Goal: Task Accomplishment & Management: Manage account settings

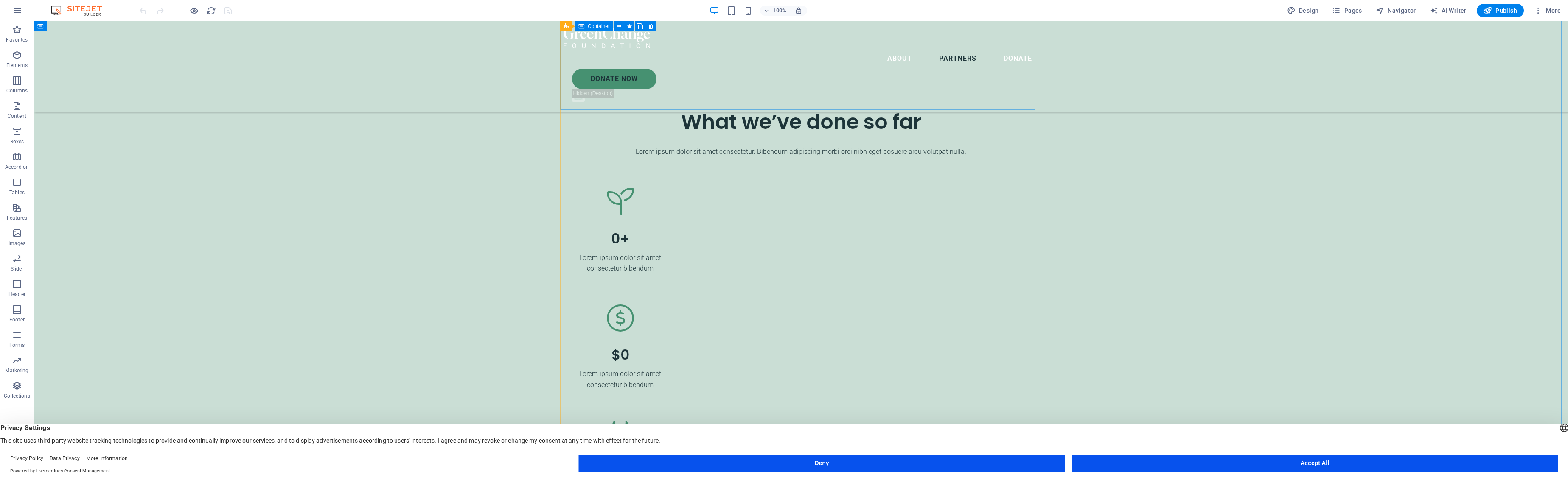
scroll to position [2260, 0]
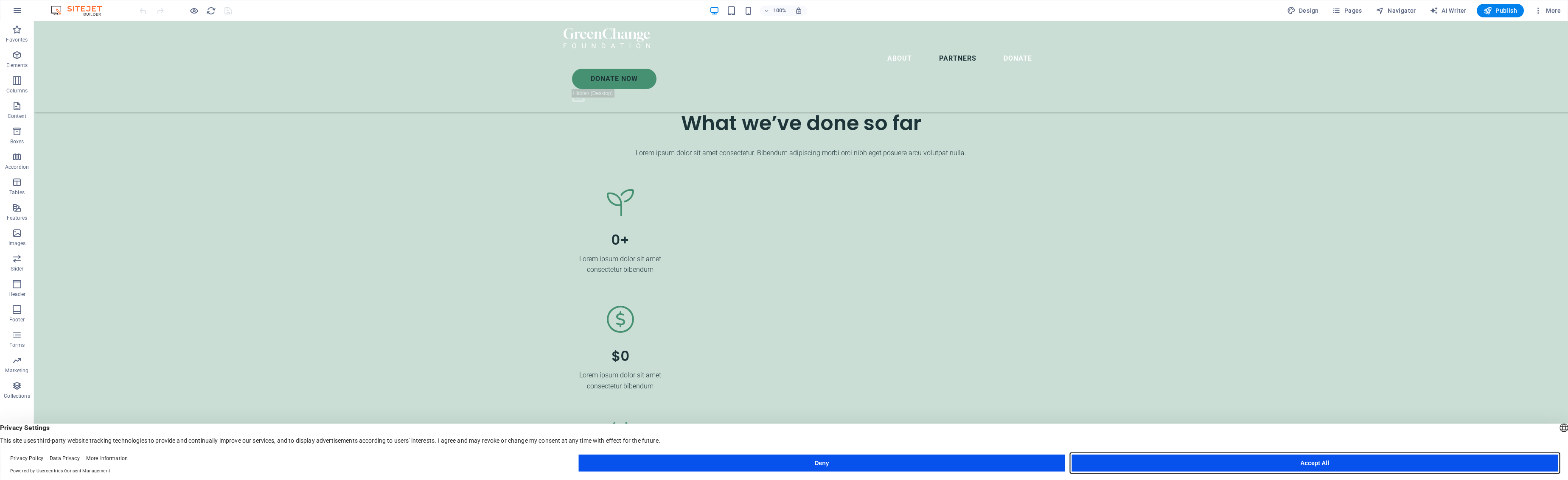
click at [1488, 464] on button "Accept All" at bounding box center [1314, 463] width 486 height 17
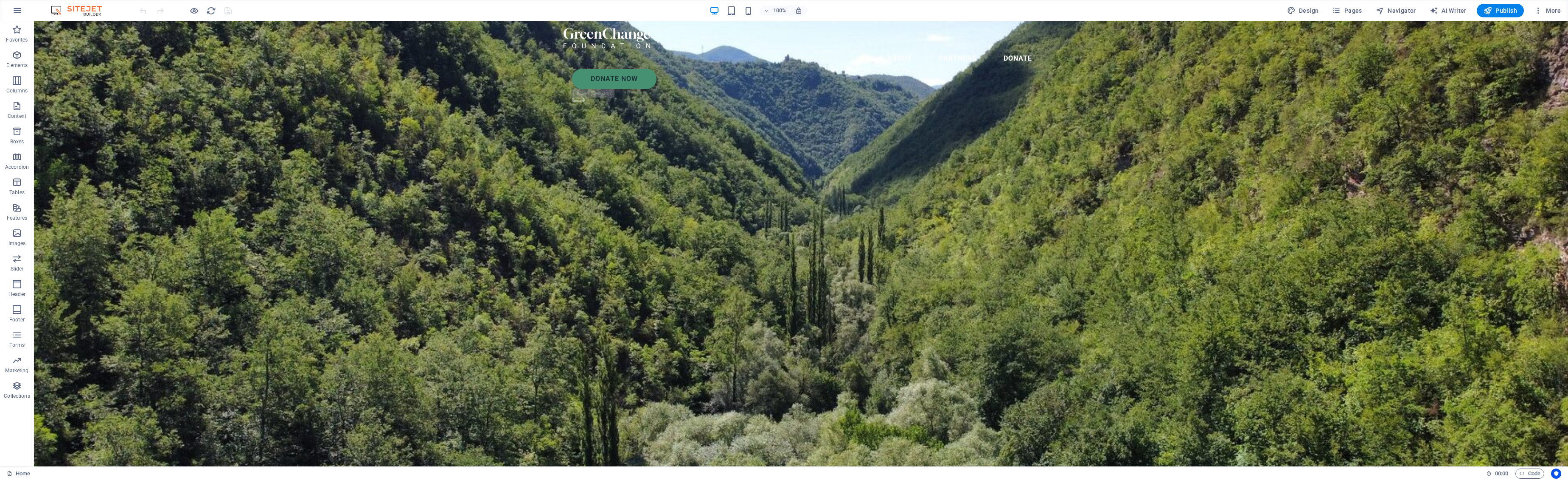
scroll to position [0, 0]
click at [1311, 12] on span "Design" at bounding box center [1303, 10] width 32 height 9
select select "px"
select select "300"
select select "px"
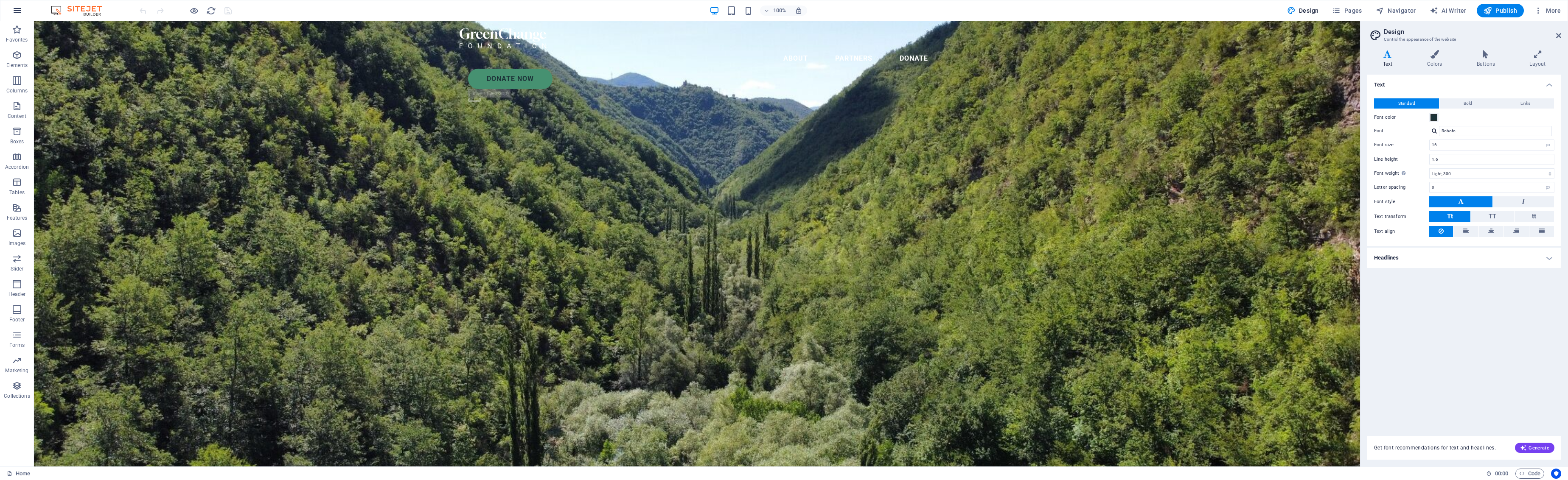
click at [24, 11] on button "button" at bounding box center [17, 10] width 20 height 20
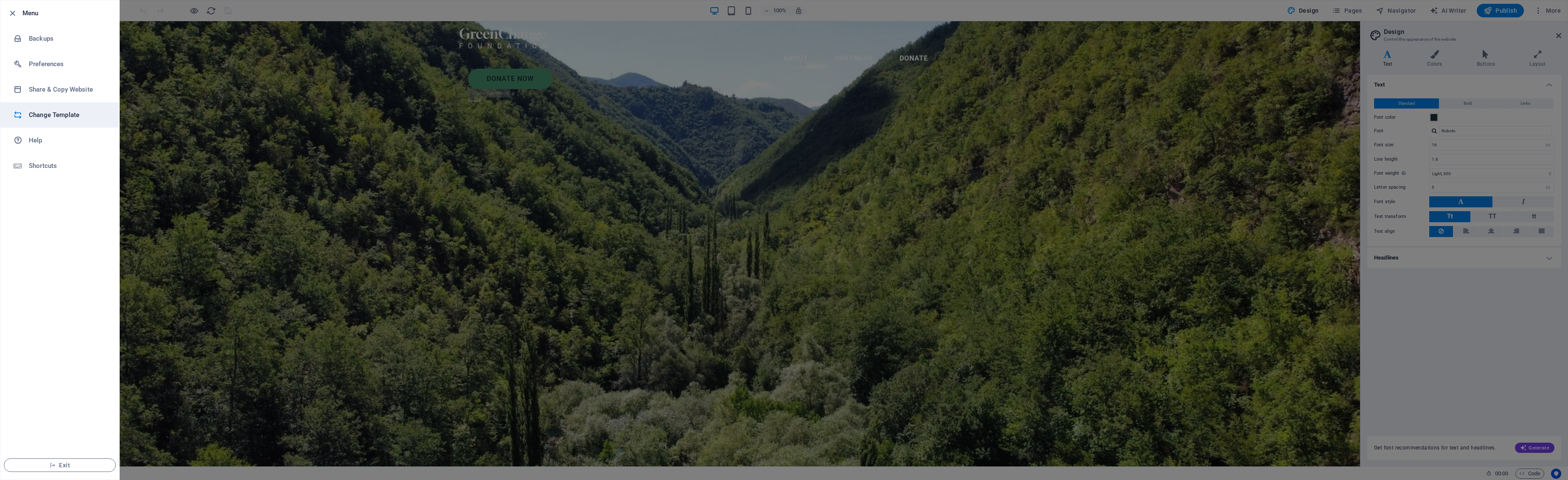
click at [43, 117] on h6 "Change Template" at bounding box center [68, 115] width 79 height 10
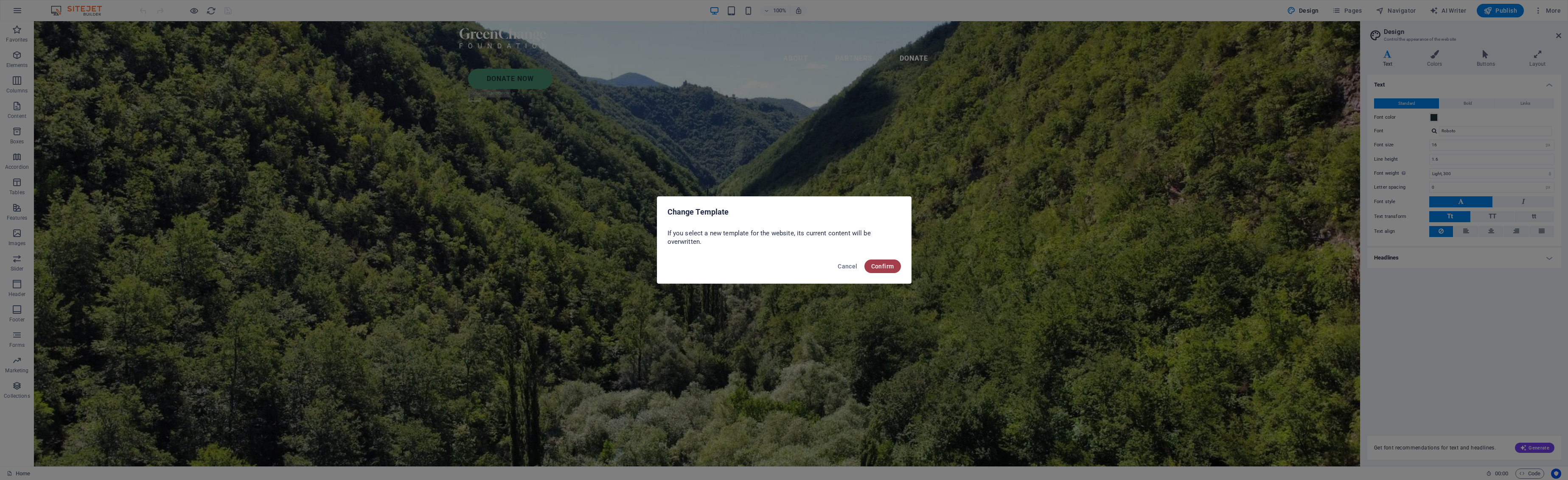
click at [889, 267] on span "Confirm" at bounding box center [883, 266] width 23 height 7
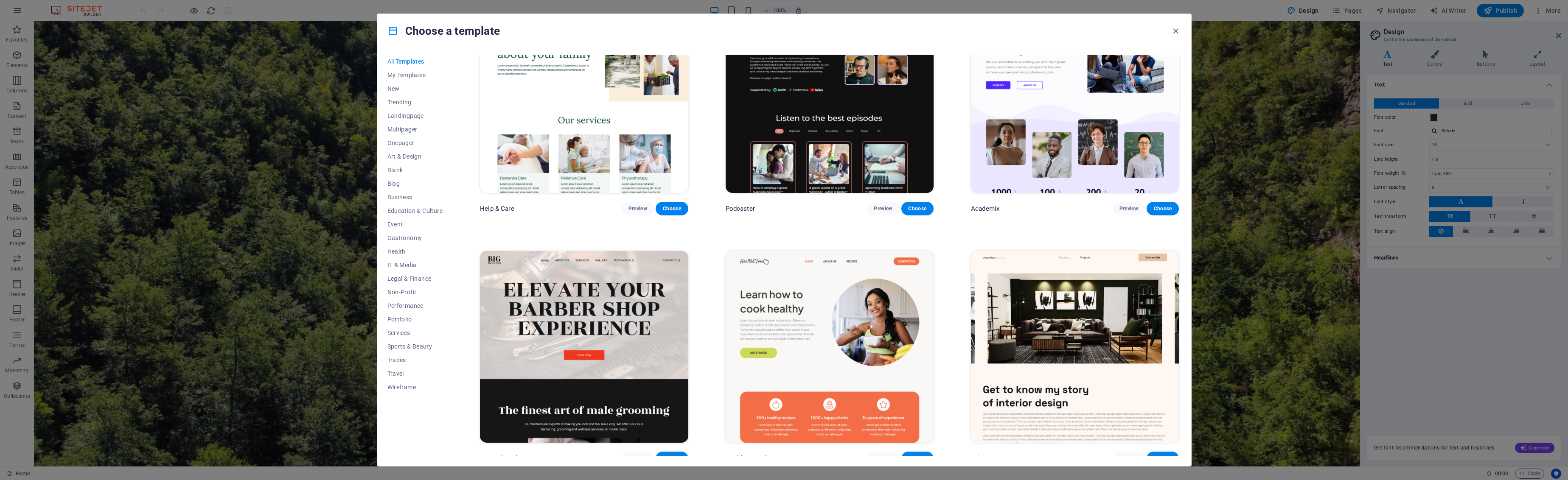
scroll to position [1061, 0]
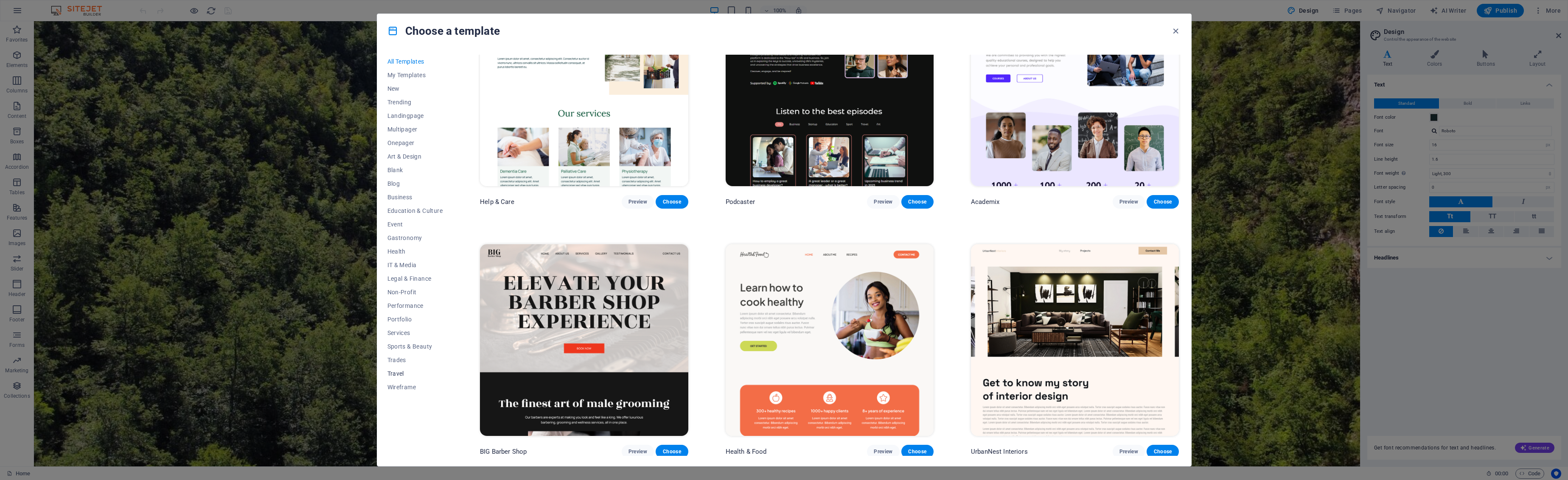
click at [403, 372] on span "Travel" at bounding box center [415, 374] width 55 height 7
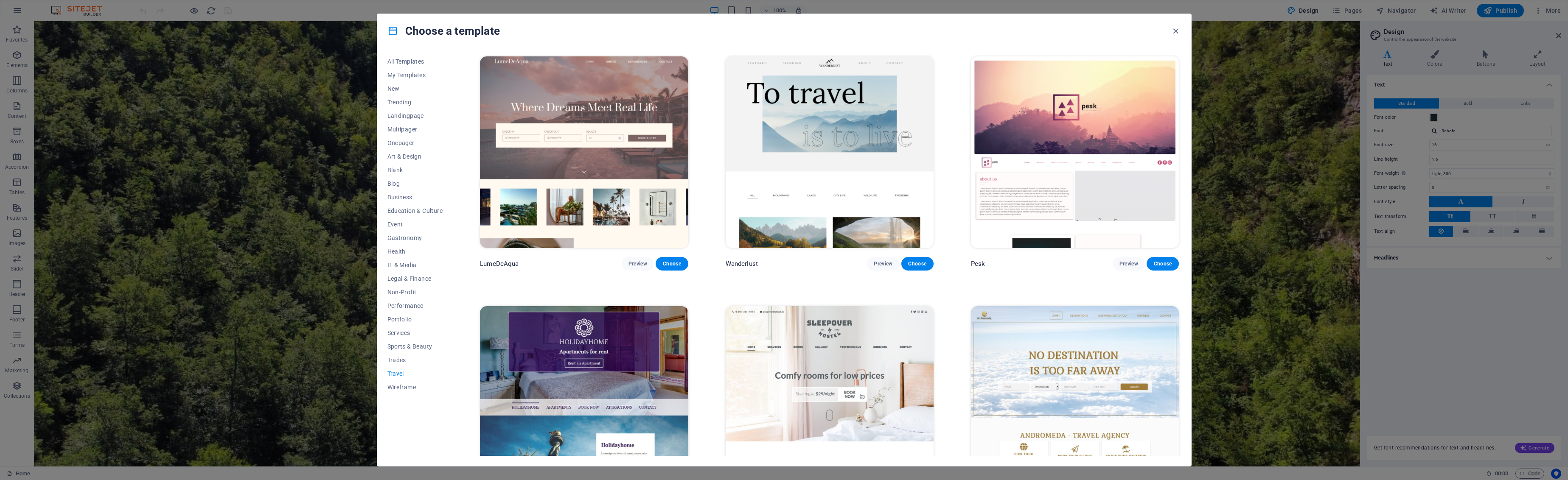
scroll to position [0, 0]
click at [592, 80] on img at bounding box center [584, 152] width 208 height 192
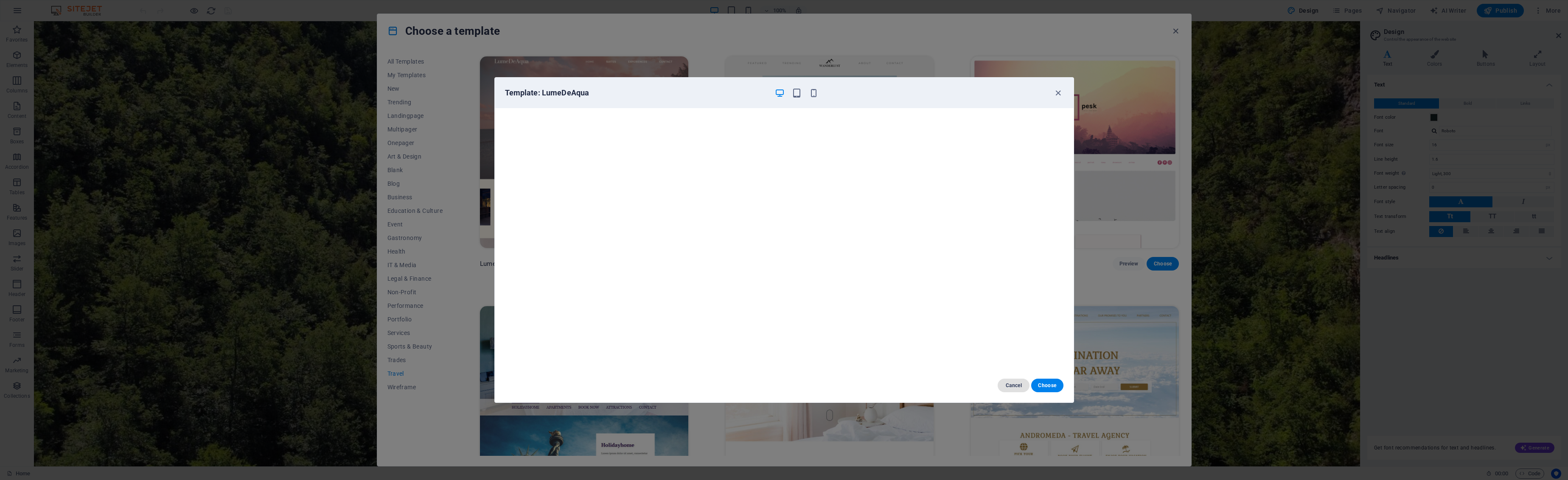
click at [1011, 385] on span "Cancel" at bounding box center [1013, 385] width 18 height 7
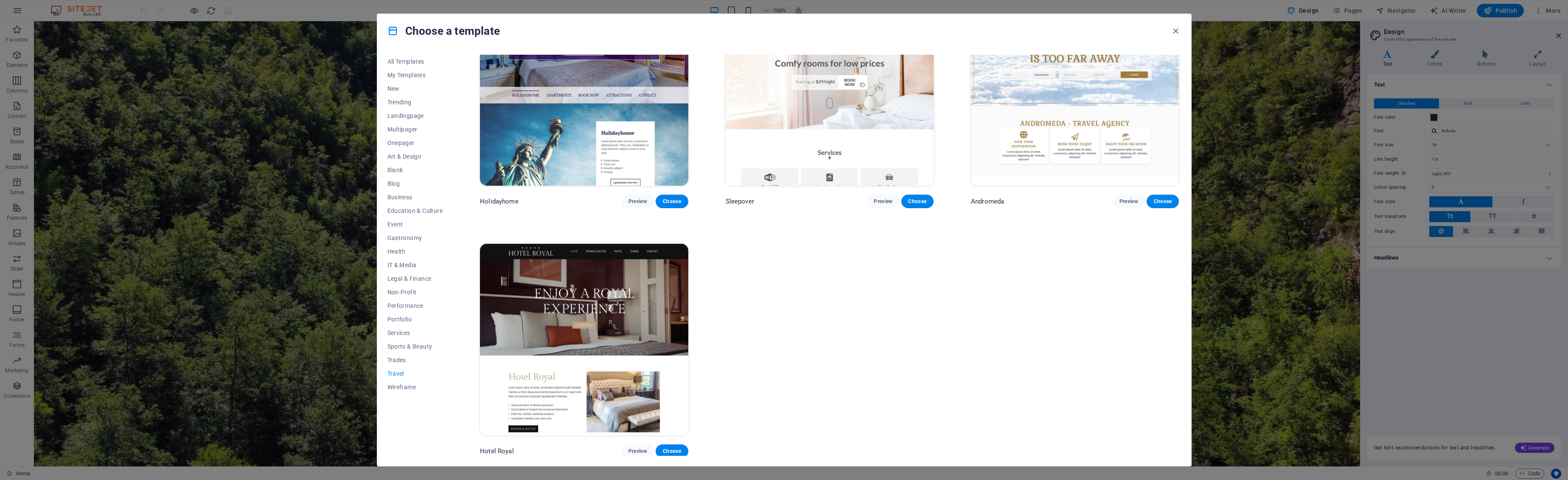
scroll to position [311, 0]
click at [537, 296] on img at bounding box center [584, 340] width 208 height 192
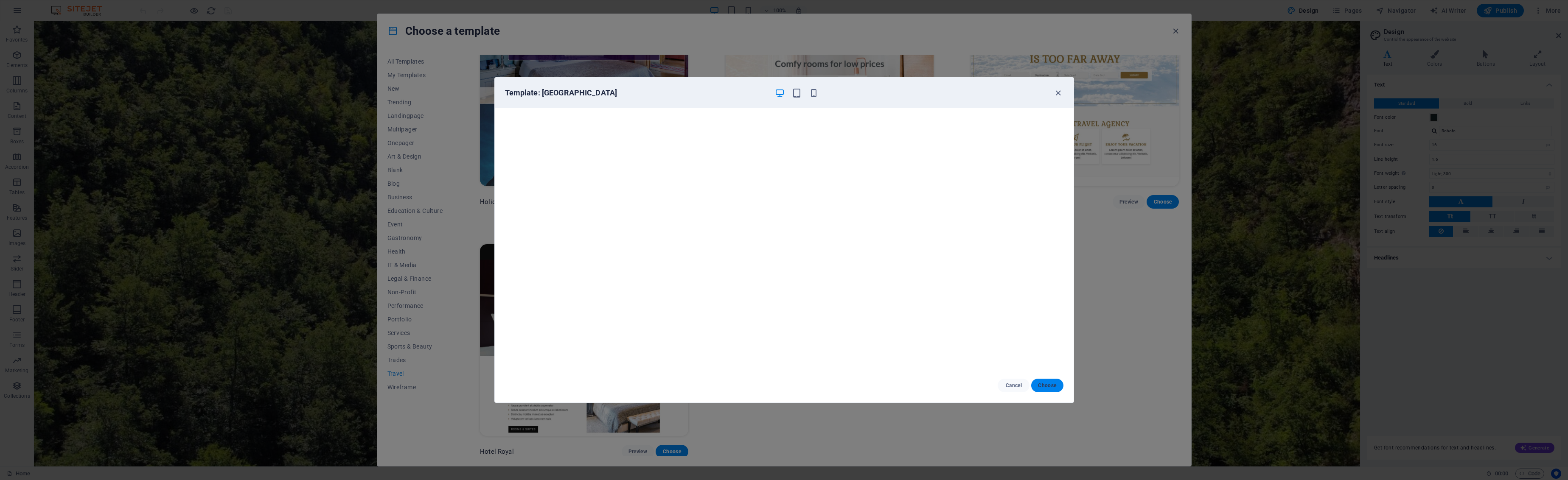
click at [1052, 386] on span "Choose" at bounding box center [1047, 385] width 18 height 7
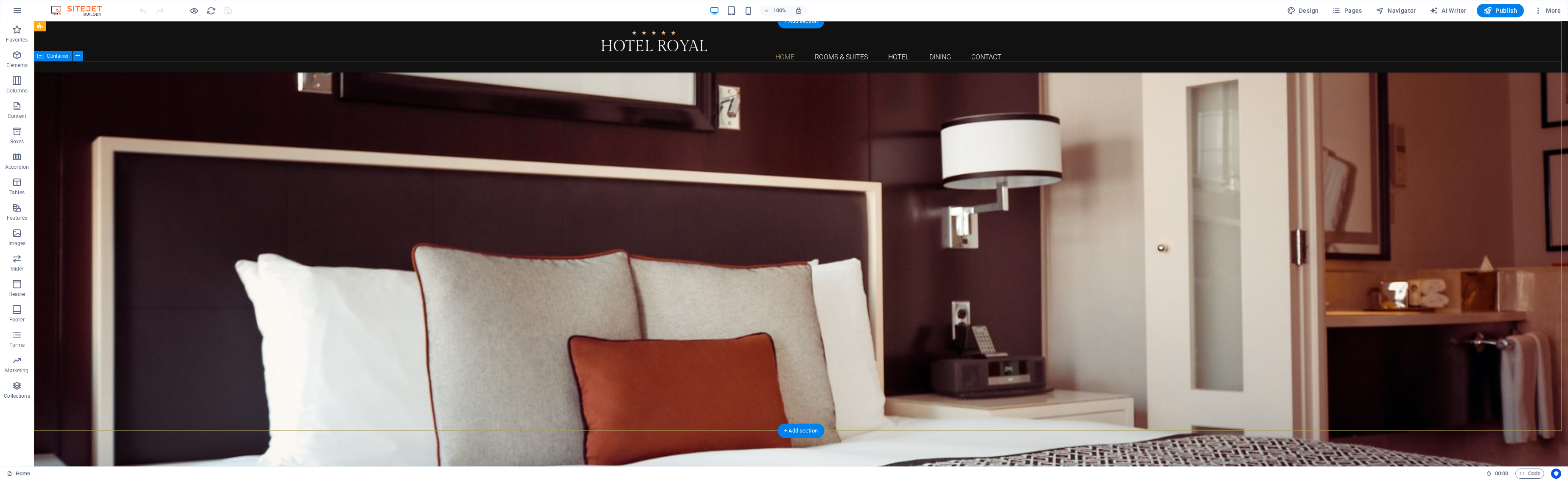
click at [1448, 8] on span "AI Writer" at bounding box center [1448, 10] width 37 height 9
select select "English"
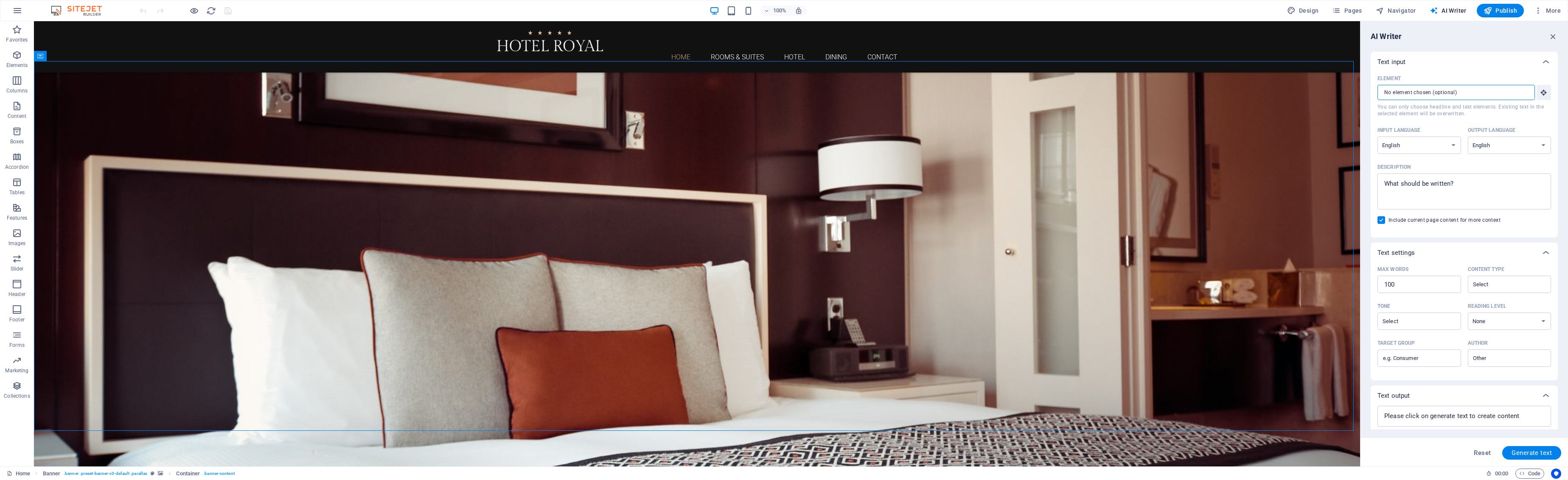
click at [1430, 89] on input "Element ​ You can only choose headline and text elements. Existing text in the …" at bounding box center [1453, 92] width 152 height 15
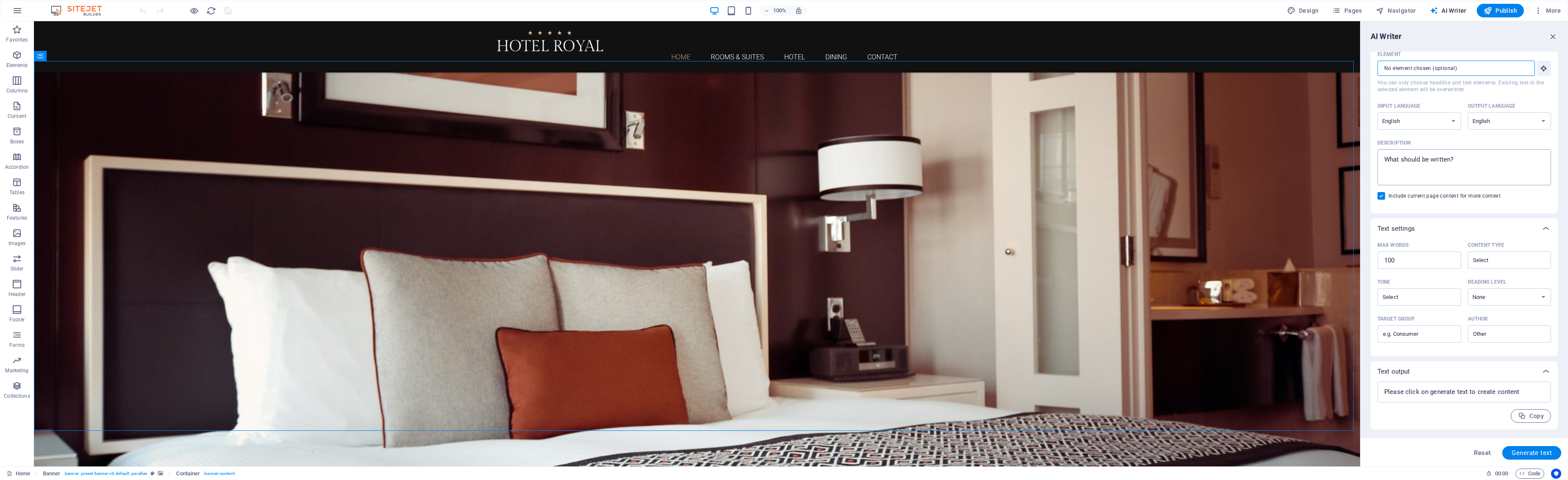
scroll to position [24, 0]
click at [54, 27] on span "Menu Bar" at bounding box center [57, 26] width 22 height 5
click at [19, 85] on icon "button" at bounding box center [17, 80] width 10 height 10
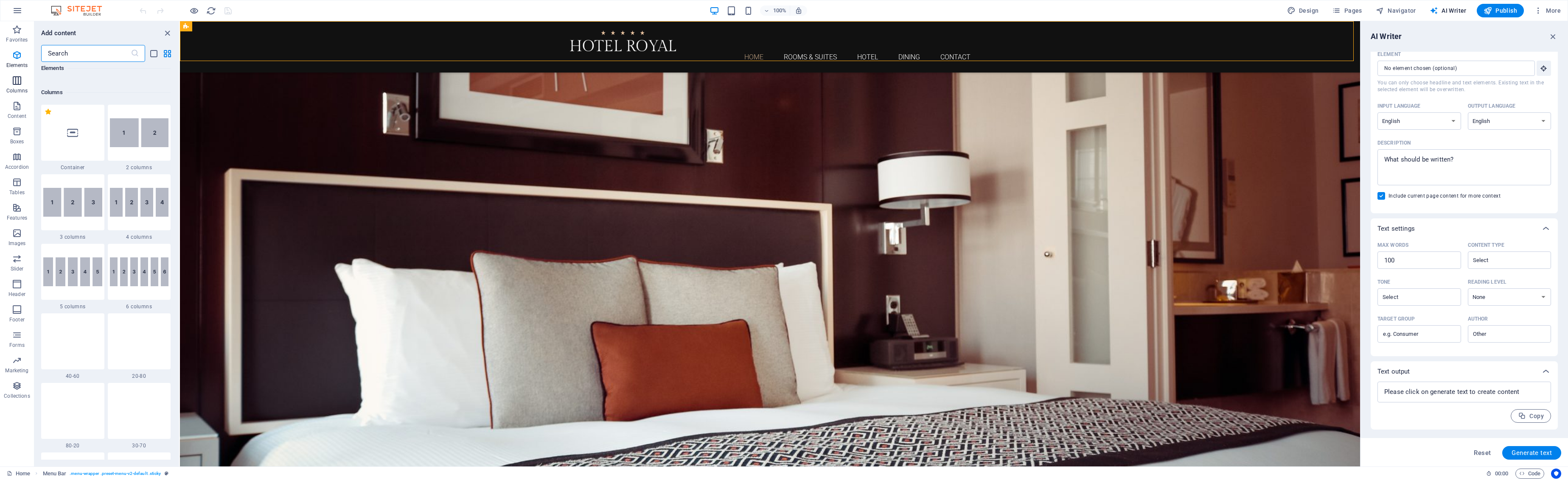
scroll to position [420, 0]
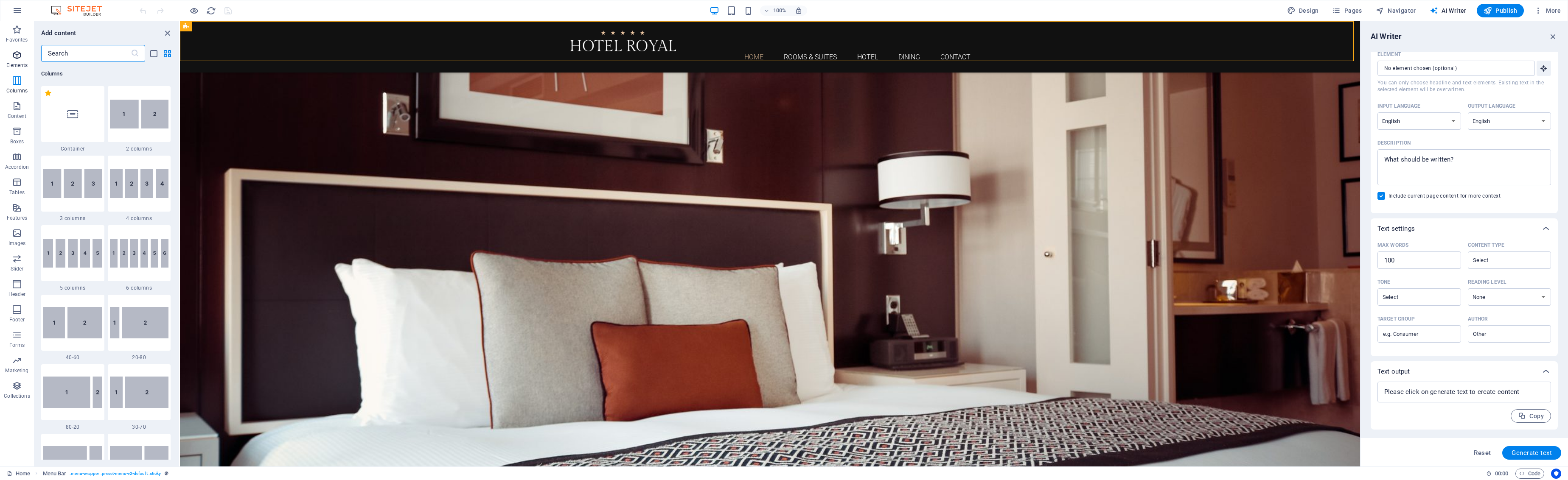
click at [18, 60] on icon "button" at bounding box center [17, 55] width 10 height 10
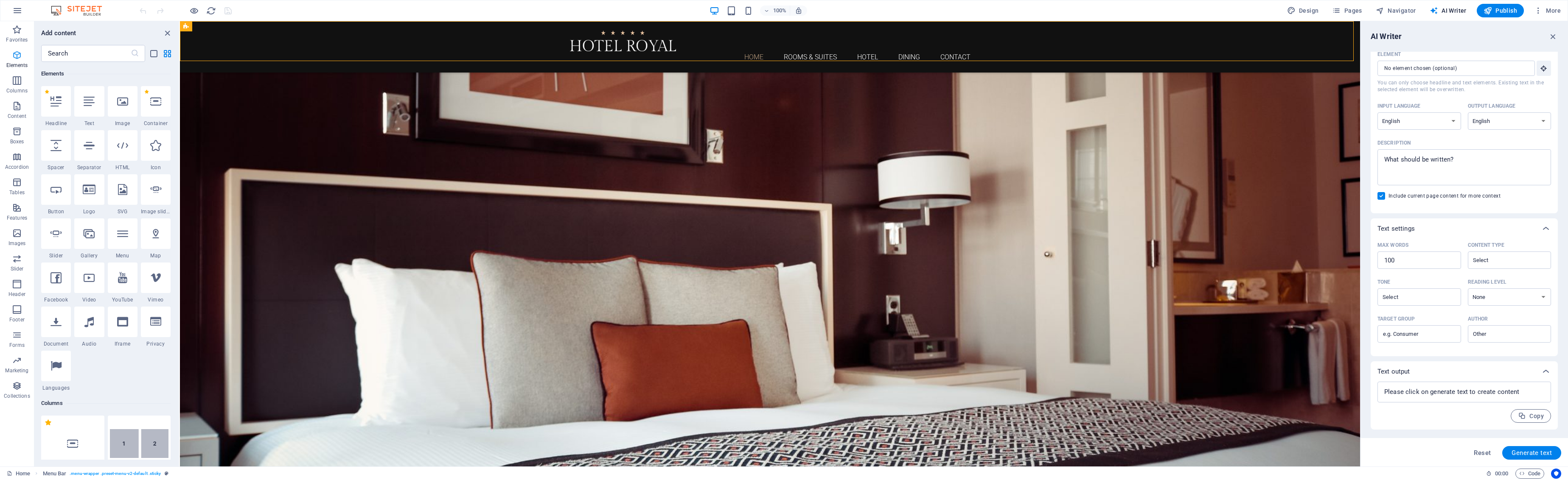
scroll to position [90, 0]
click at [18, 47] on button "Elements" at bounding box center [17, 60] width 34 height 26
click at [19, 131] on icon "button" at bounding box center [17, 131] width 10 height 10
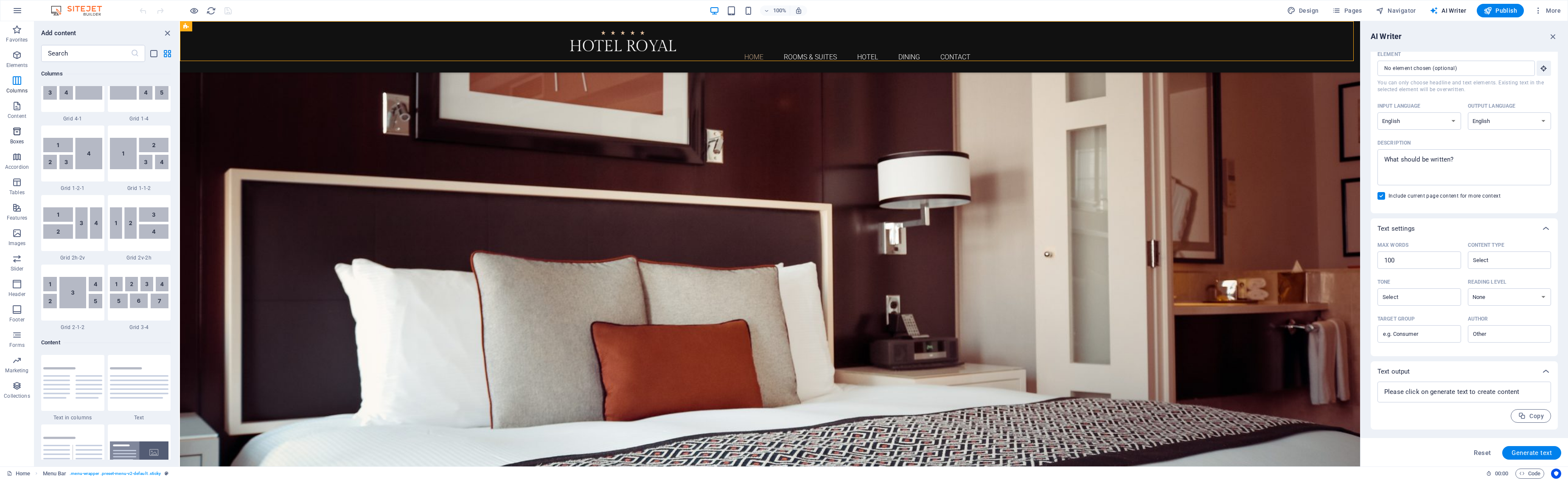
scroll to position [2340, 0]
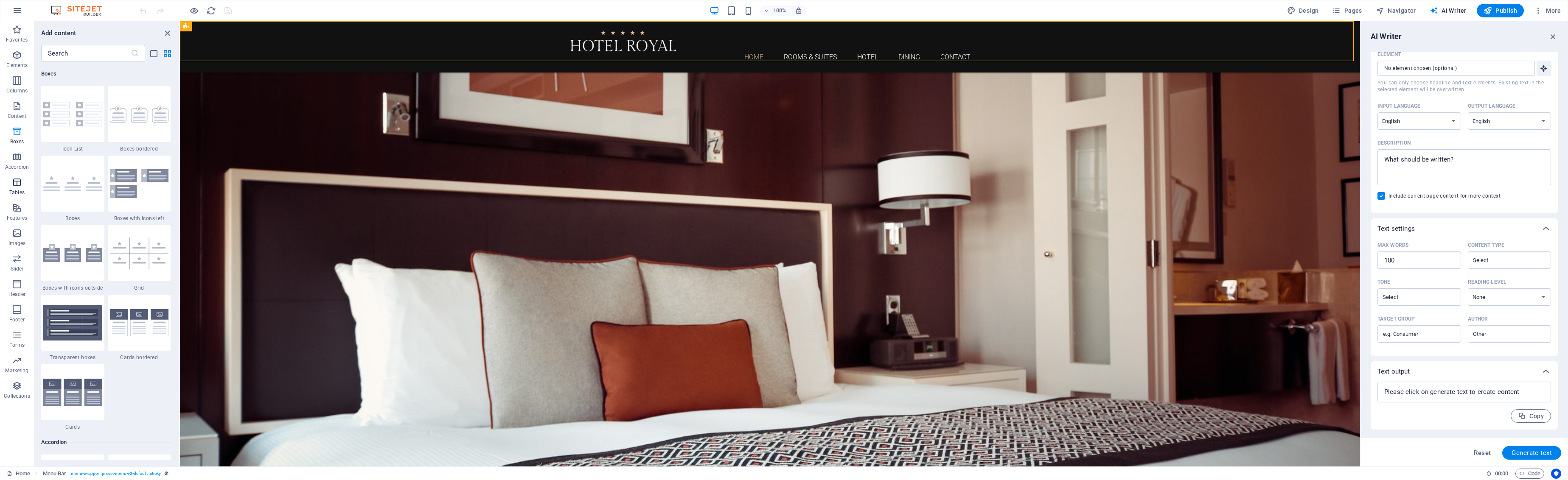
click at [14, 178] on icon "button" at bounding box center [17, 182] width 10 height 10
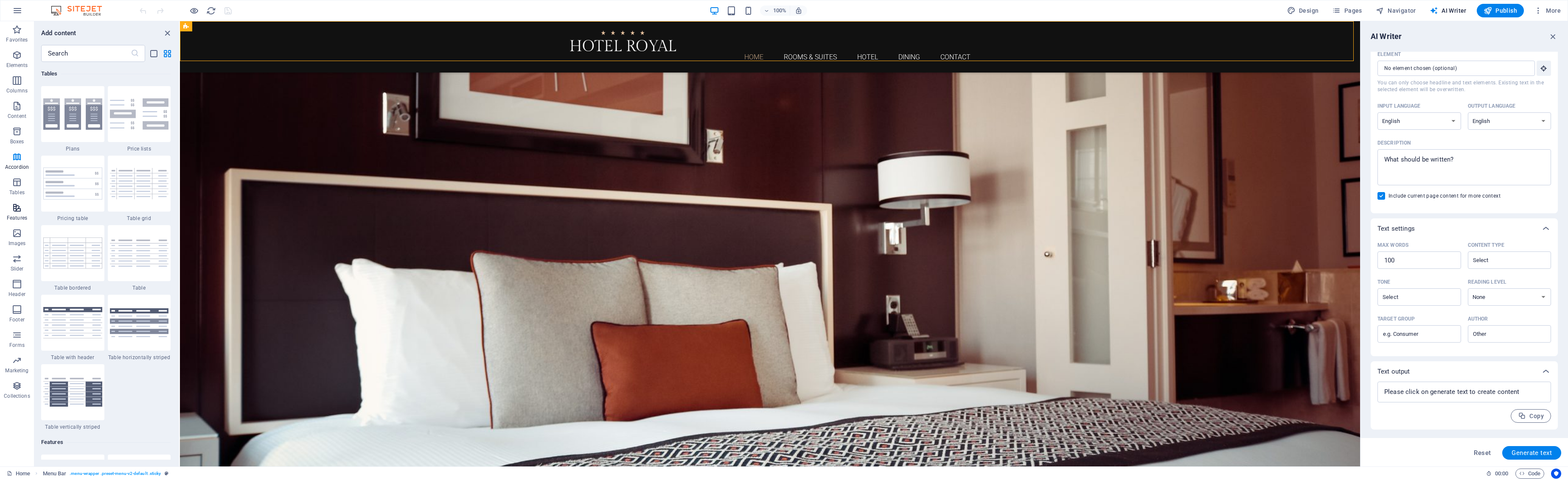
click at [16, 210] on icon "button" at bounding box center [17, 207] width 10 height 10
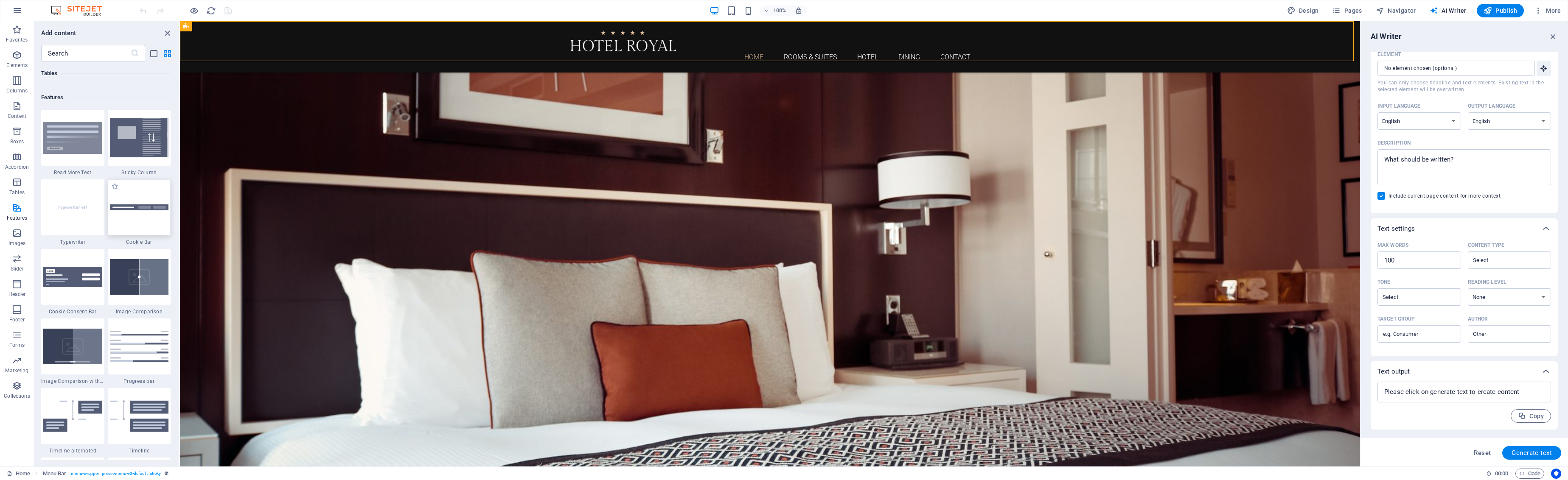
scroll to position [3306, 0]
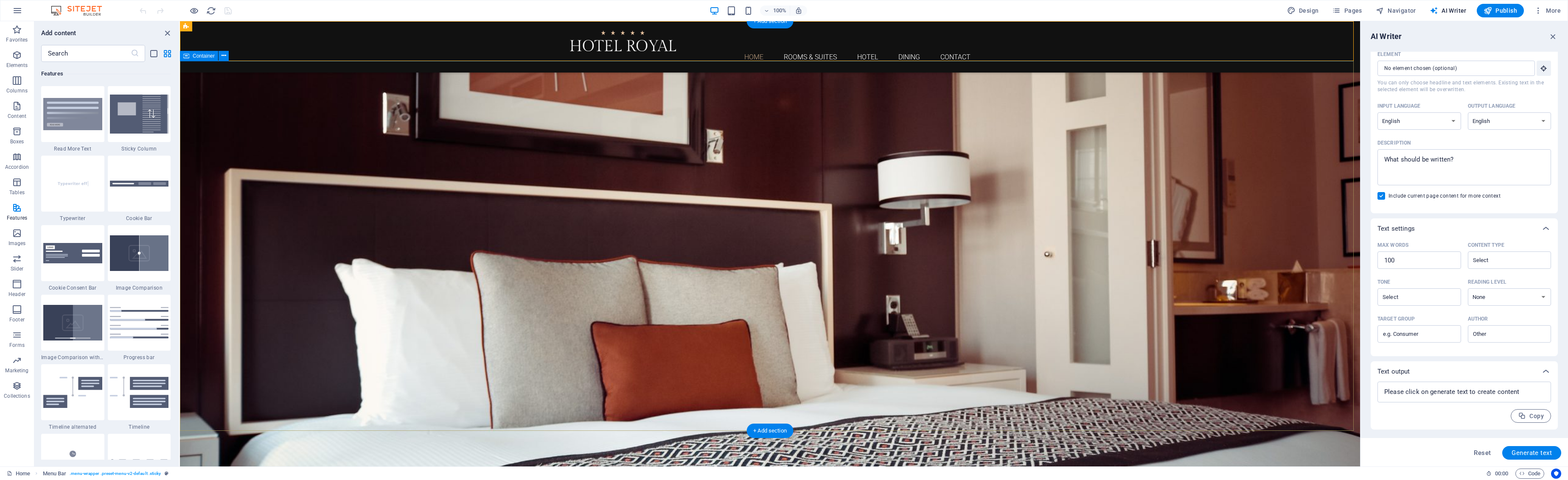
click at [642, 40] on div at bounding box center [770, 41] width 401 height 21
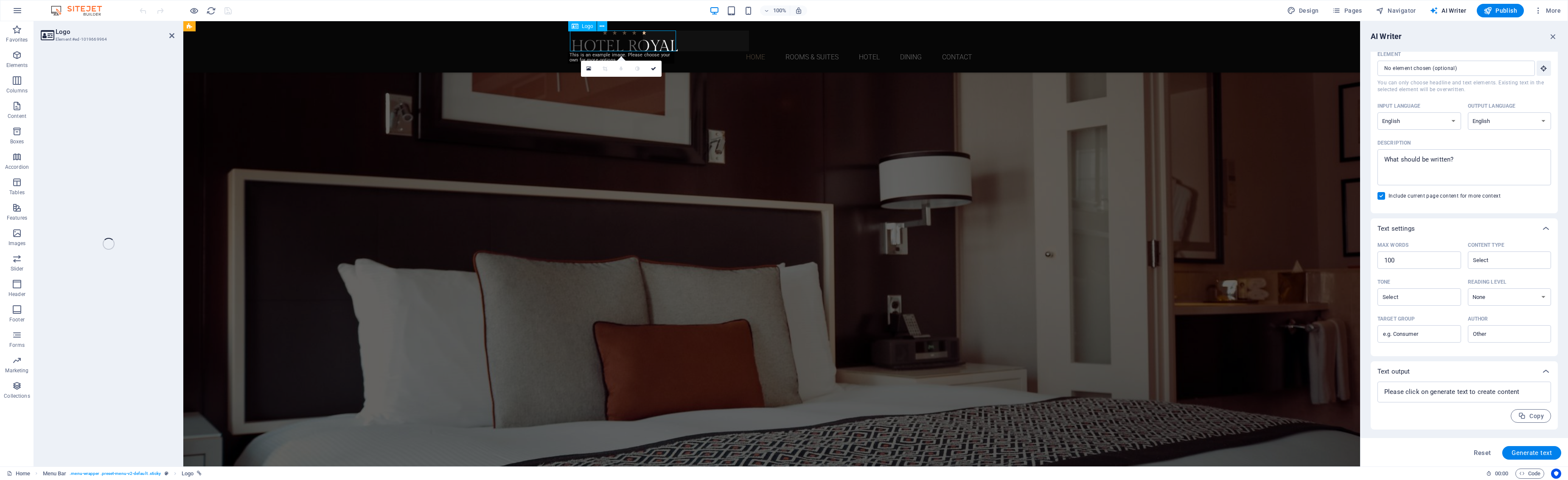
click at [642, 40] on div at bounding box center [772, 41] width 401 height 21
select select "px"
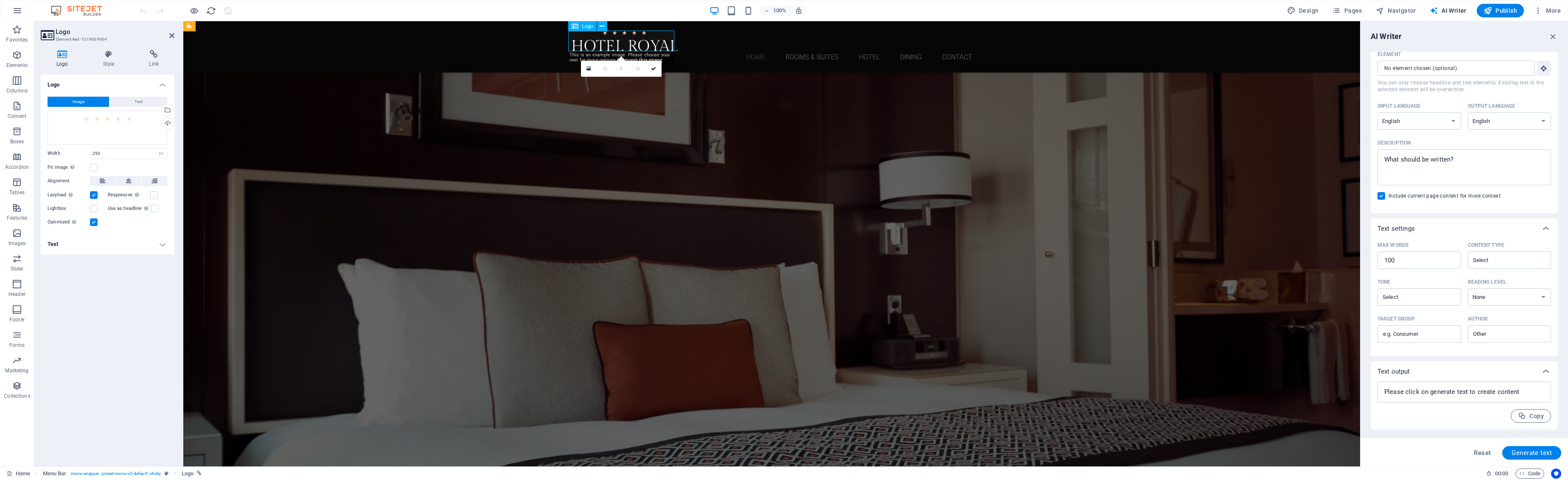
click at [642, 40] on div at bounding box center [772, 41] width 401 height 21
click at [1468, 69] on input "Element ​ You can only choose headline and text elements. Existing text in the …" at bounding box center [1453, 68] width 152 height 15
click at [607, 42] on div at bounding box center [772, 41] width 401 height 21
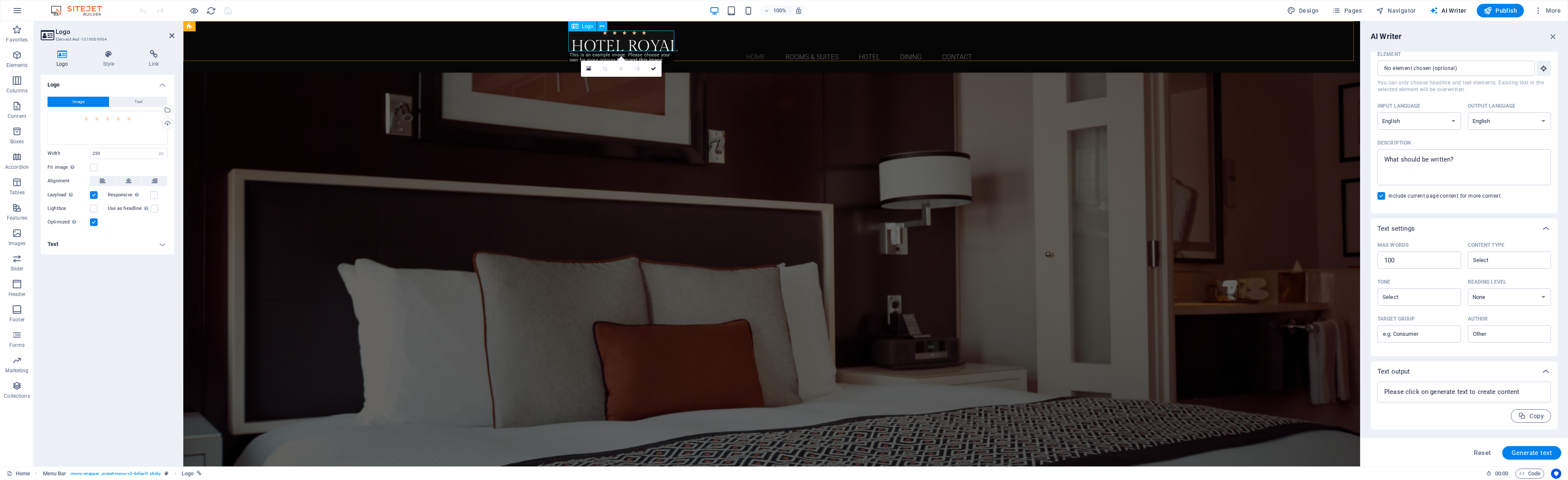
click at [607, 42] on div at bounding box center [772, 41] width 401 height 21
click at [135, 99] on span "Text" at bounding box center [138, 102] width 8 height 10
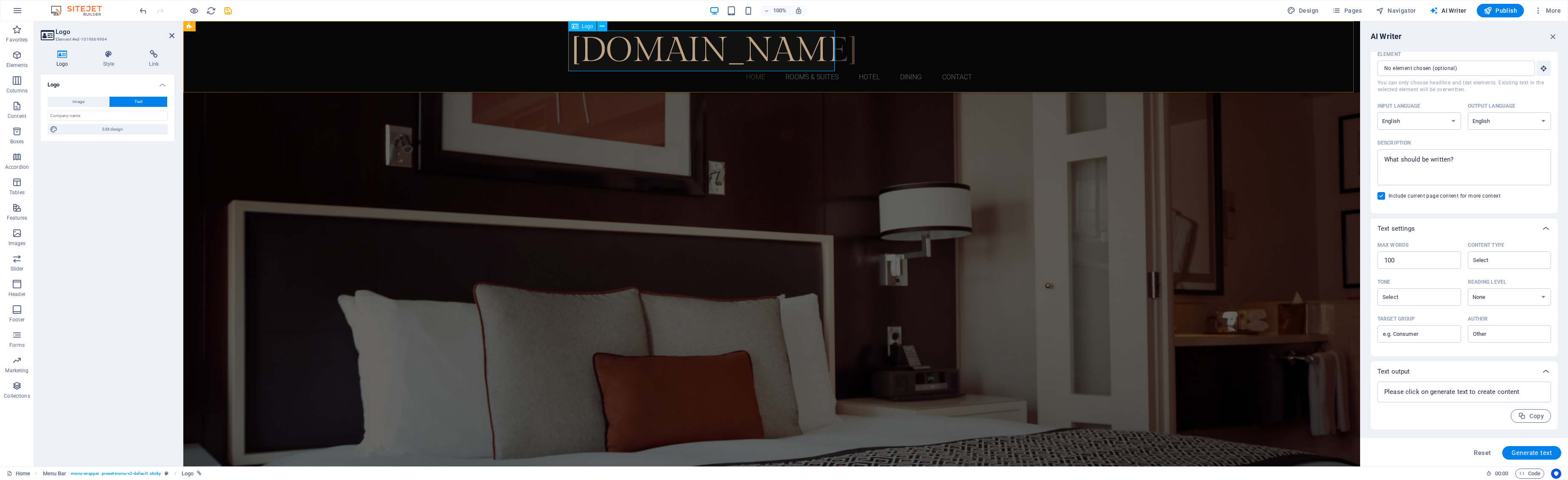
click at [621, 46] on div "[DOMAIN_NAME]" at bounding box center [772, 50] width 401 height 41
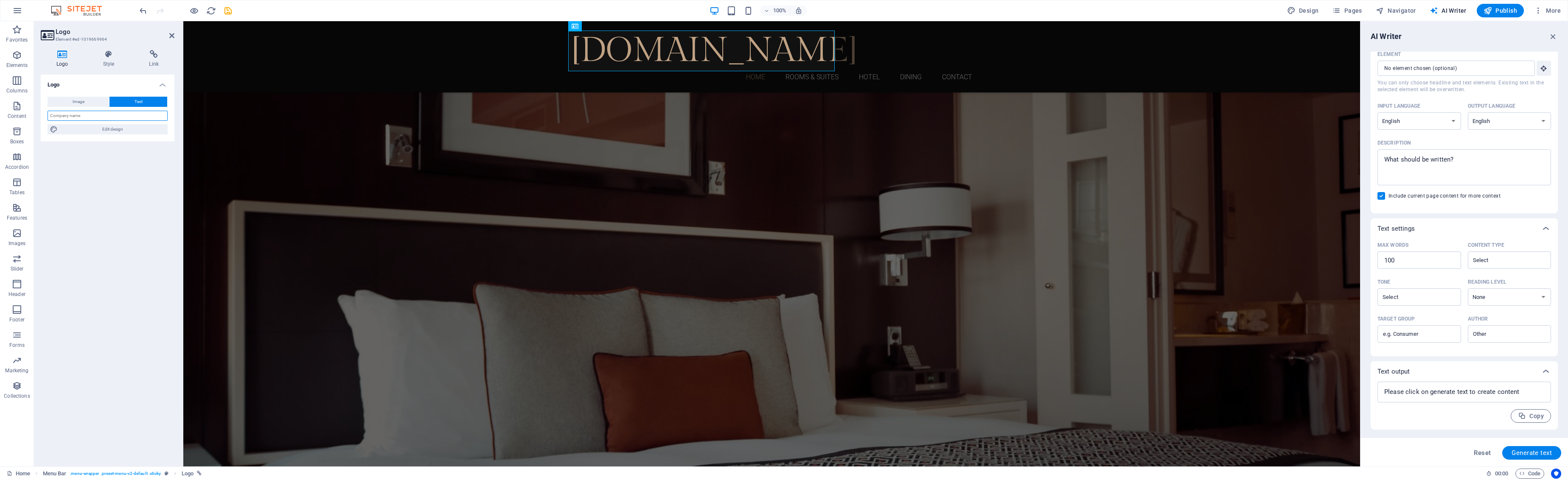
click at [117, 116] on input "text" at bounding box center [107, 116] width 120 height 10
type input "Paraiso Welness"
click at [52, 36] on icon at bounding box center [47, 35] width 13 height 12
click at [172, 38] on icon at bounding box center [172, 35] width 5 height 7
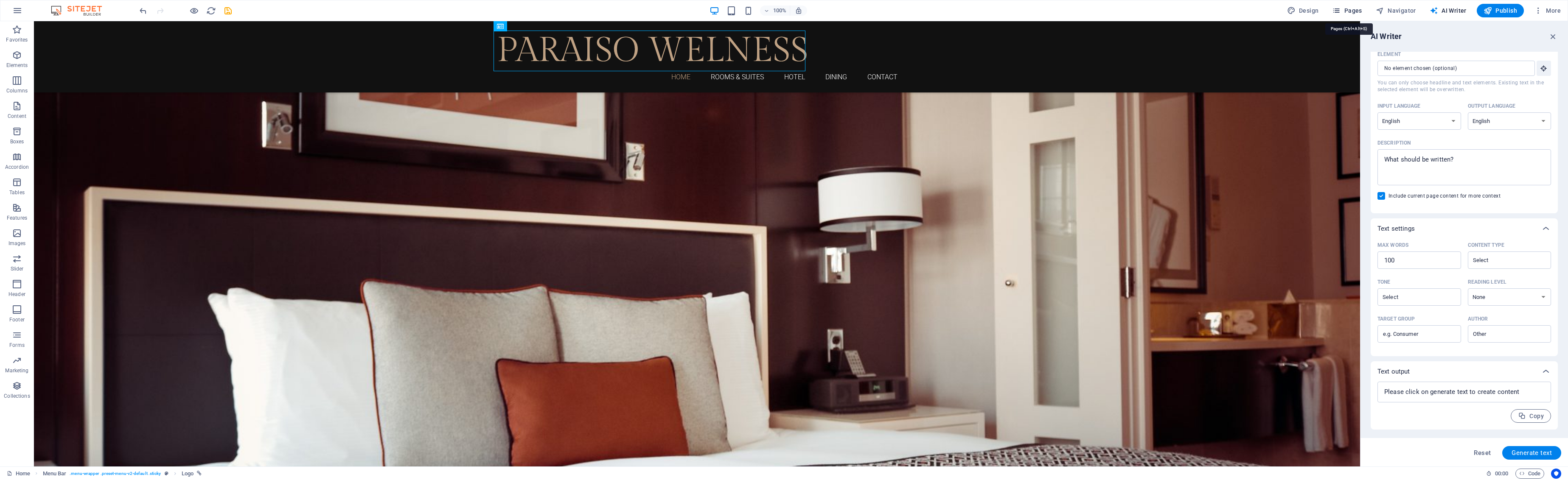
click at [1354, 12] on span "Pages" at bounding box center [1346, 10] width 30 height 9
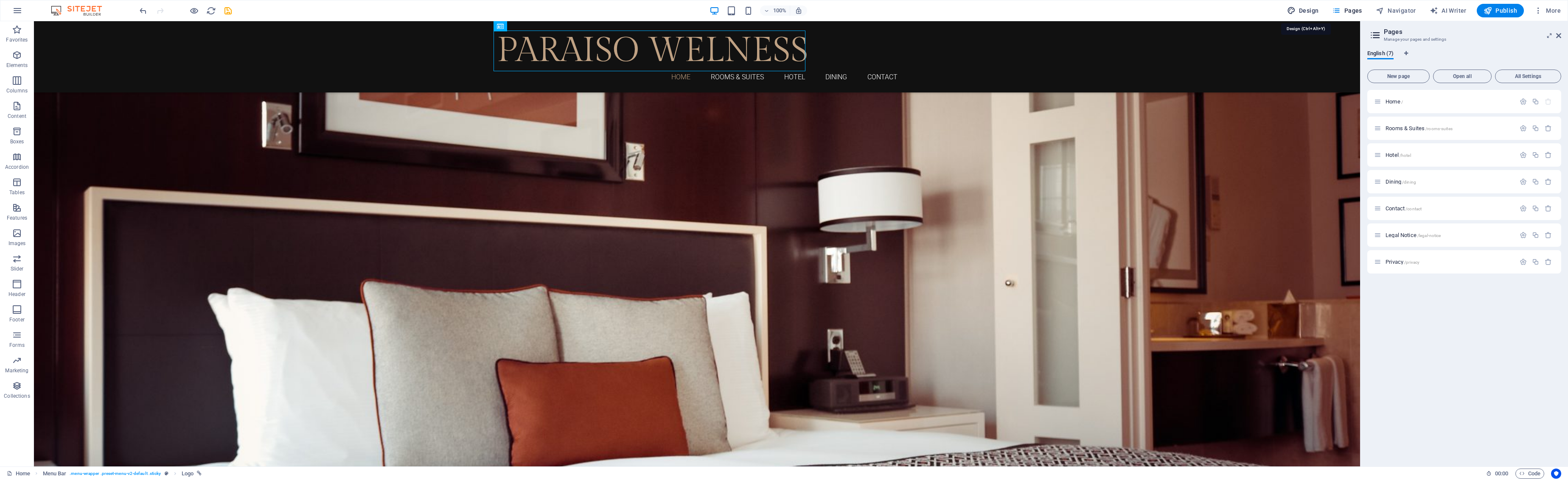
click at [1311, 12] on span "Design" at bounding box center [1303, 10] width 32 height 9
select select "rem"
select select "300"
select select "px"
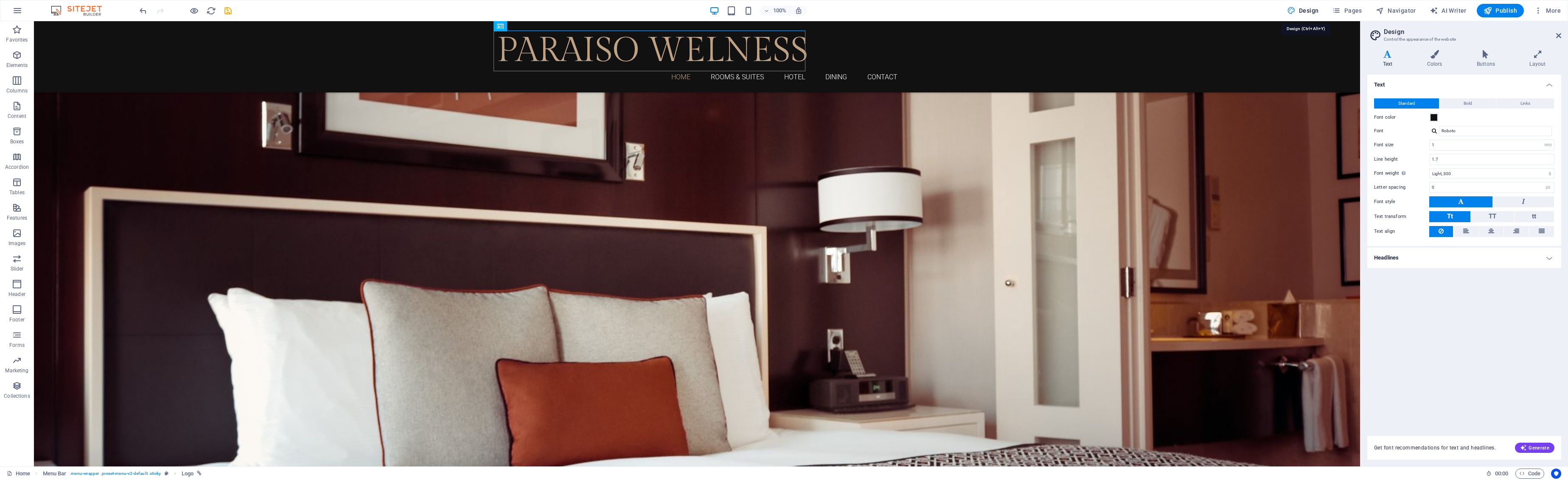
click at [1311, 10] on span "Design" at bounding box center [1303, 10] width 32 height 9
click at [1558, 33] on icon at bounding box center [1558, 35] width 5 height 7
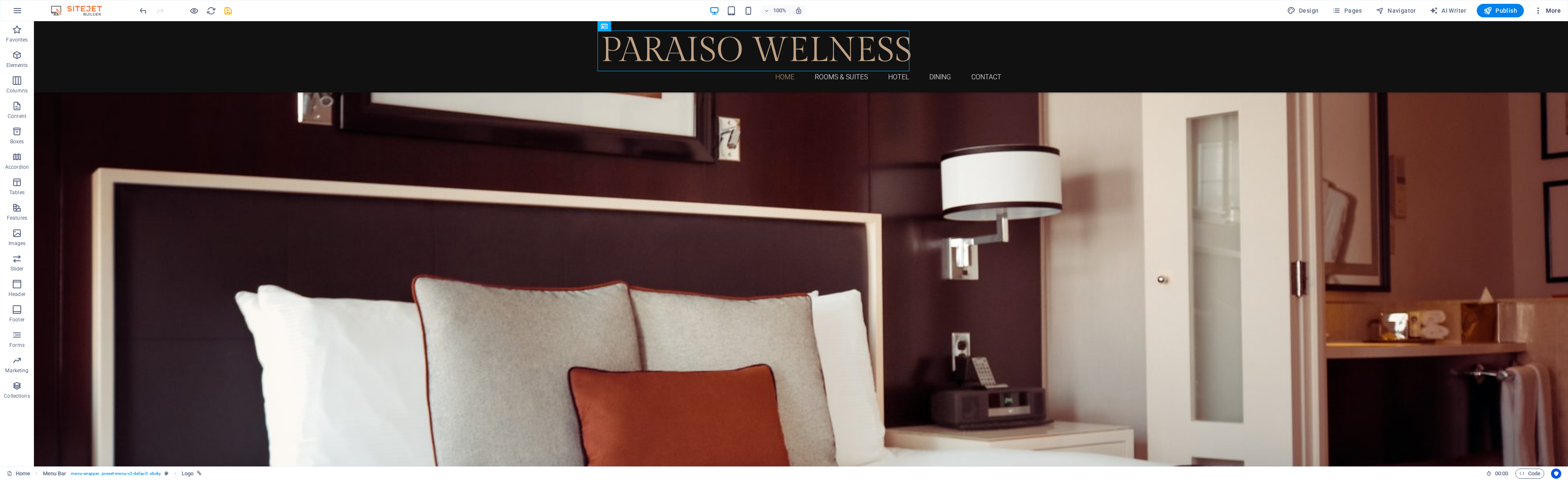
click at [1555, 11] on span "More" at bounding box center [1547, 10] width 27 height 9
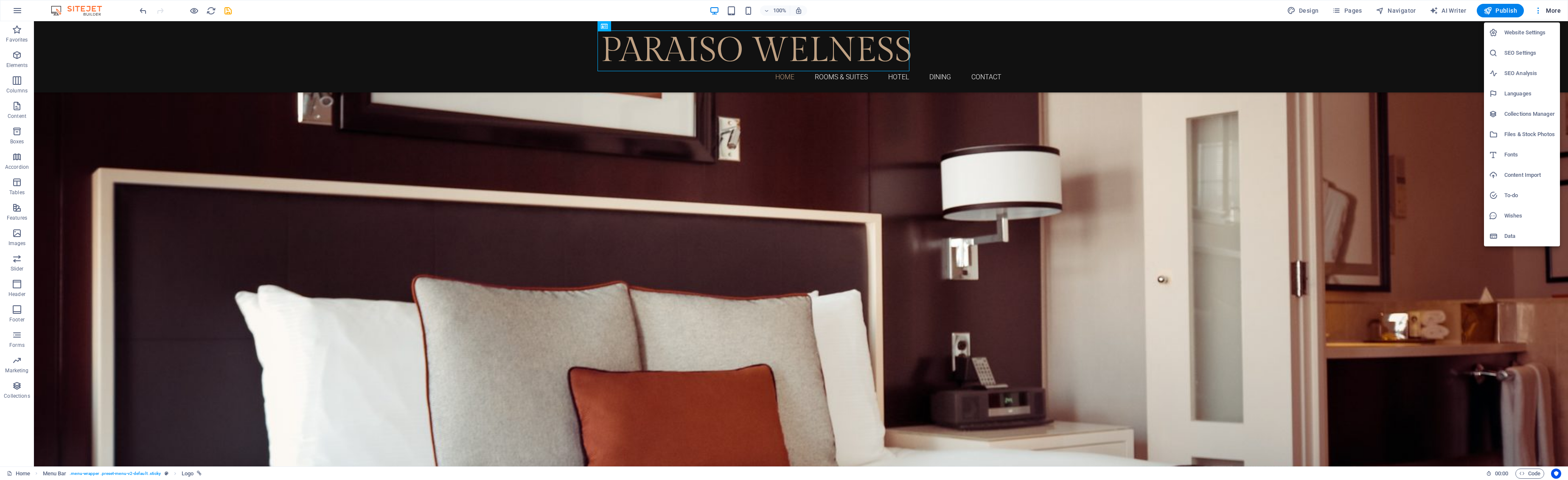
click at [1539, 13] on div at bounding box center [784, 240] width 1568 height 480
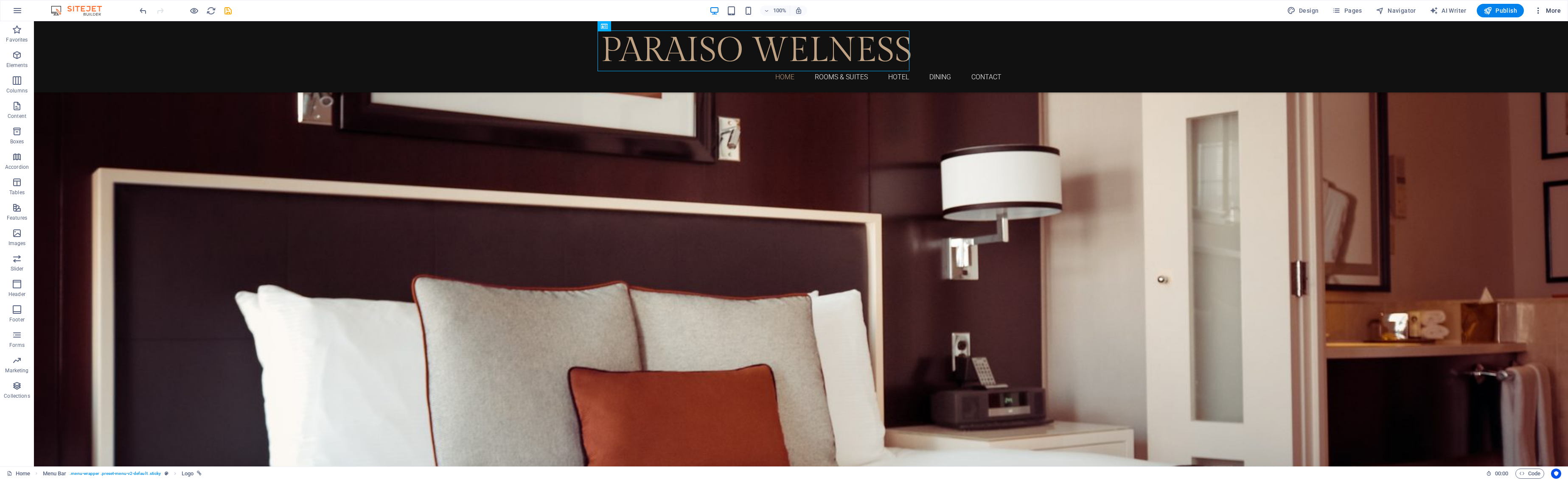
click at [1538, 13] on icon "button" at bounding box center [1538, 10] width 9 height 9
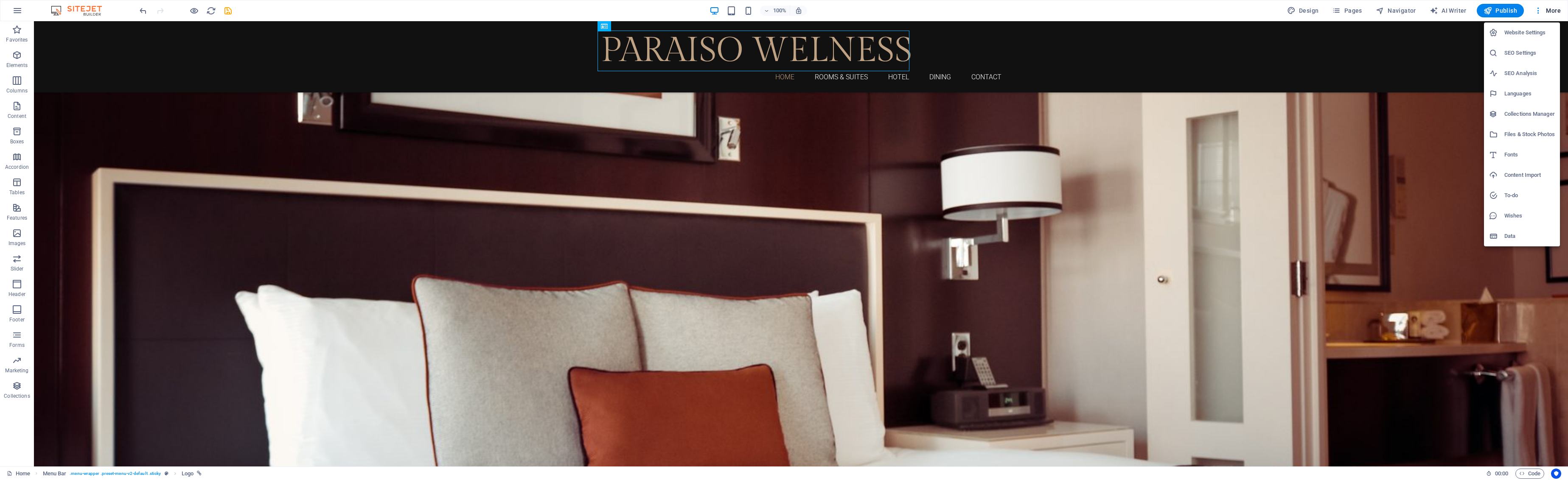
click at [1517, 99] on h6 "Languages" at bounding box center [1529, 94] width 51 height 10
select select "41"
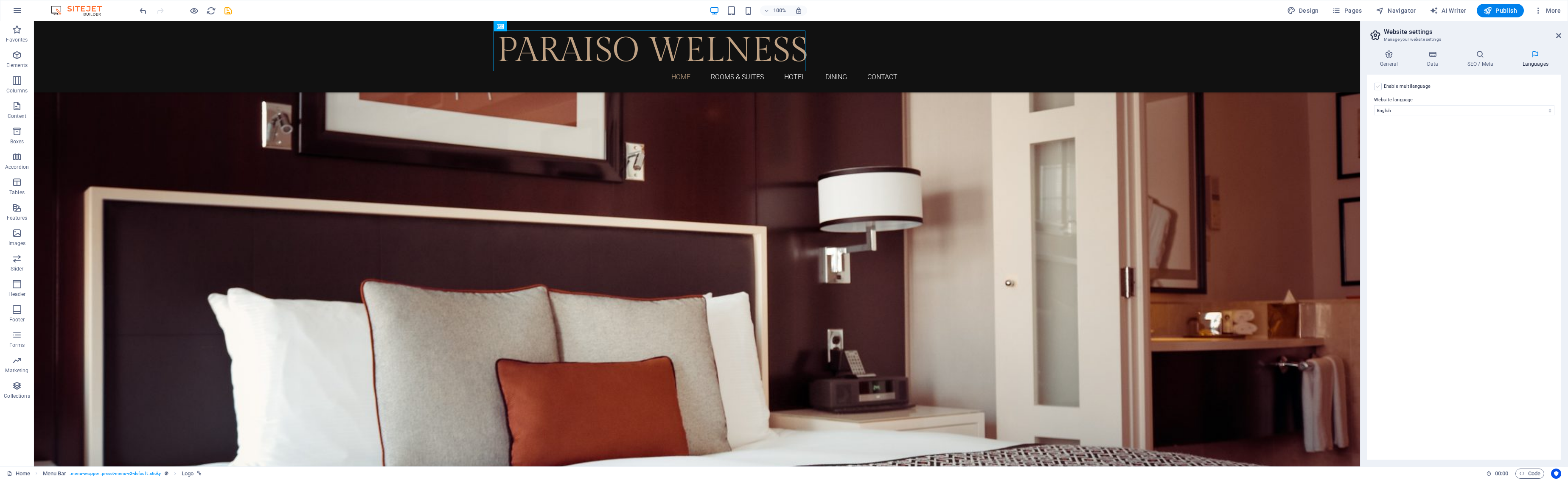
click at [1377, 86] on label at bounding box center [1377, 86] width 8 height 8
click at [0, 0] on input "Enable multilanguage To disable multilanguage delete all languages until only o…" at bounding box center [0, 0] width 0 height 0
select select "148"
drag, startPoint x: 1377, startPoint y: 141, endPoint x: 1379, endPoint y: 101, distance: 40.0
select select "148"
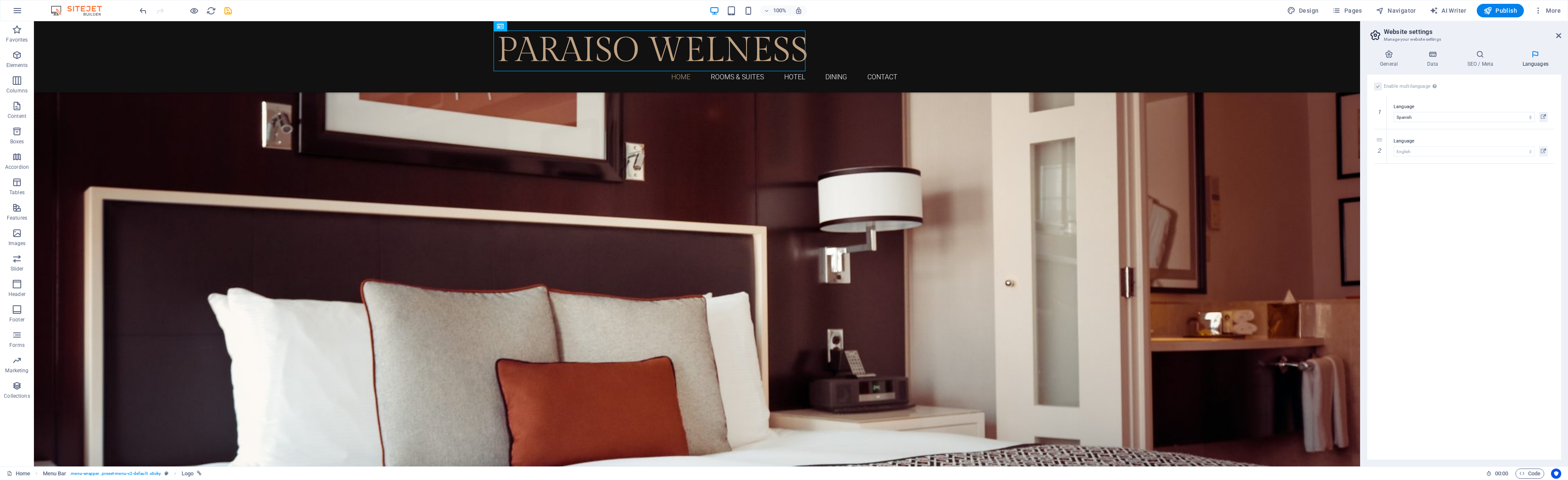
click at [1413, 194] on div "Enable multilanguage To disable multilanguage delete all languages until only o…" at bounding box center [1464, 267] width 194 height 385
click at [1493, 181] on div "Enable multilanguage To disable multilanguage delete all languages until only o…" at bounding box center [1464, 267] width 194 height 385
click at [1535, 52] on icon at bounding box center [1535, 54] width 52 height 9
click at [1536, 60] on h4 "Languages" at bounding box center [1535, 58] width 52 height 18
click at [1535, 57] on icon at bounding box center [1535, 54] width 52 height 9
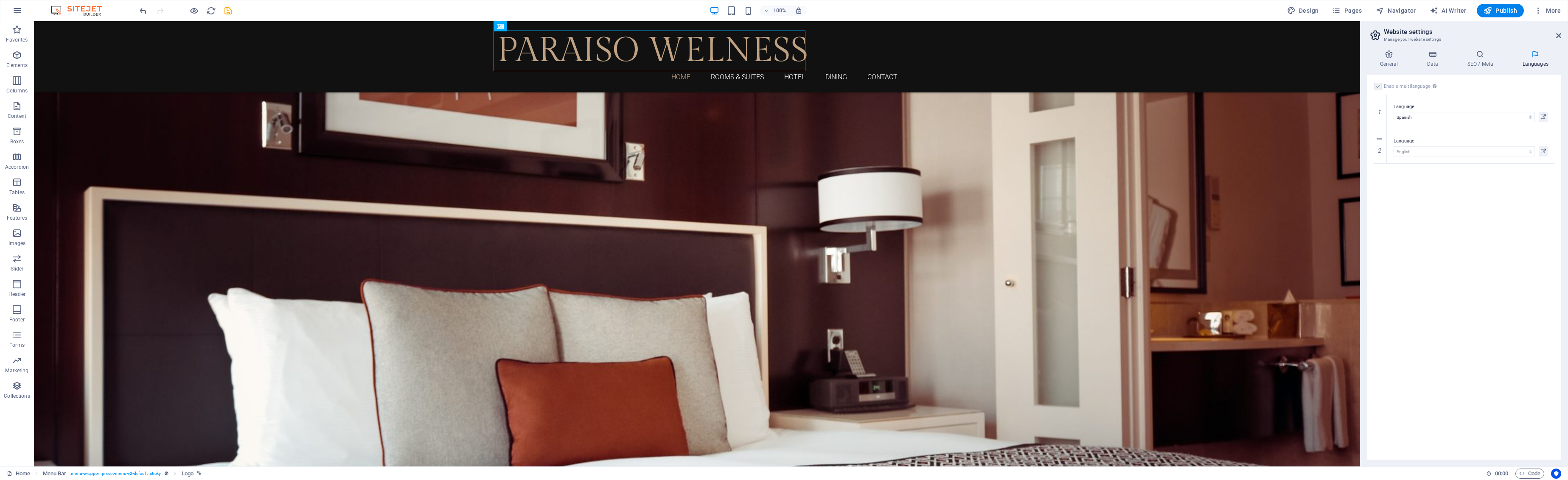
click at [1425, 245] on div "Enable multilanguage To disable multilanguage delete all languages until only o…" at bounding box center [1464, 267] width 194 height 385
click at [1489, 89] on div "Enable multilanguage To disable multilanguage delete all languages until only o…" at bounding box center [1464, 86] width 180 height 10
click at [1542, 54] on icon at bounding box center [1535, 54] width 52 height 9
click at [1387, 59] on h4 "General" at bounding box center [1390, 58] width 47 height 18
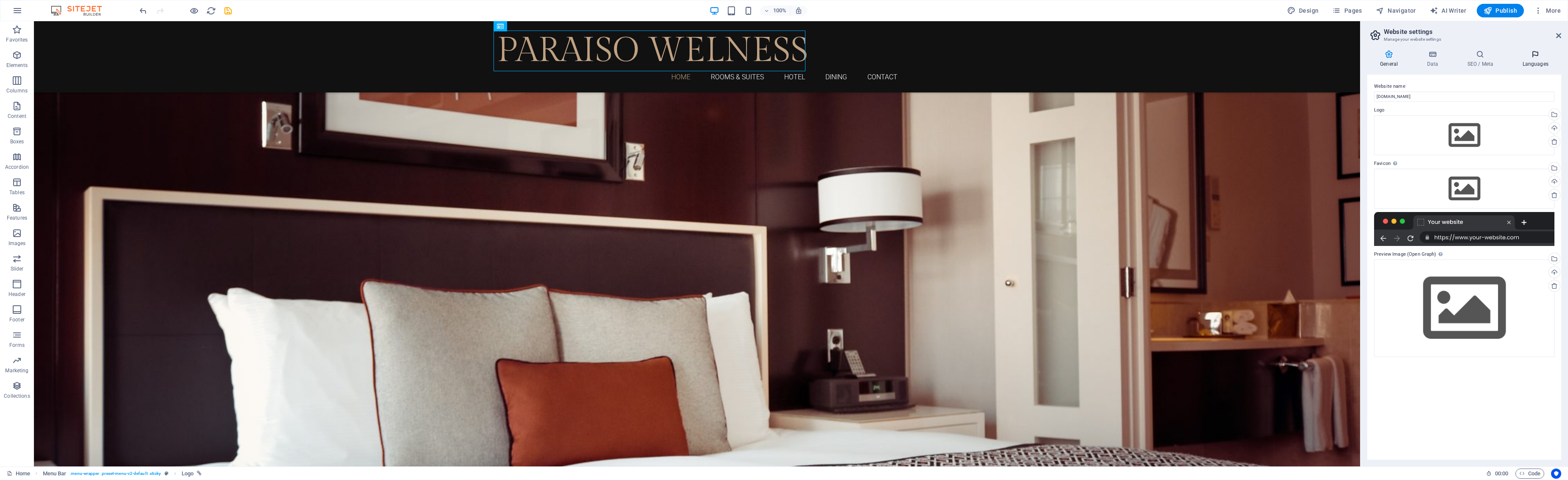
click at [1542, 59] on h4 "Languages" at bounding box center [1535, 58] width 52 height 18
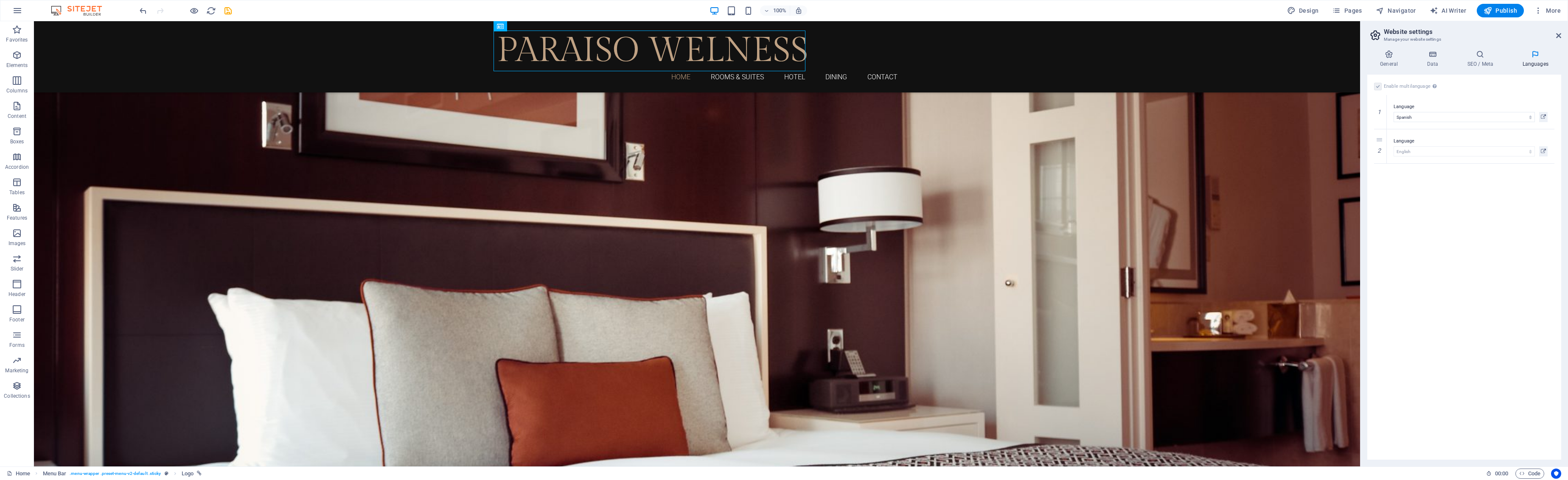
click at [1513, 178] on div "Enable multilanguage To disable multilanguage delete all languages until only o…" at bounding box center [1464, 267] width 194 height 385
click at [1410, 173] on div "Enable multilanguage To disable multilanguage delete all languages until only o…" at bounding box center [1464, 267] width 194 height 385
click at [1535, 58] on icon at bounding box center [1535, 54] width 52 height 9
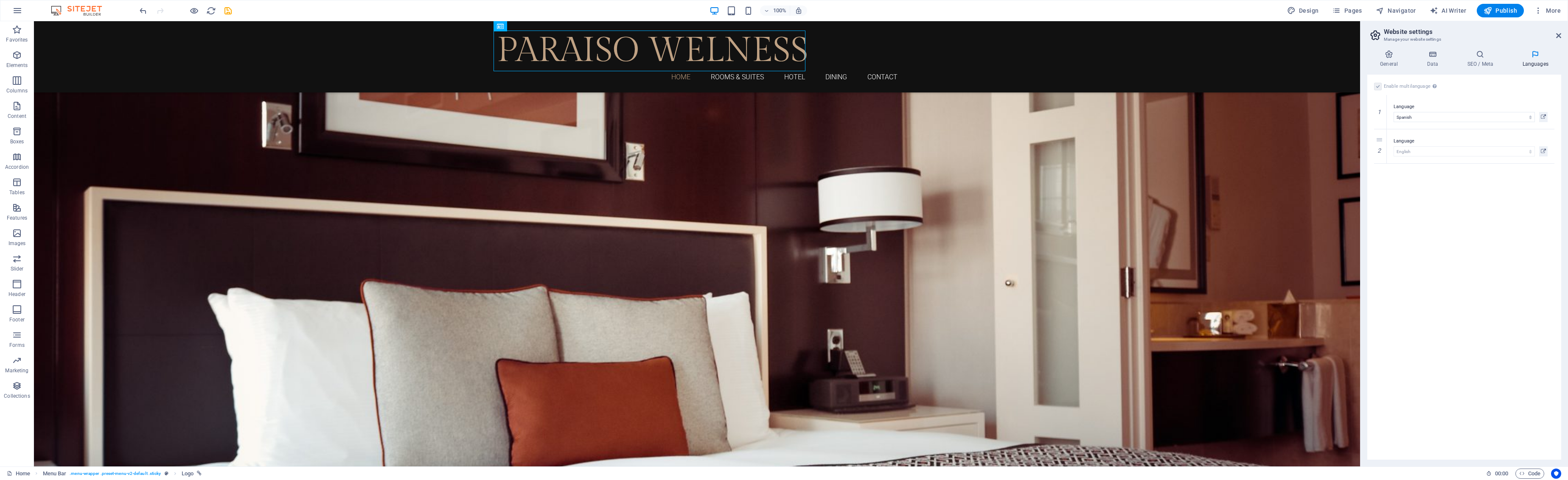
click at [1535, 62] on h4 "Languages" at bounding box center [1535, 58] width 52 height 18
select select "41"
click at [1382, 164] on icon at bounding box center [1381, 164] width 5 height 6
select select "128"
click at [1432, 222] on div "Enable multilanguage To disable multilanguage delete all languages until only o…" at bounding box center [1464, 267] width 194 height 385
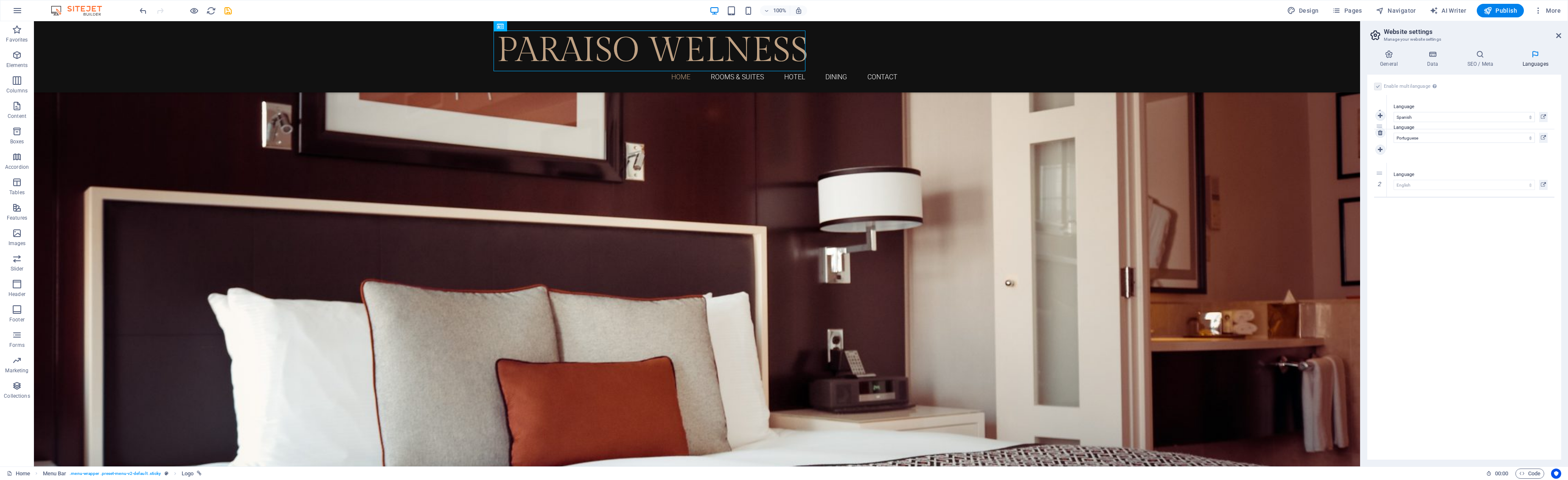
drag, startPoint x: 1385, startPoint y: 189, endPoint x: 1385, endPoint y: 143, distance: 46.0
select select "128"
click at [1412, 236] on div "Enable multilanguage To disable multilanguage delete all languages until only o…" at bounding box center [1464, 267] width 194 height 385
click at [1559, 34] on aside "Website settings Manage your website settings General Data SEO / Meta Languages…" at bounding box center [1464, 244] width 208 height 445
click at [1558, 34] on icon at bounding box center [1558, 35] width 5 height 7
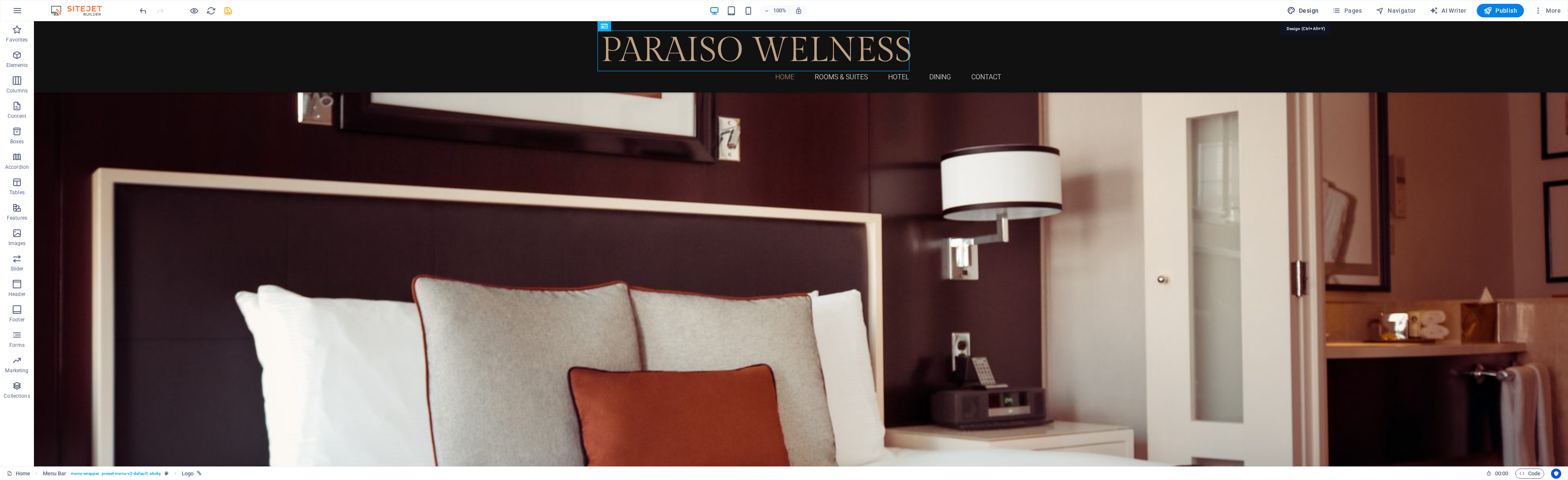
click at [1295, 10] on icon "button" at bounding box center [1291, 10] width 9 height 9
select select "rem"
select select "300"
select select "px"
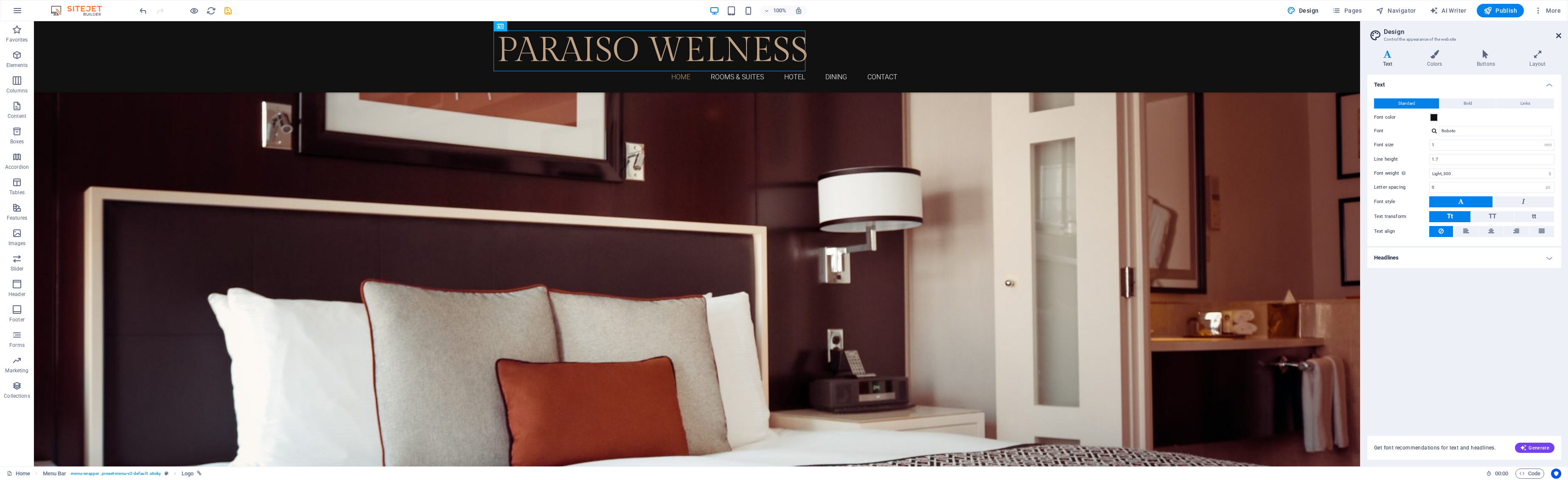
click at [1559, 33] on icon at bounding box center [1558, 35] width 5 height 7
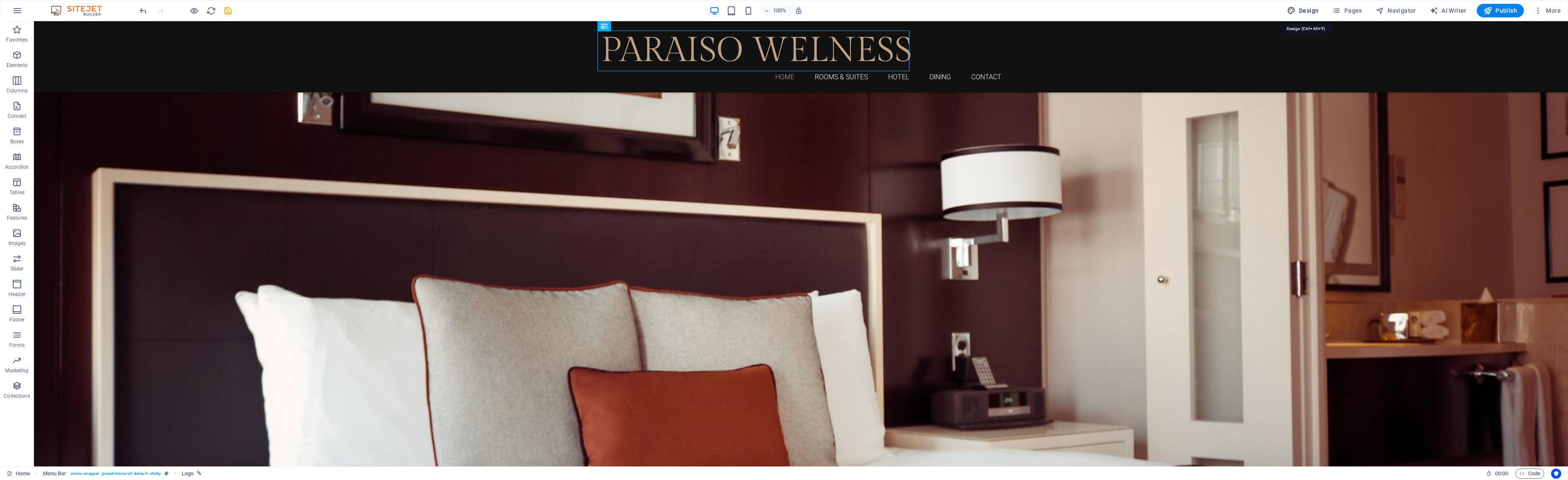
click at [1311, 10] on span "Design" at bounding box center [1303, 10] width 32 height 9
select select "rem"
select select "300"
select select "px"
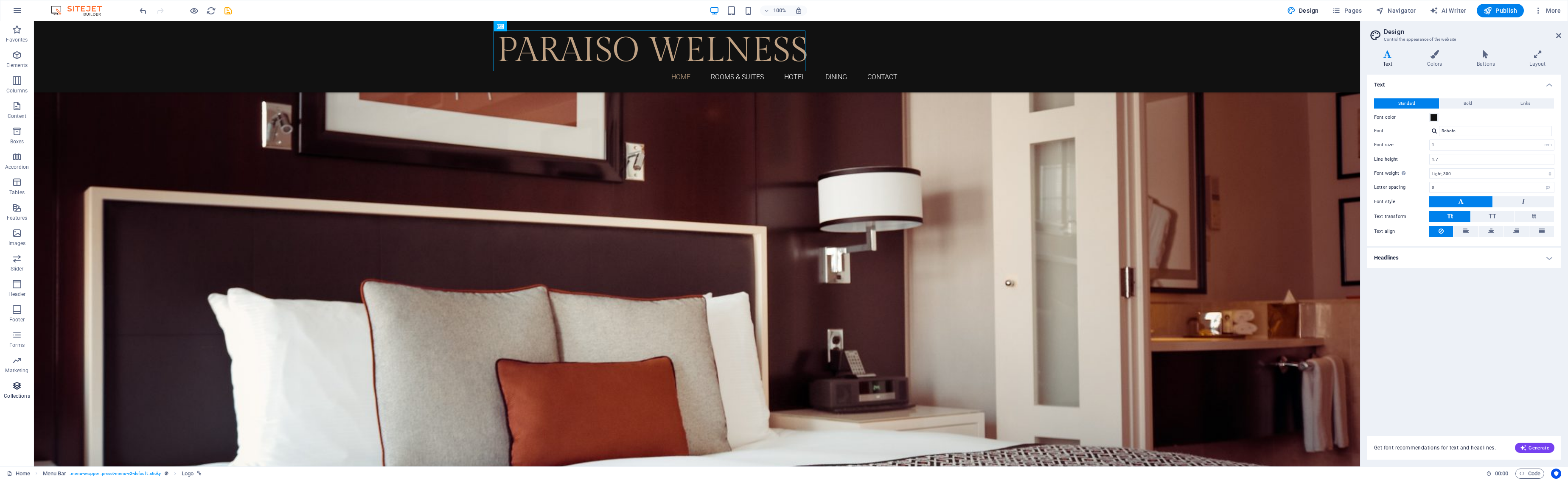
click at [19, 390] on icon "button" at bounding box center [17, 386] width 10 height 10
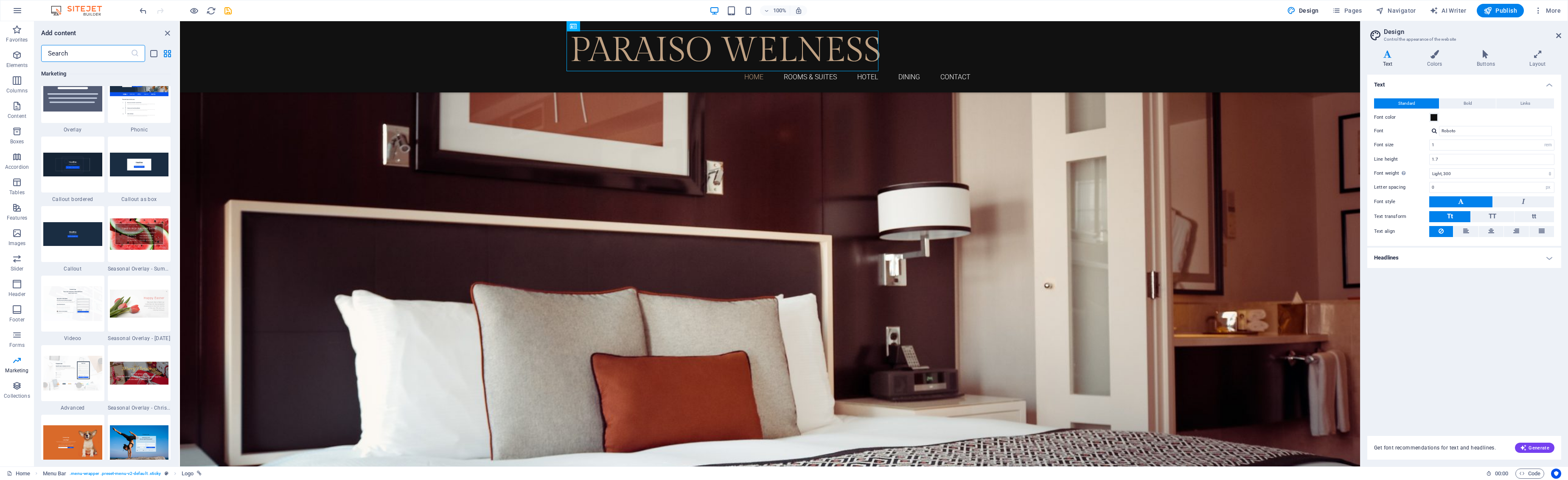
scroll to position [6927, 0]
click at [76, 48] on input "text" at bounding box center [86, 54] width 89 height 17
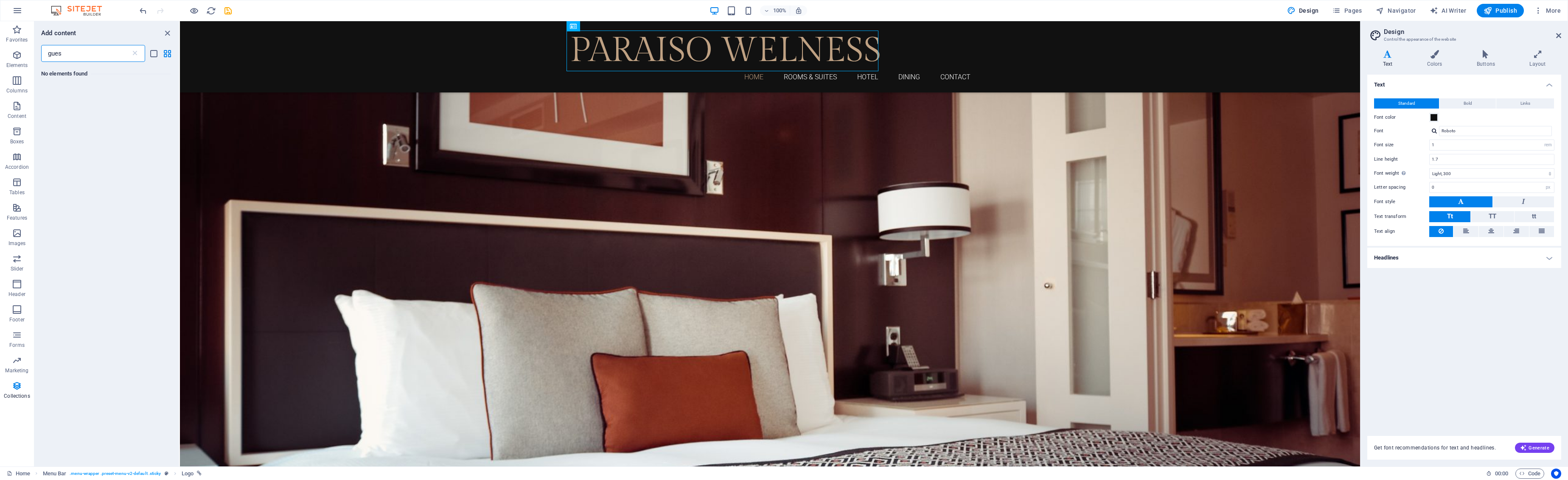
scroll to position [0, 0]
type input "g"
type input "p"
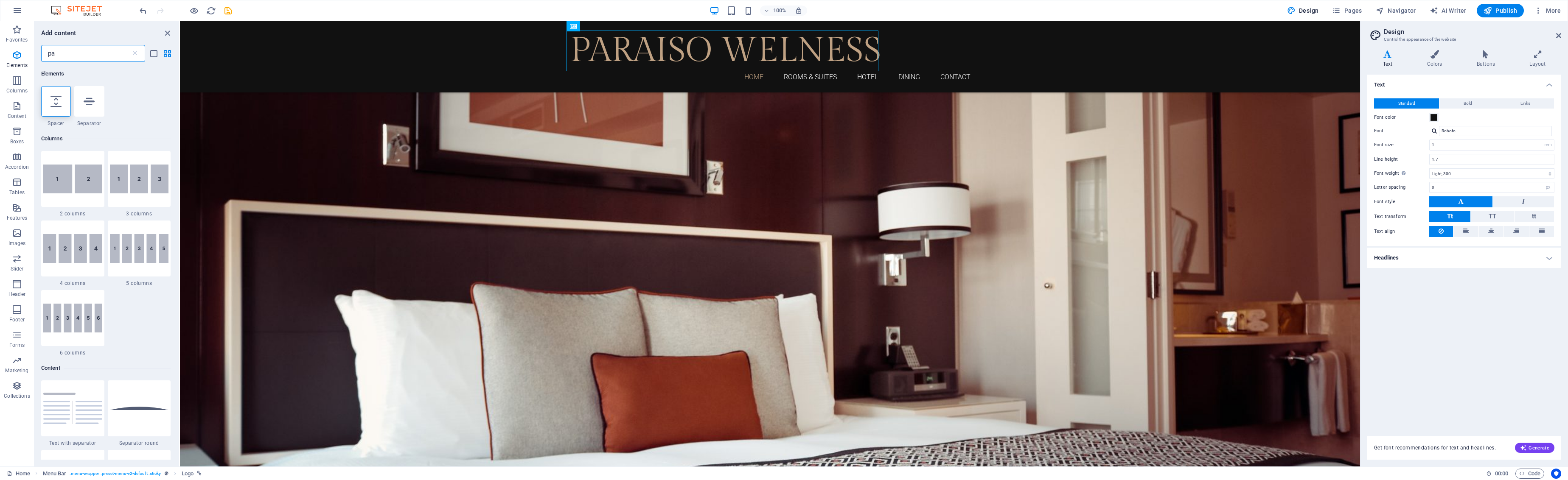
type input "p"
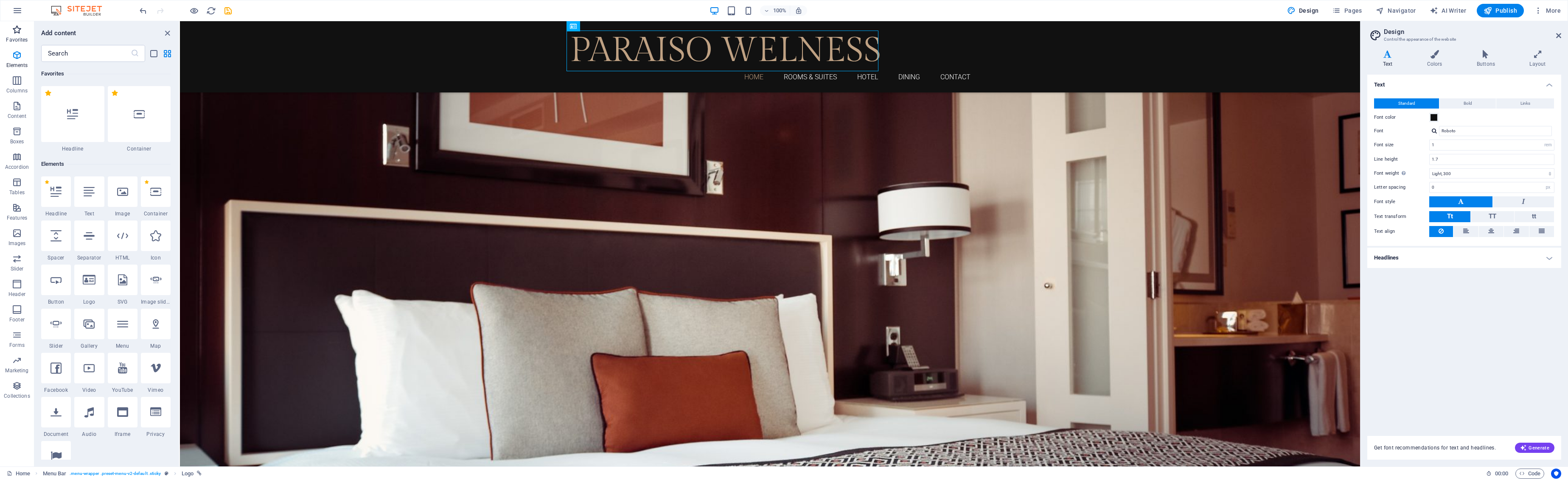
click at [19, 36] on span "Favorites" at bounding box center [17, 34] width 34 height 20
click at [18, 9] on icon "button" at bounding box center [17, 10] width 10 height 10
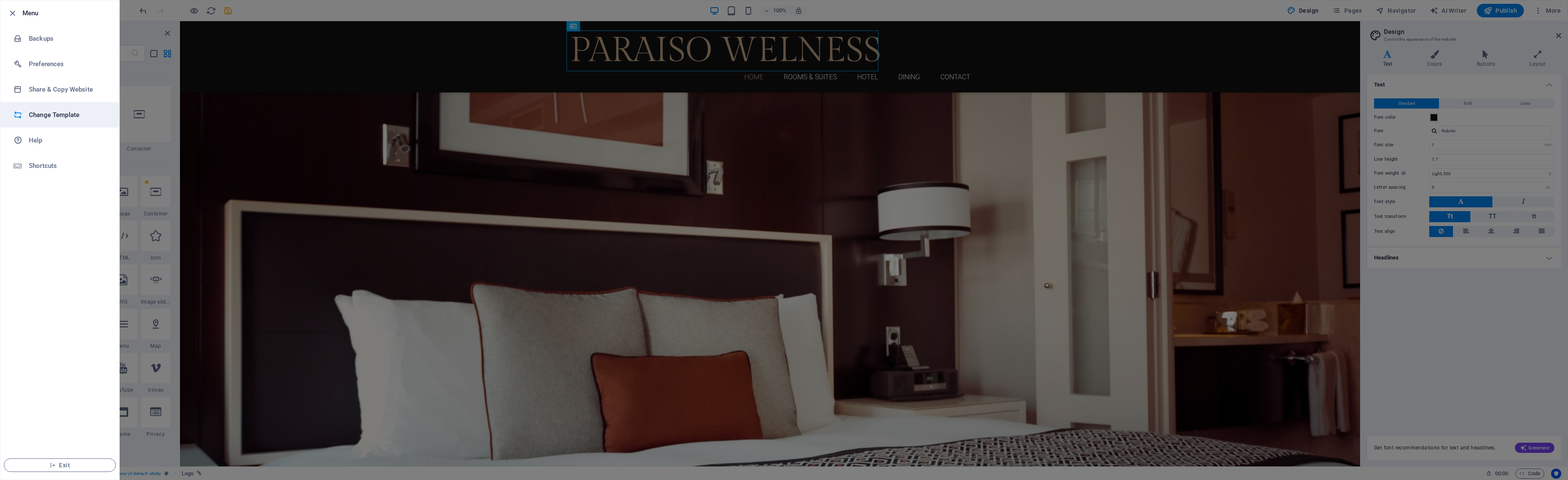
click at [72, 113] on h6 "Change Template" at bounding box center [68, 115] width 79 height 10
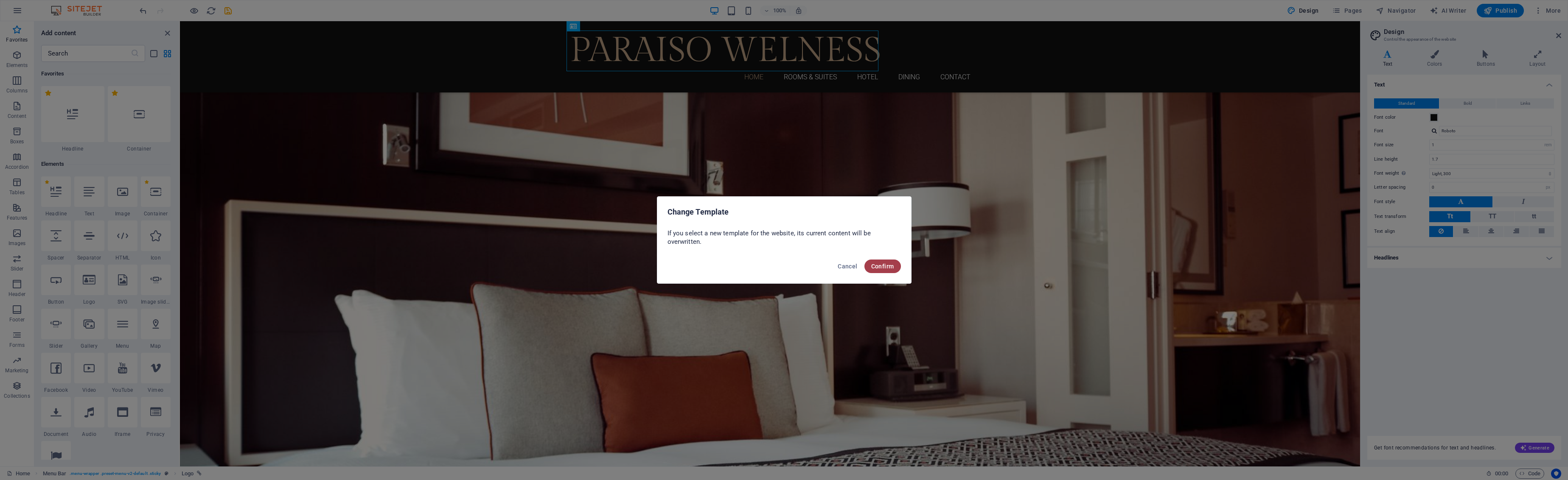
click at [891, 265] on span "Confirm" at bounding box center [883, 266] width 23 height 7
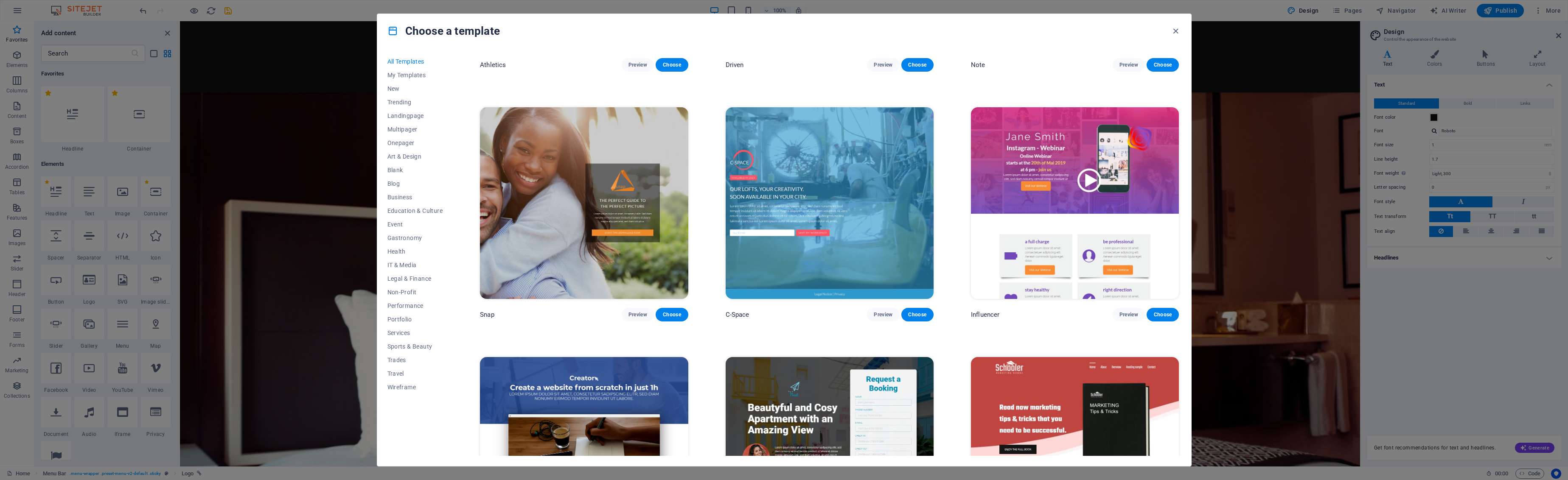
scroll to position [9067, 0]
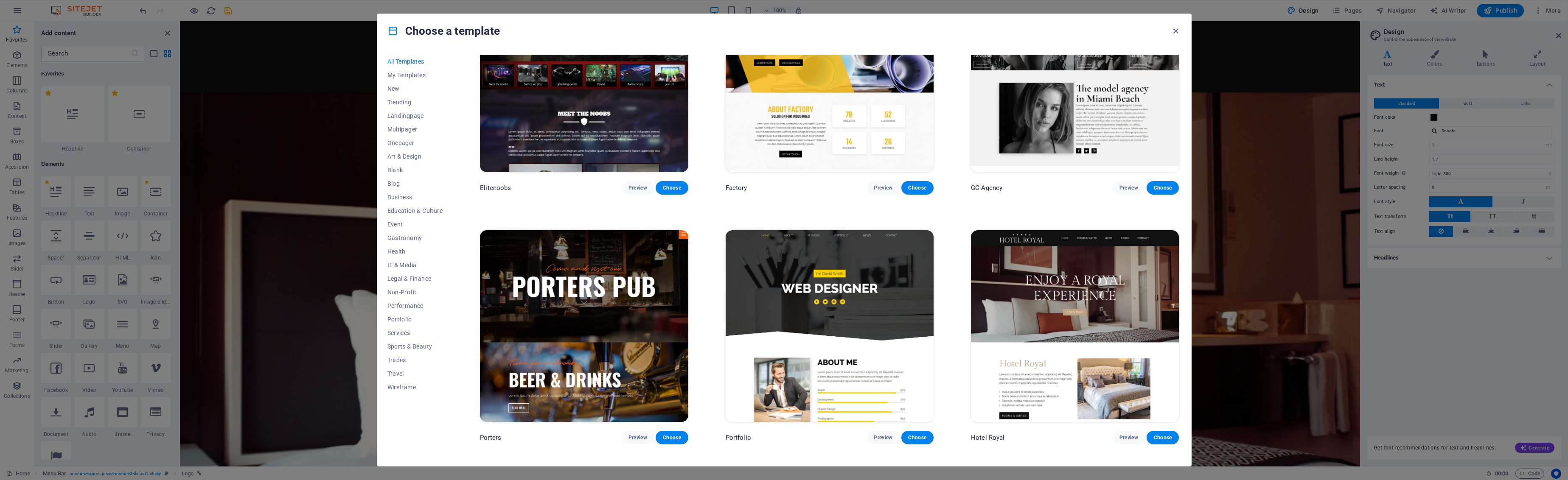
click at [1040, 231] on img at bounding box center [1075, 326] width 208 height 192
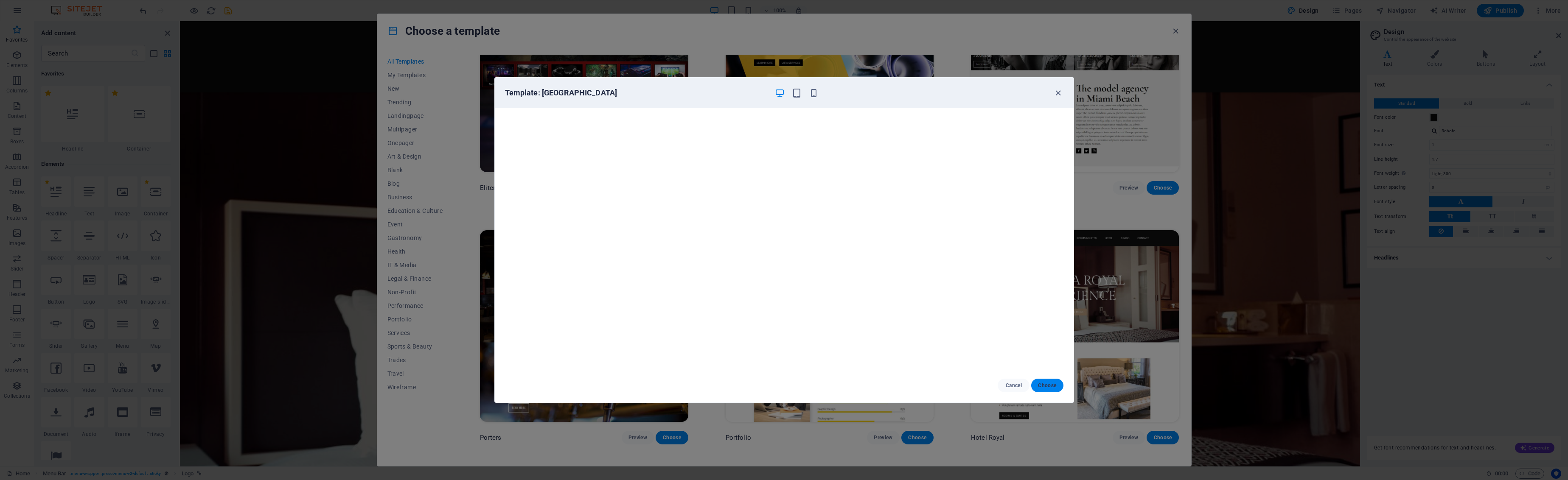
click at [1045, 384] on span "Choose" at bounding box center [1047, 385] width 18 height 7
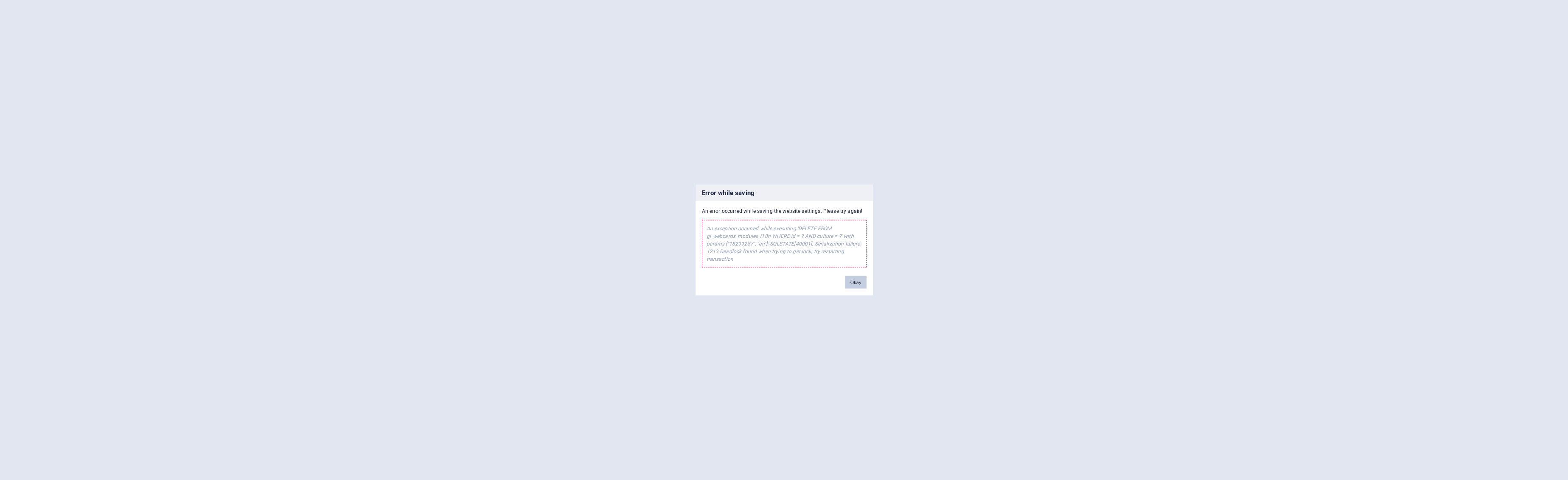
click at [858, 280] on button "Okay" at bounding box center [856, 282] width 21 height 13
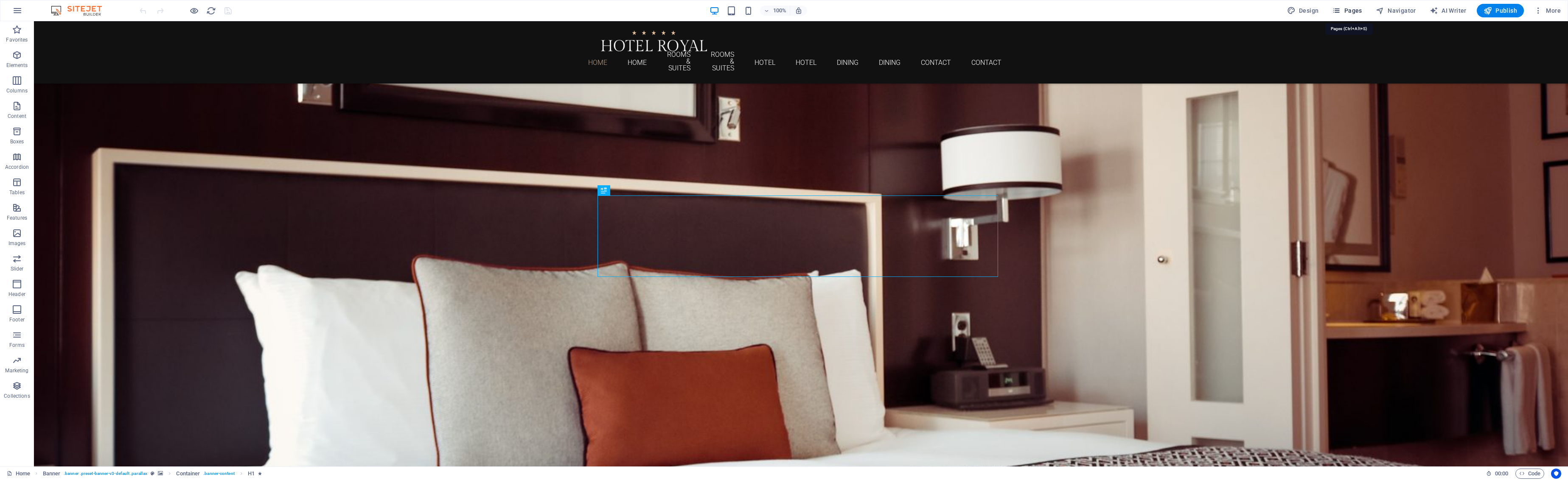
click at [1345, 9] on span "Pages" at bounding box center [1346, 10] width 30 height 9
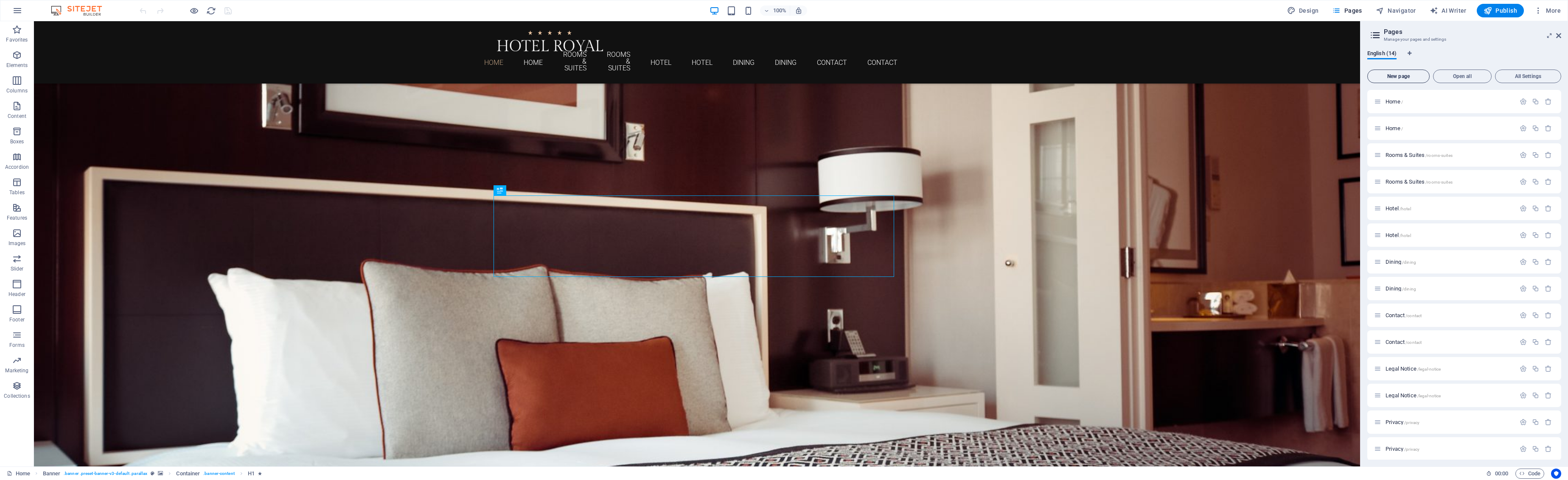
click at [1399, 71] on button "New page" at bounding box center [1398, 76] width 62 height 13
click at [1377, 130] on icon at bounding box center [1377, 128] width 7 height 7
click at [1378, 130] on icon at bounding box center [1377, 128] width 7 height 7
click at [1521, 127] on icon "button" at bounding box center [1524, 128] width 7 height 7
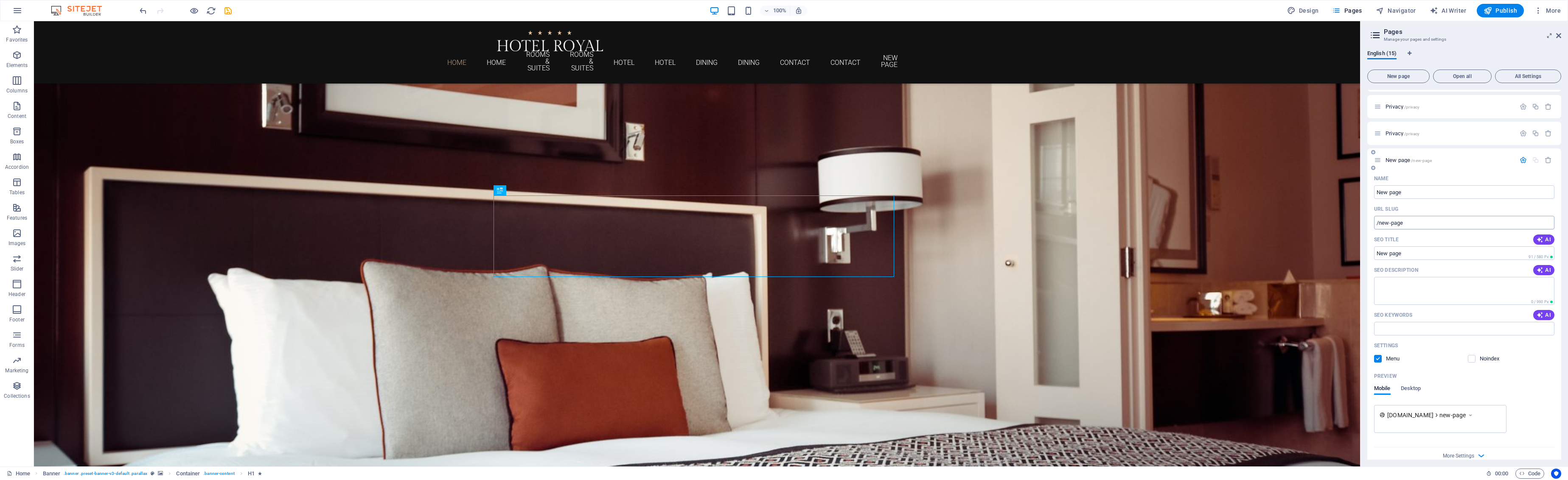
scroll to position [643, 0]
click at [1514, 77] on span "All Settings" at bounding box center [1528, 76] width 58 height 5
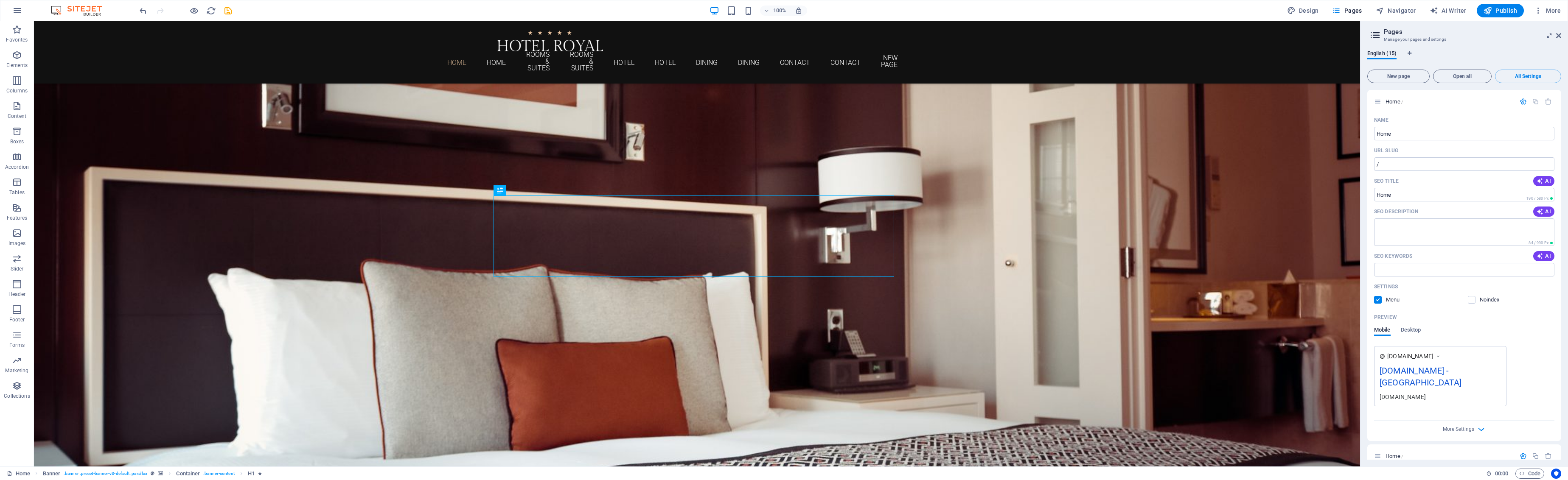
scroll to position [0, 0]
click at [1539, 9] on icon "button" at bounding box center [1538, 10] width 9 height 9
click at [1531, 111] on h6 "Collections Manager" at bounding box center [1529, 114] width 51 height 10
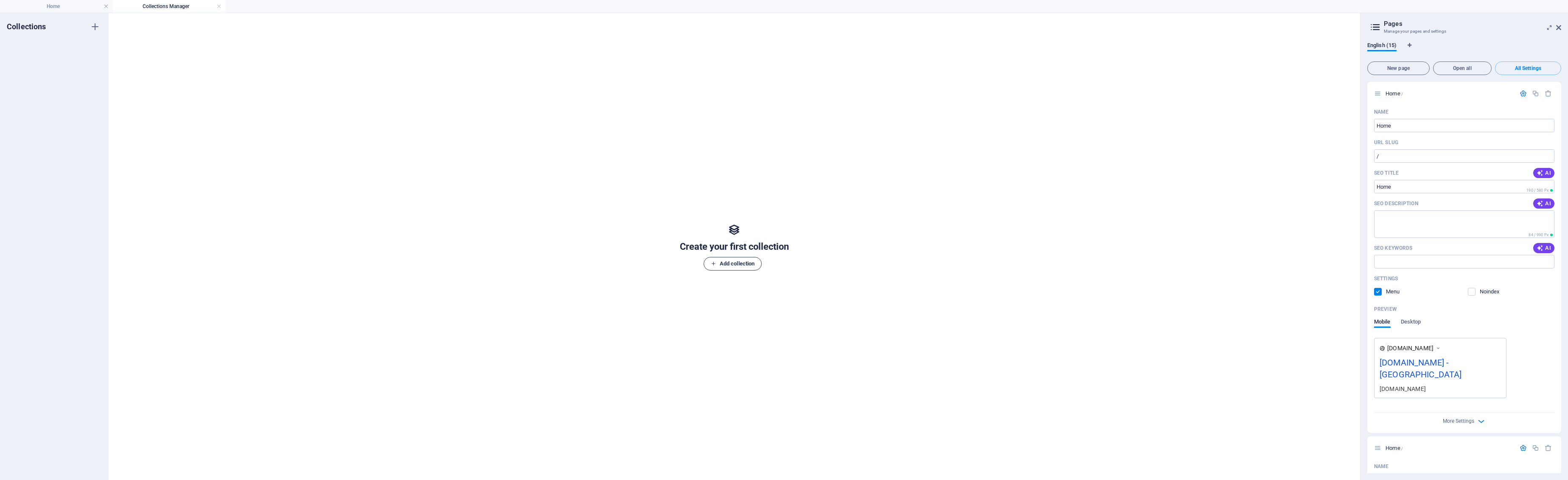
click at [727, 264] on span "Add collection" at bounding box center [733, 263] width 44 height 10
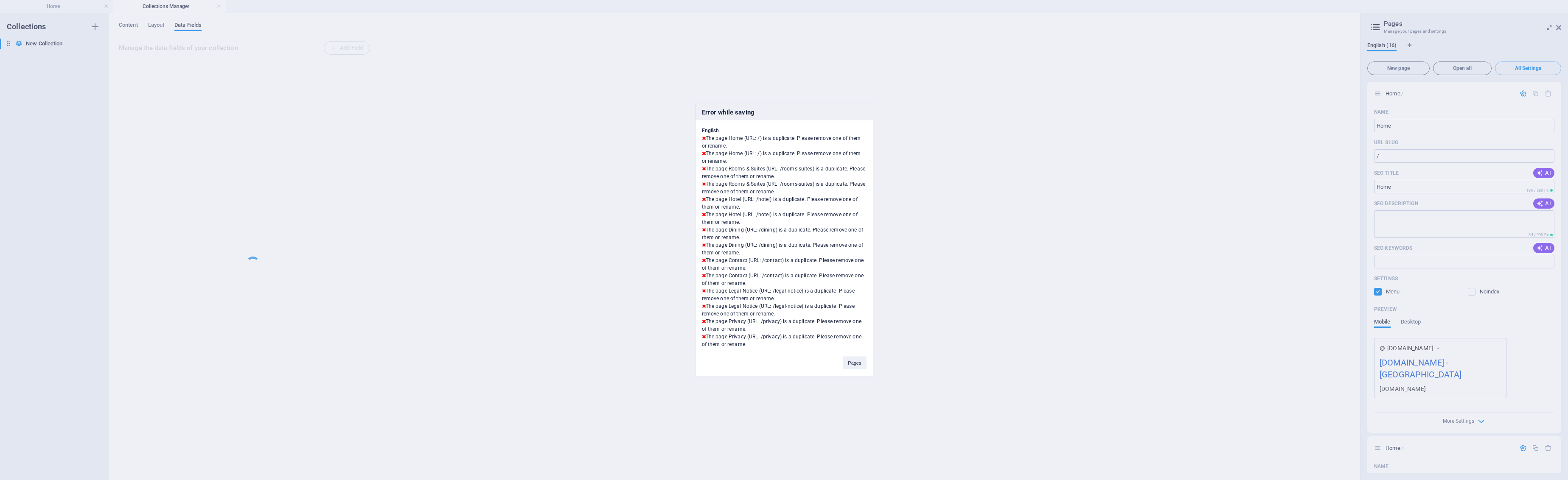
scroll to position [4837, 0]
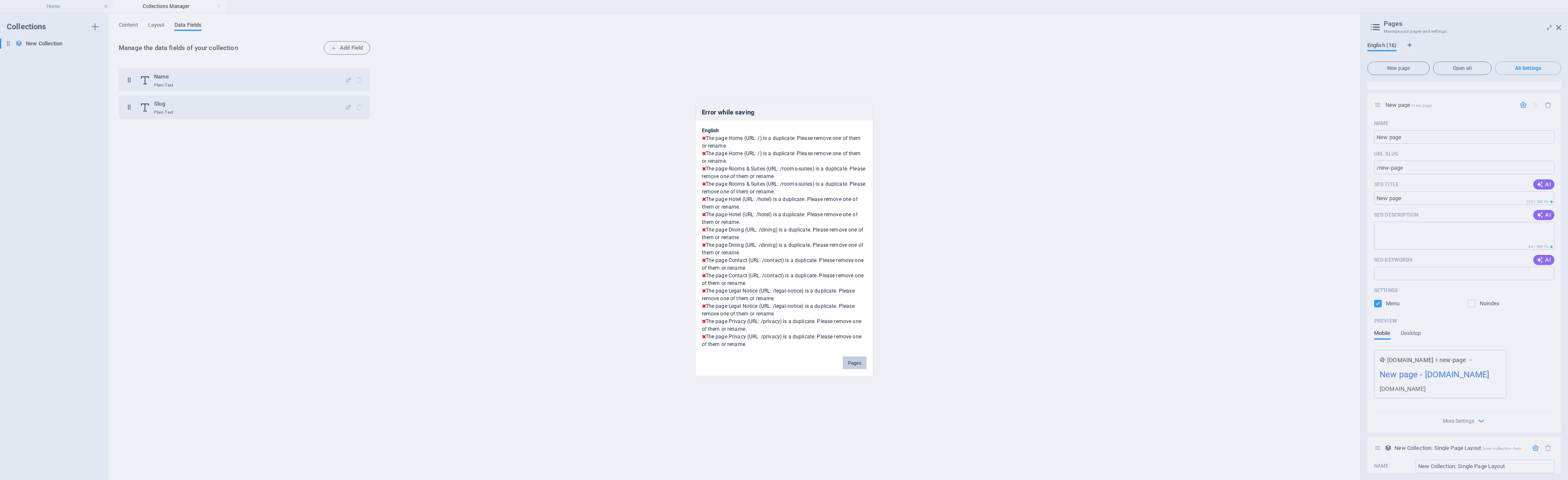
click at [858, 361] on button "Pages" at bounding box center [855, 363] width 23 height 13
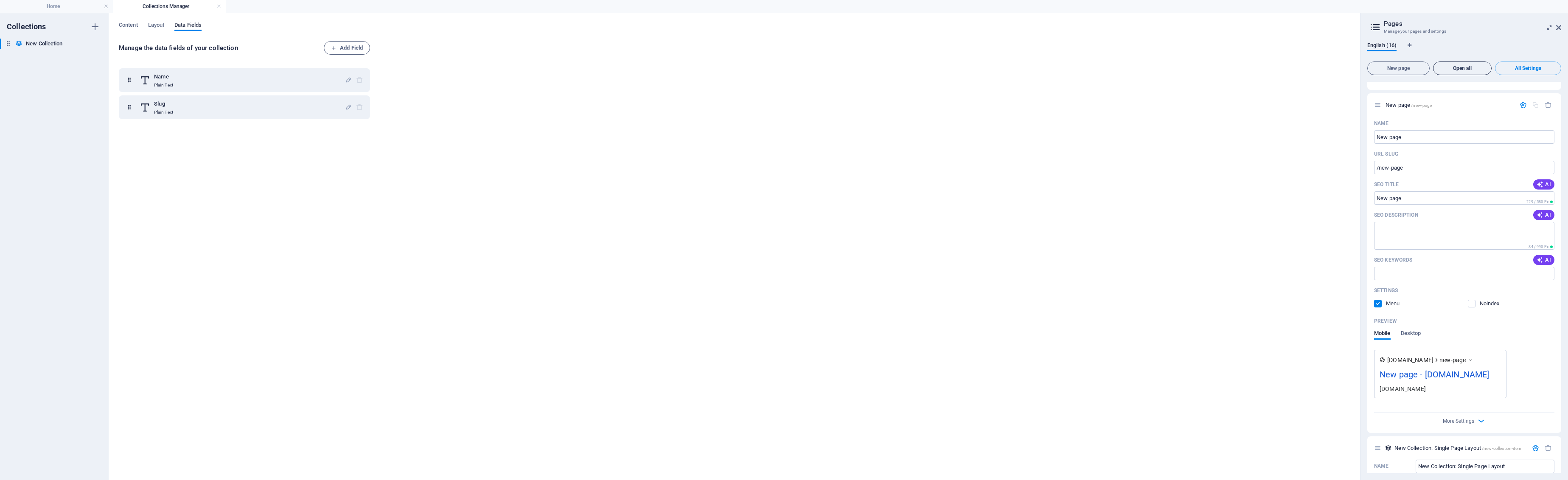
click at [1460, 64] on button "Open all" at bounding box center [1462, 68] width 58 height 13
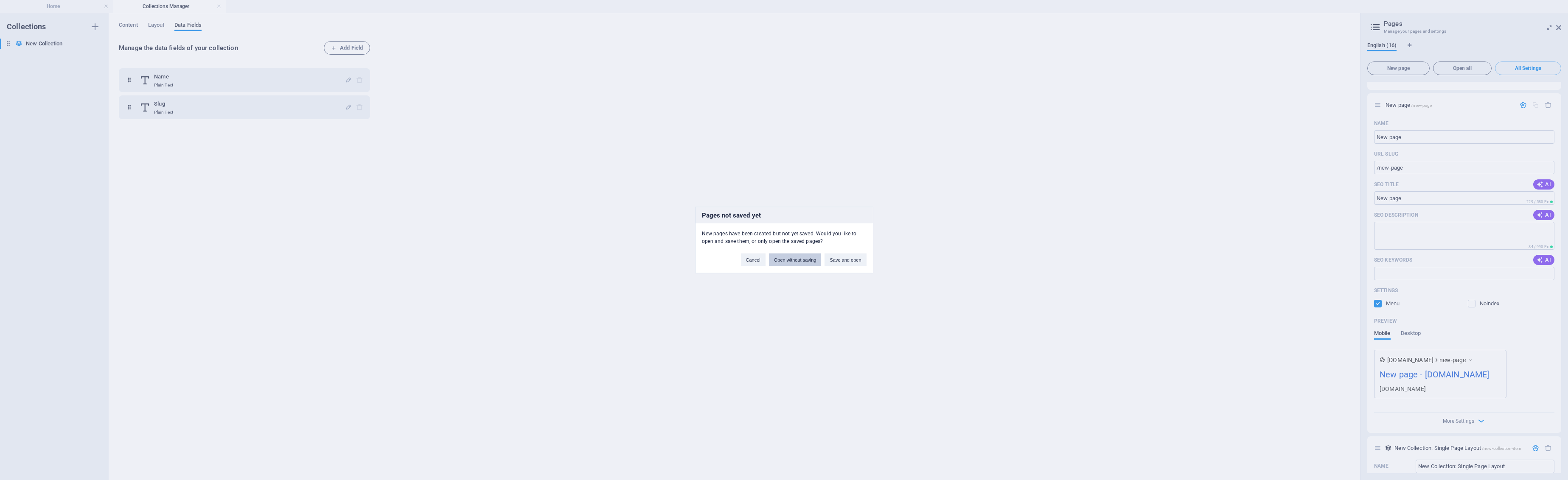
click at [804, 262] on button "Open without saving" at bounding box center [795, 260] width 52 height 13
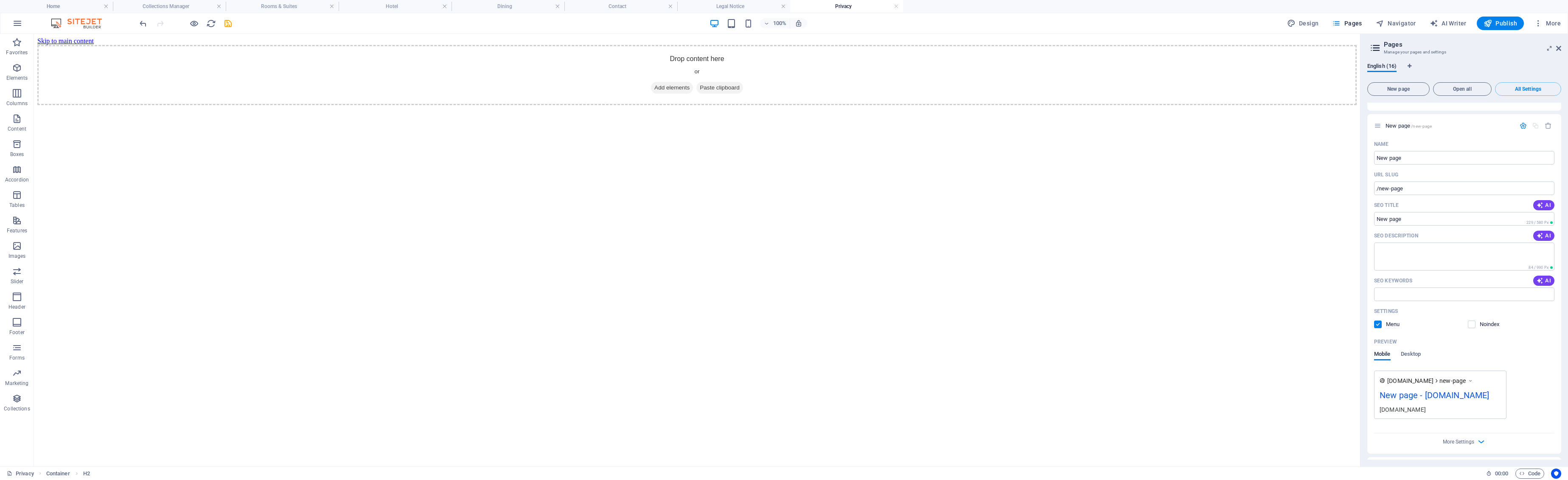
scroll to position [0, 0]
click at [17, 350] on icon "button" at bounding box center [17, 347] width 10 height 10
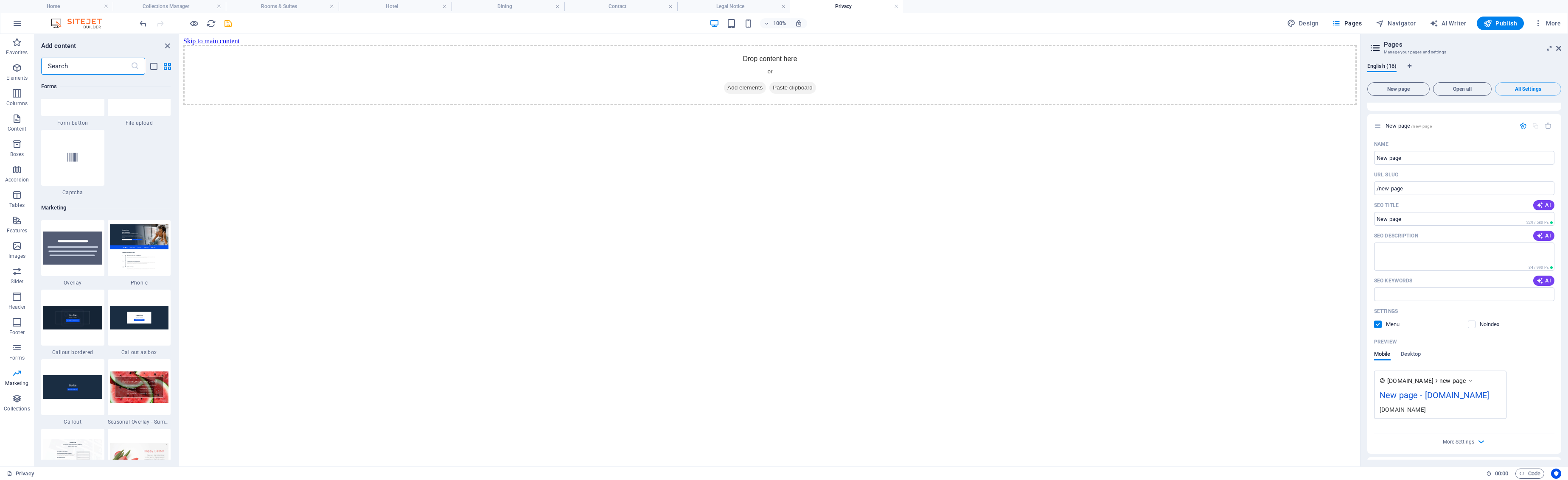
scroll to position [6781, 0]
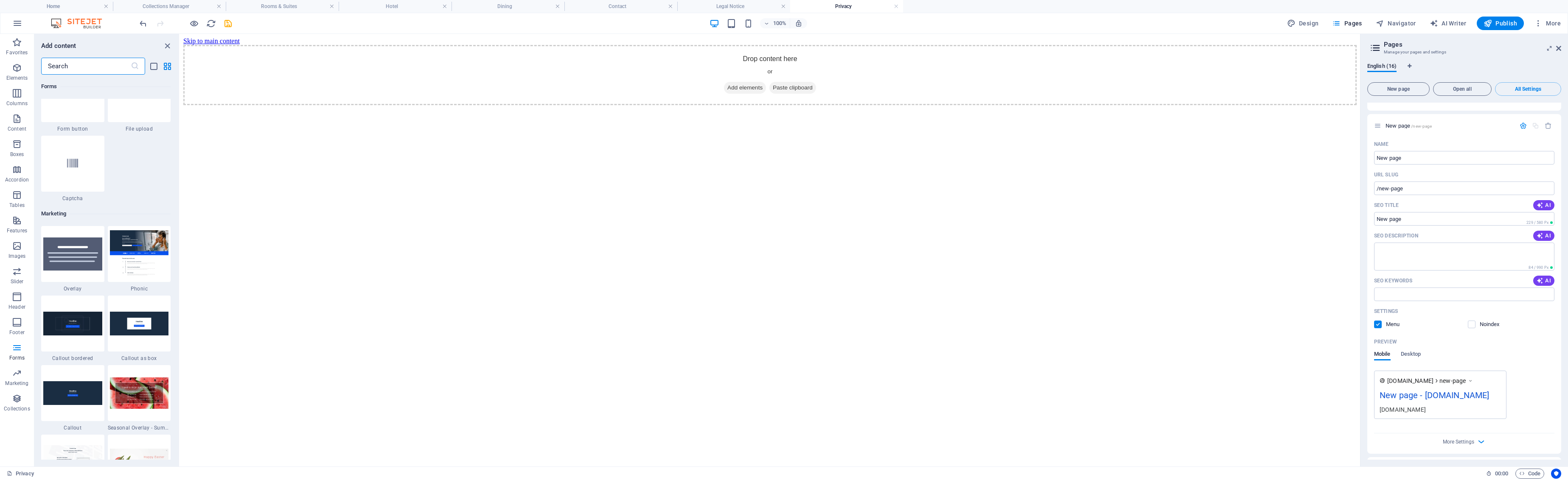
click at [72, 61] on input "text" at bounding box center [86, 66] width 89 height 17
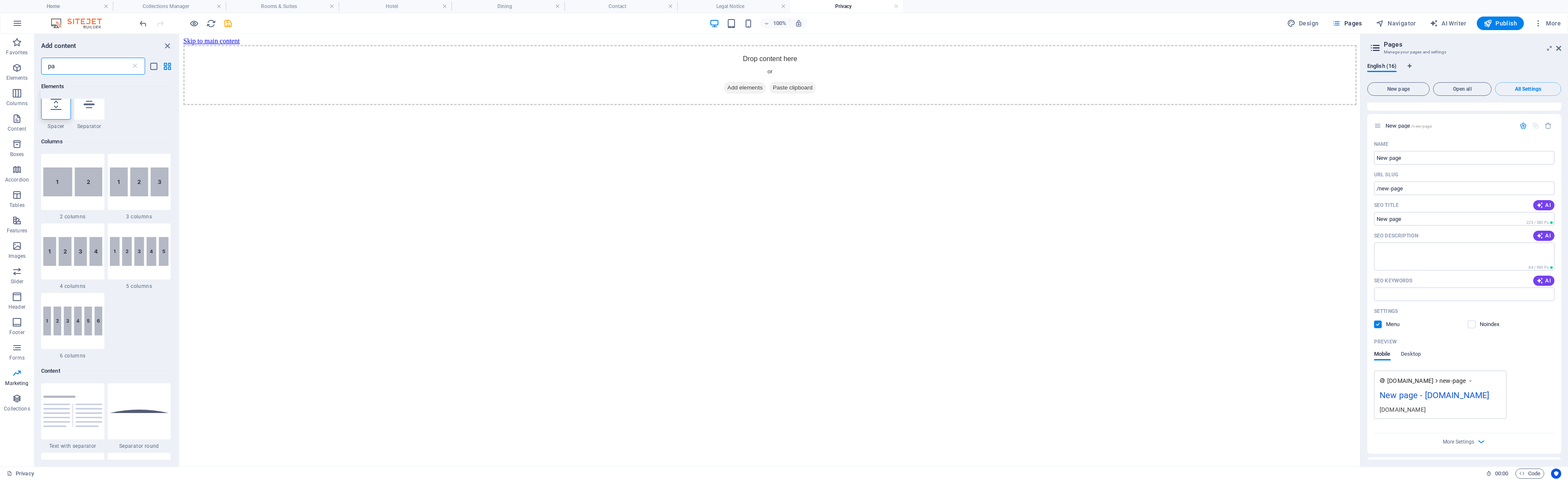
type input "p"
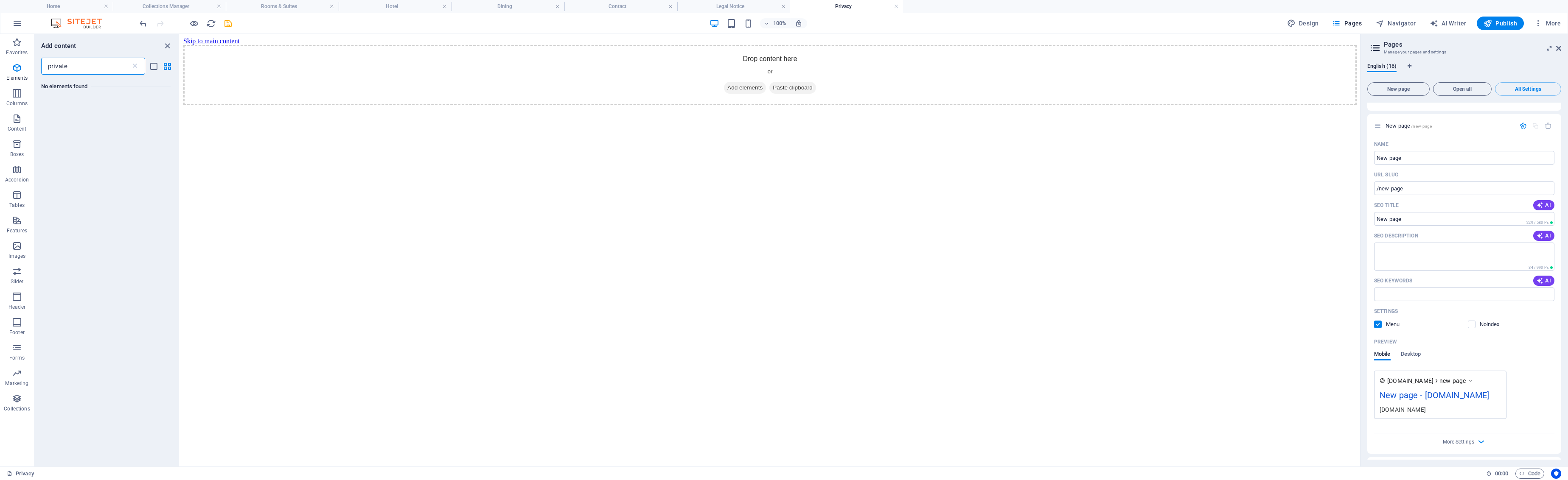
scroll to position [0, 0]
type input "private"
click at [15, 74] on span "Elements" at bounding box center [17, 72] width 34 height 20
click at [18, 70] on icon "button" at bounding box center [17, 68] width 10 height 10
click at [19, 64] on icon "button" at bounding box center [17, 68] width 10 height 10
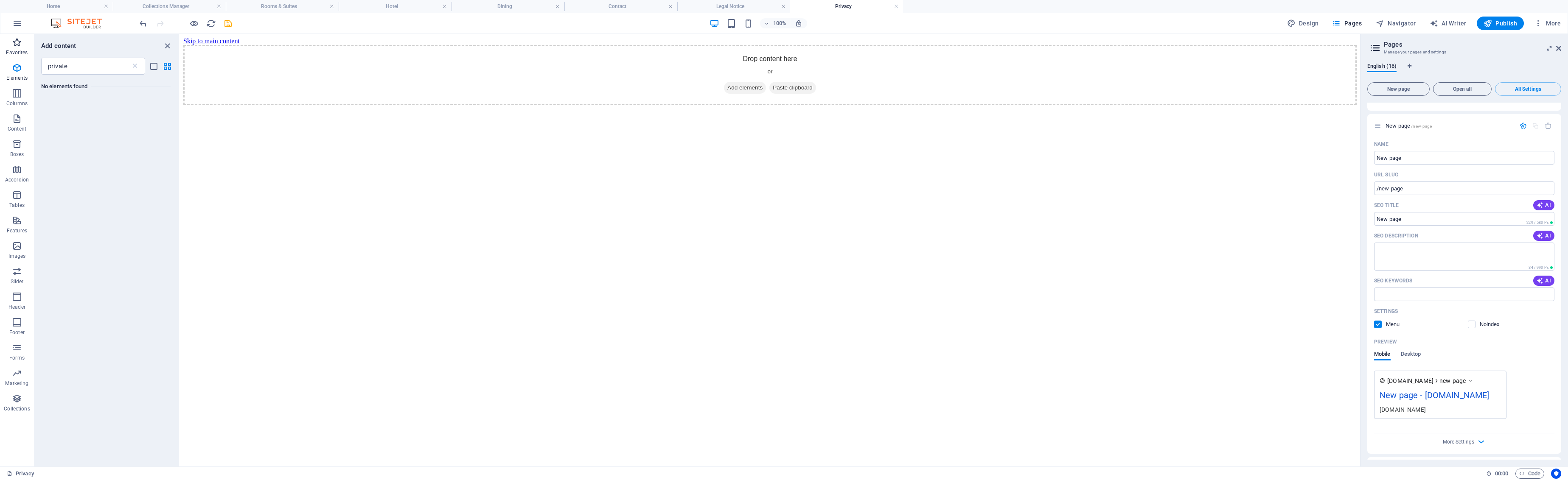
click at [23, 45] on span "Favorites" at bounding box center [17, 47] width 34 height 20
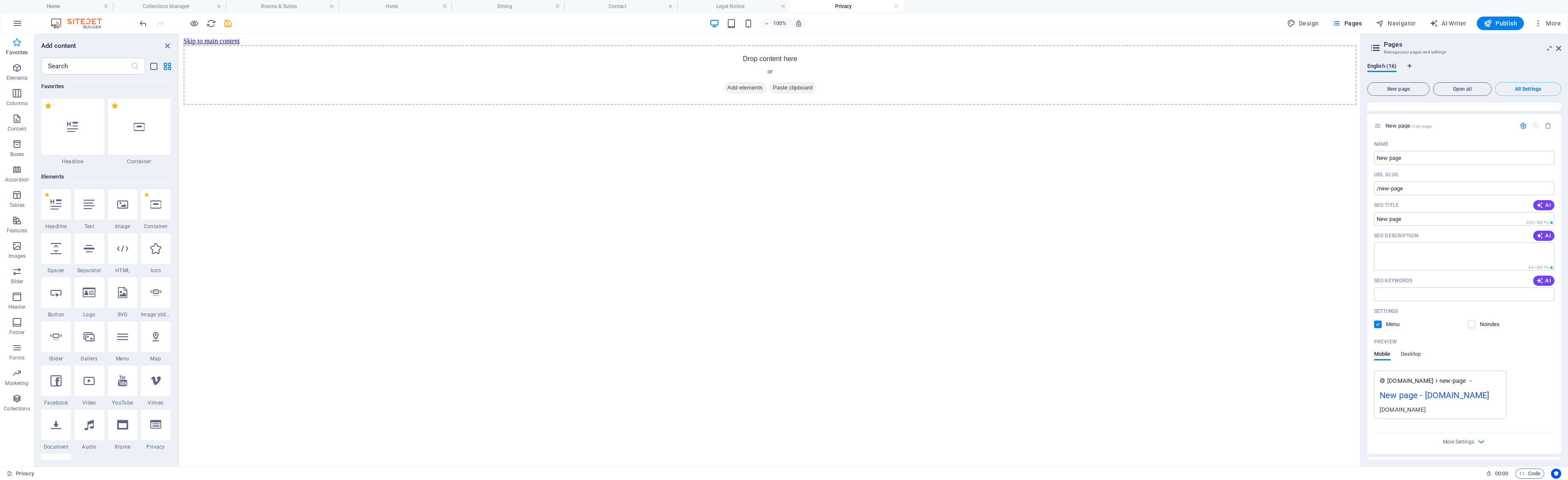
click at [23, 45] on span "Favorites" at bounding box center [17, 47] width 34 height 20
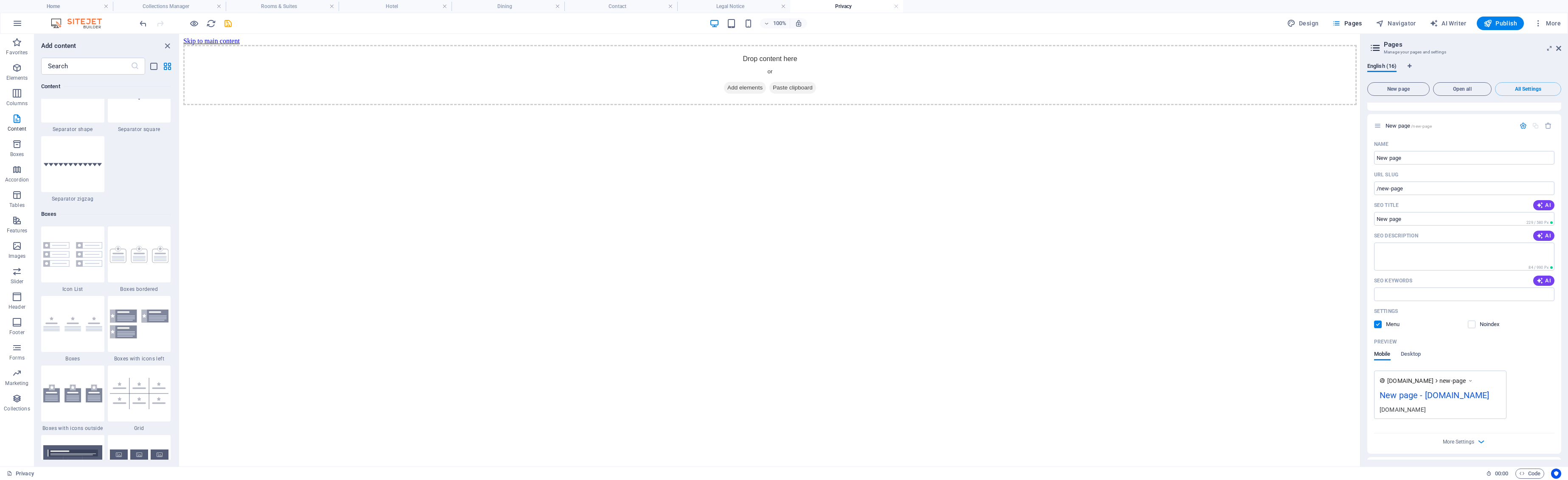
scroll to position [2213, 0]
click at [19, 97] on icon "button" at bounding box center [17, 93] width 10 height 10
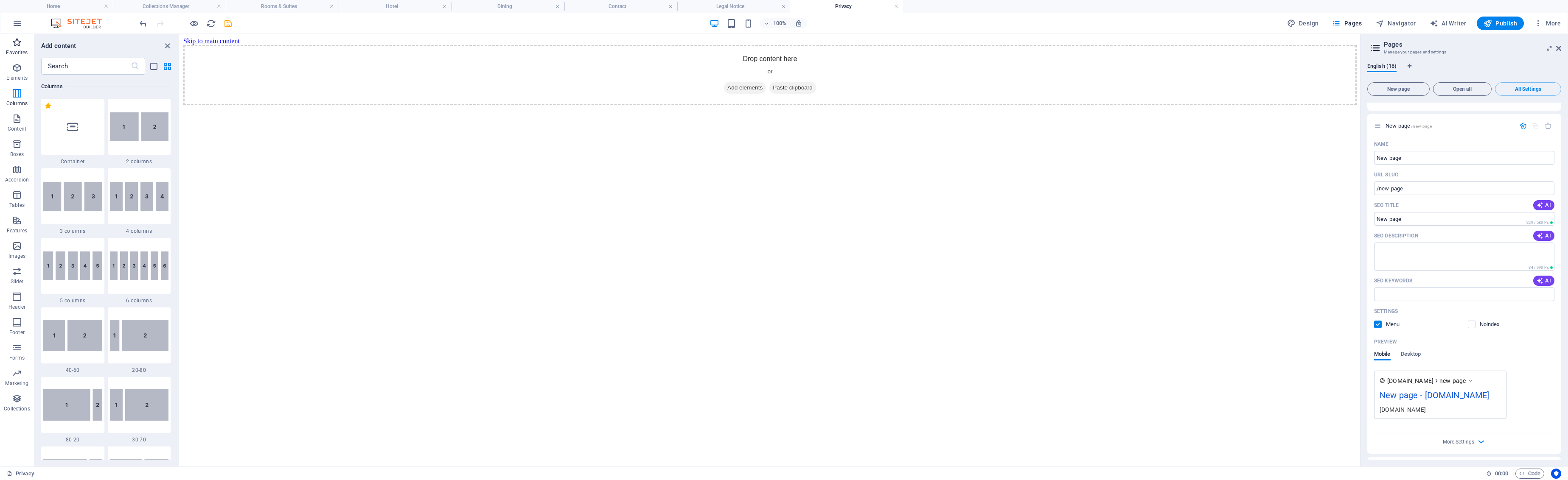
click at [21, 46] on icon "button" at bounding box center [17, 42] width 10 height 10
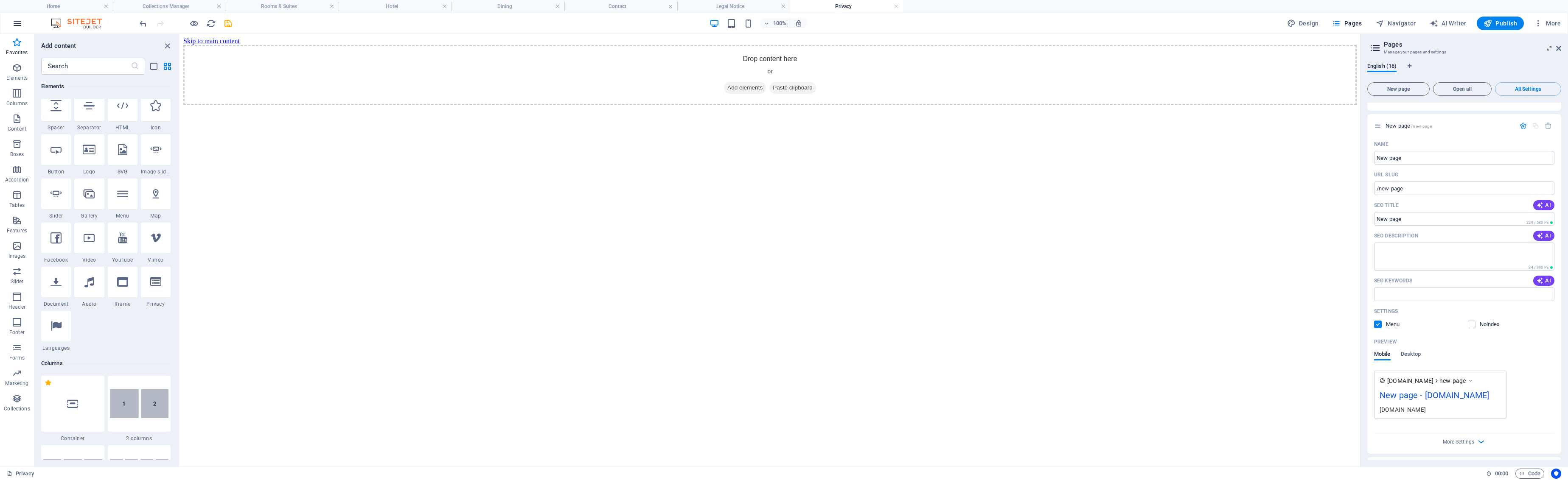
scroll to position [0, 0]
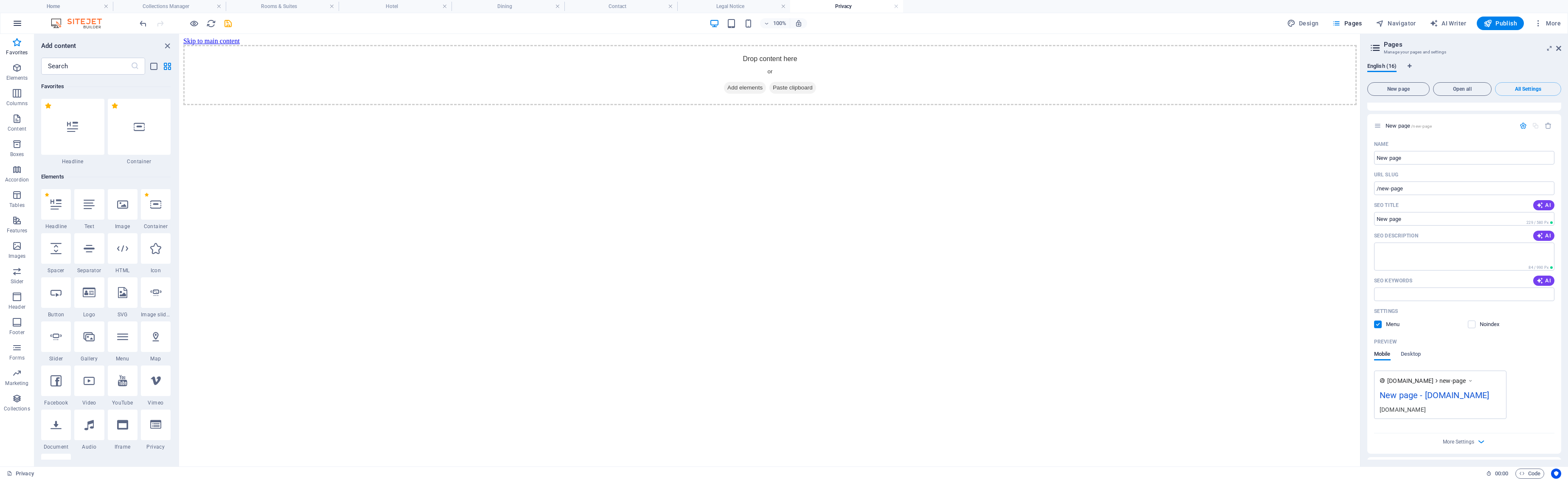
click at [20, 21] on icon "button" at bounding box center [17, 23] width 10 height 10
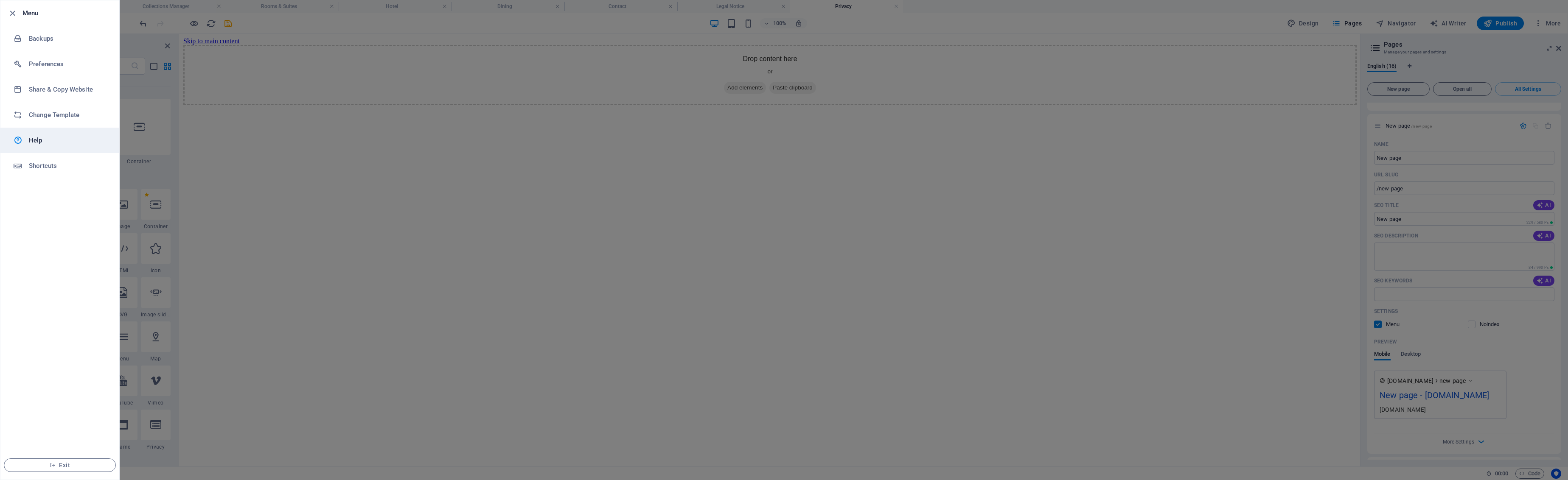
click at [46, 142] on h6 "Help" at bounding box center [68, 140] width 79 height 10
click at [635, 212] on div at bounding box center [784, 240] width 1568 height 480
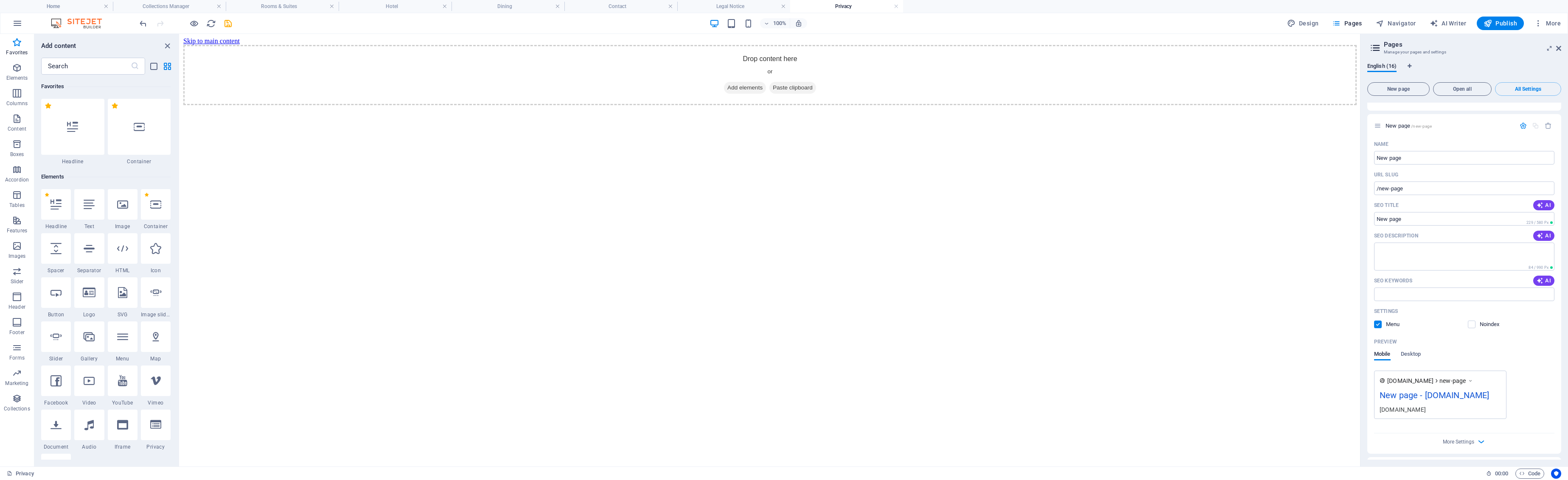
click at [1387, 48] on h3 "Manage your pages and settings" at bounding box center [1464, 52] width 161 height 8
click at [1379, 47] on icon at bounding box center [1375, 48] width 13 height 12
click at [21, 24] on icon "button" at bounding box center [17, 23] width 10 height 10
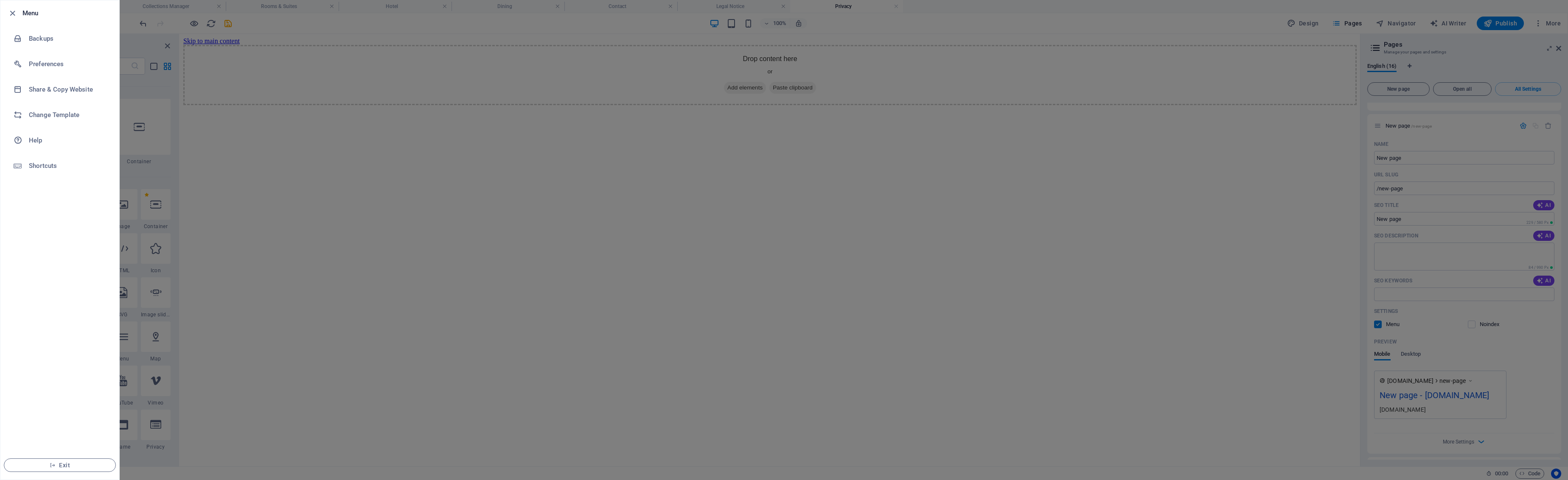
click at [33, 13] on h6 "Menu" at bounding box center [68, 13] width 90 height 10
click at [13, 19] on li "Menu" at bounding box center [60, 13] width 119 height 26
click at [12, 13] on icon "button" at bounding box center [13, 13] width 10 height 10
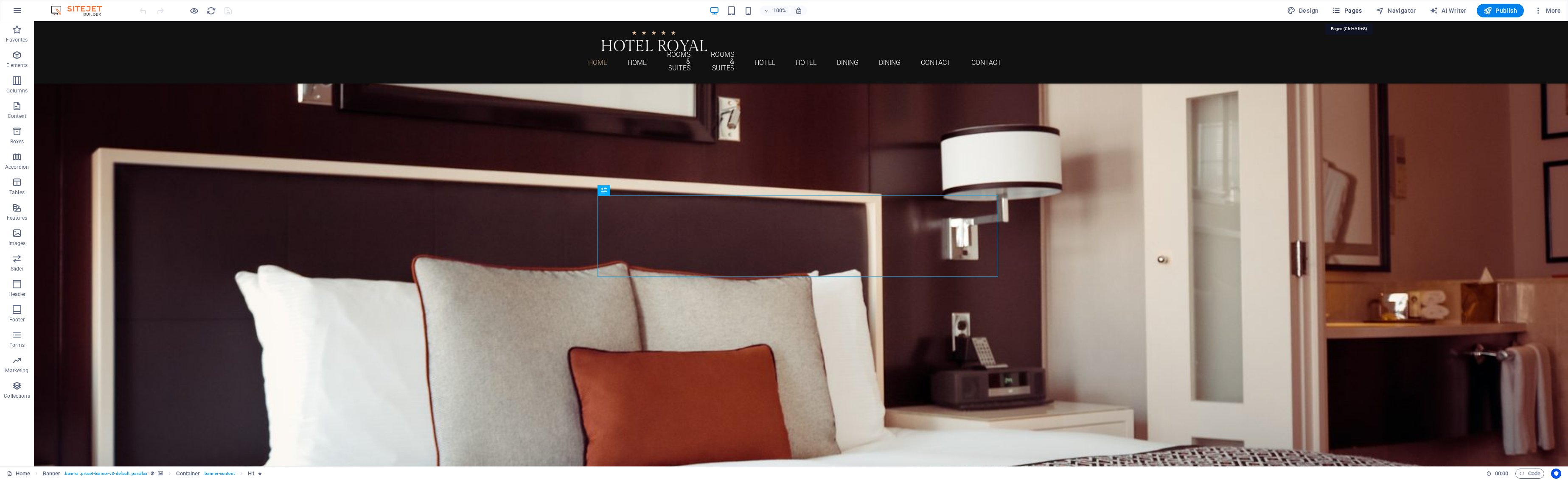
click at [1340, 10] on icon "button" at bounding box center [1336, 10] width 9 height 9
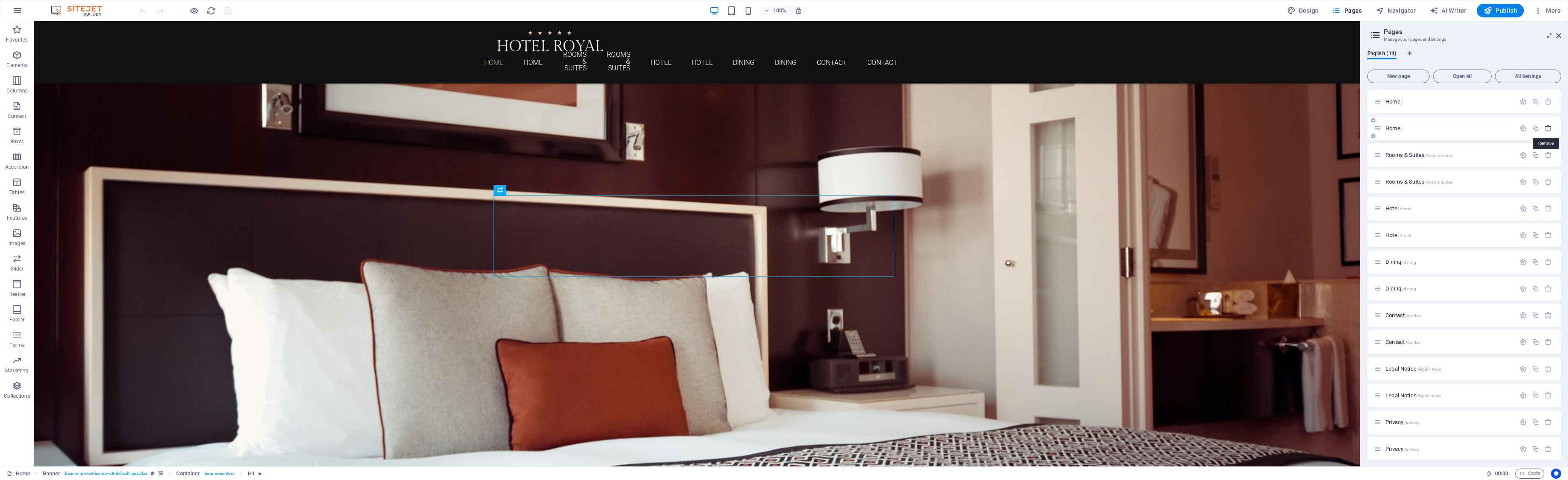
click at [1549, 127] on icon "button" at bounding box center [1549, 128] width 7 height 7
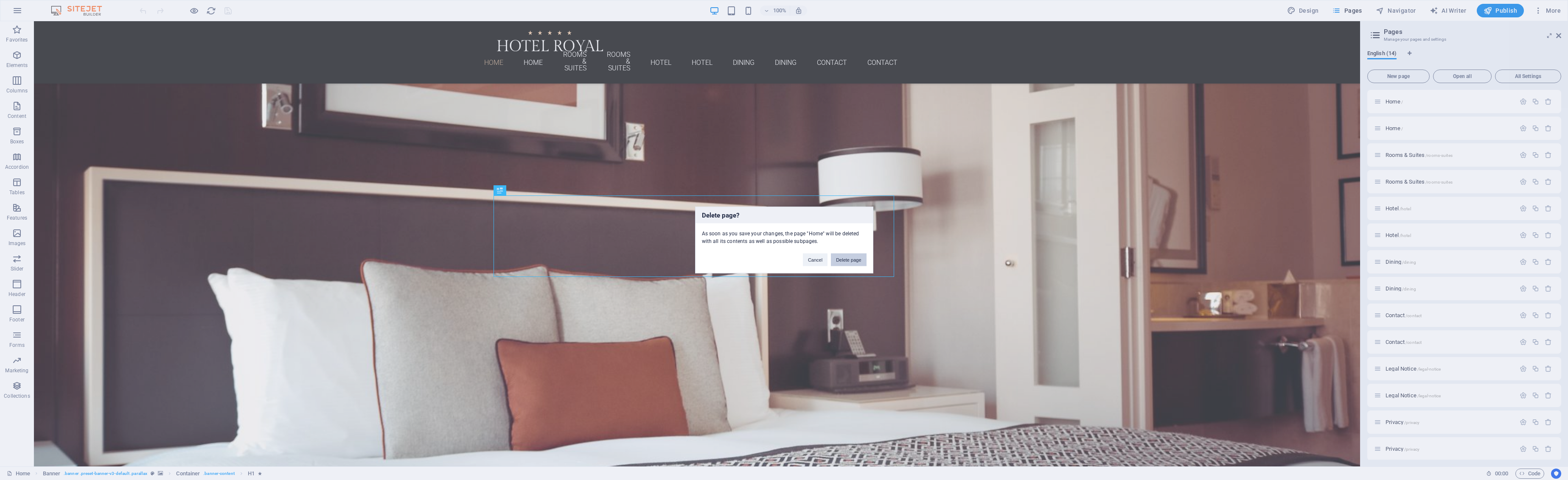
click at [858, 260] on button "Delete page" at bounding box center [849, 260] width 35 height 13
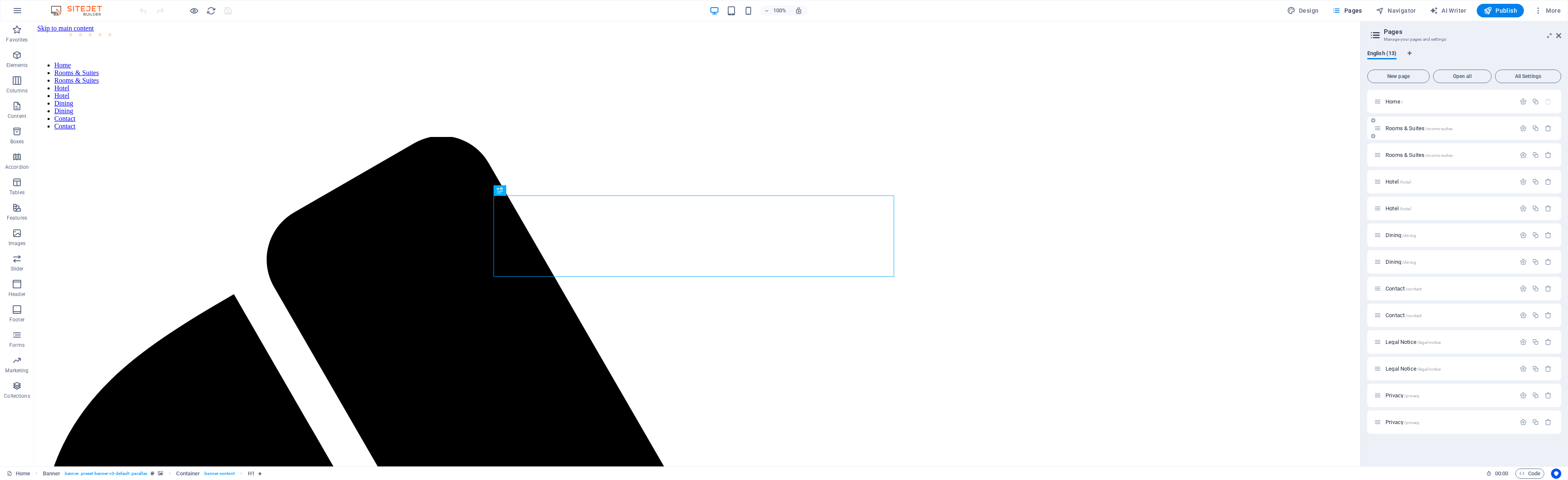
click at [1427, 130] on span "/rooms-suites" at bounding box center [1439, 129] width 27 height 5
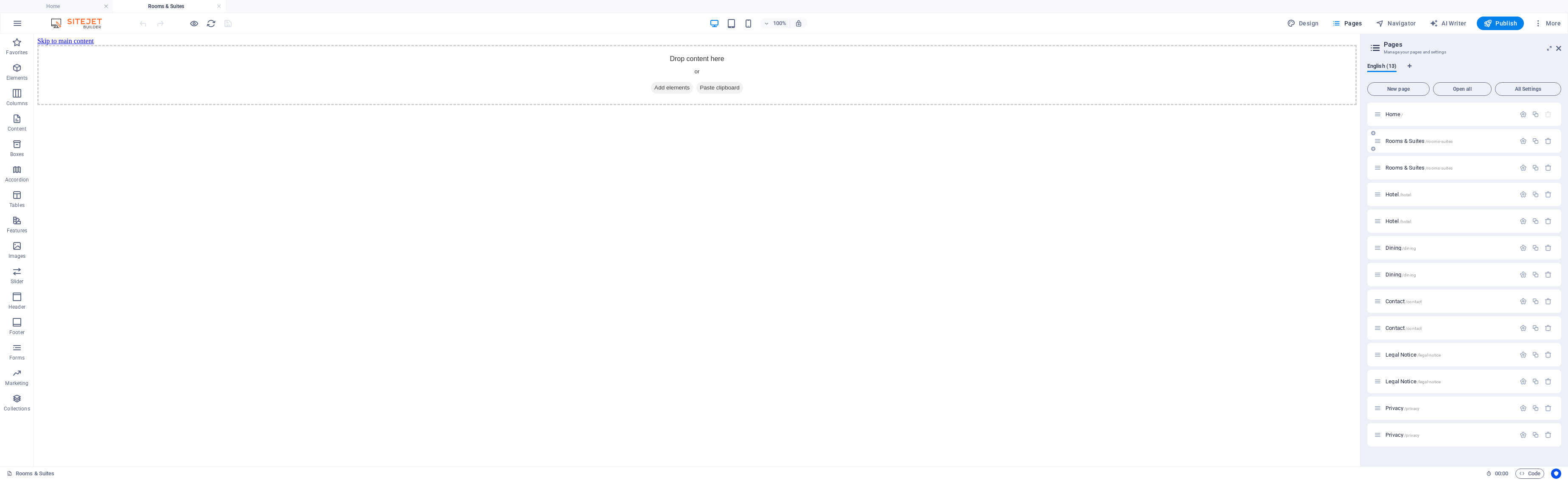
click at [1404, 139] on span "Rooms & Suites /rooms-suites" at bounding box center [1419, 141] width 67 height 6
click at [1405, 169] on span "Rooms & Suites /rooms-suites" at bounding box center [1419, 167] width 67 height 6
click at [1396, 198] on div "Hotel /hotel" at bounding box center [1444, 195] width 141 height 10
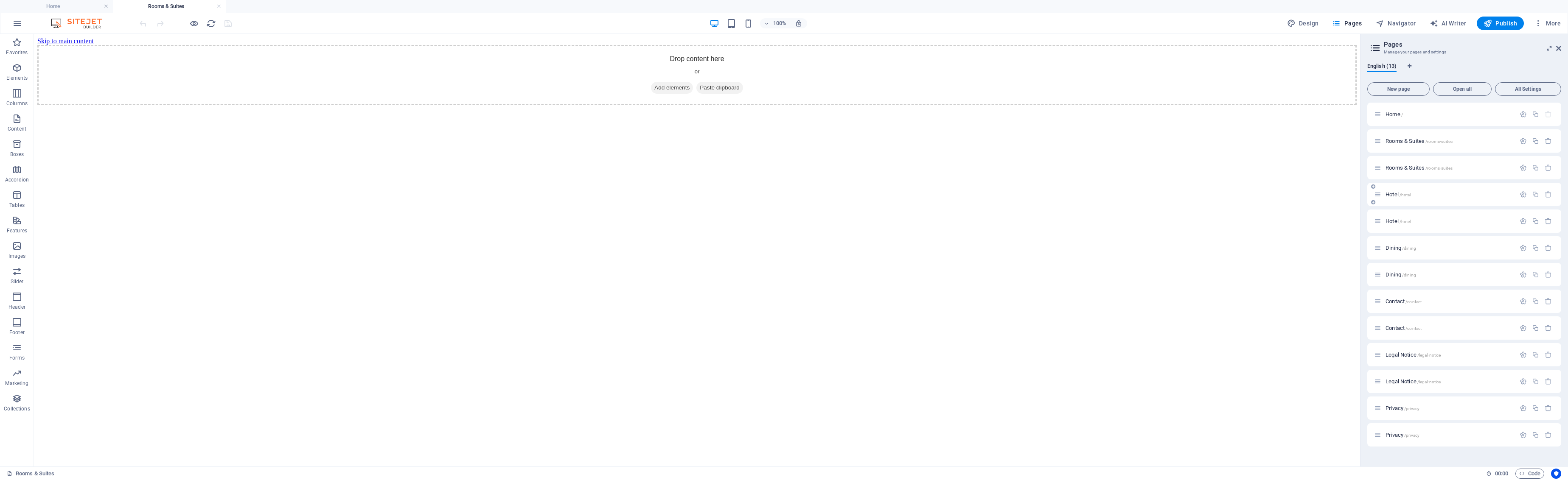
click at [1396, 198] on div "Hotel /hotel" at bounding box center [1444, 195] width 141 height 10
click at [1396, 166] on span "Rooms & Suites /rooms-suites" at bounding box center [1419, 167] width 67 height 6
click at [1549, 436] on icon "button" at bounding box center [1549, 435] width 7 height 7
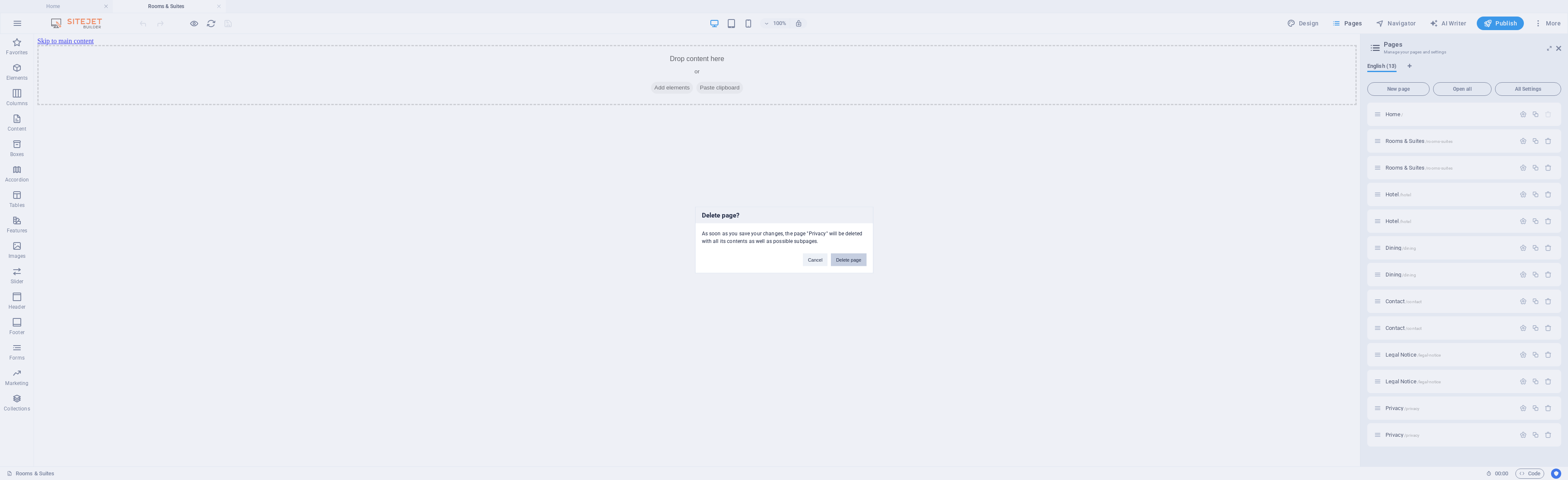
click at [857, 259] on button "Delete page" at bounding box center [849, 260] width 35 height 13
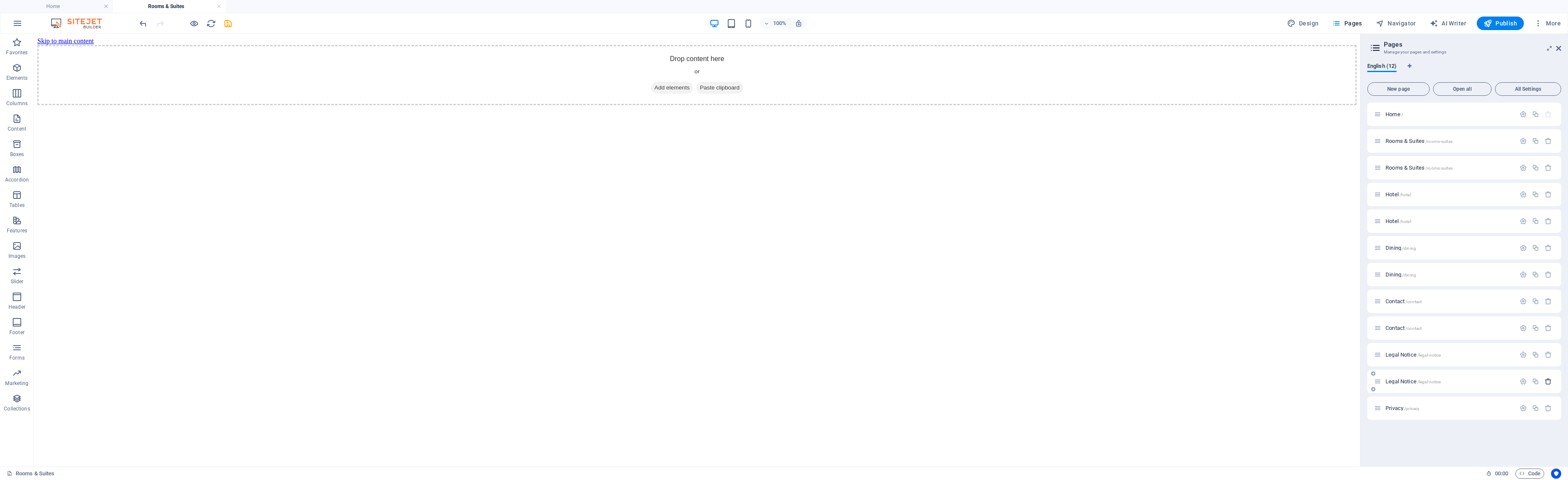
click at [1549, 382] on icon "button" at bounding box center [1549, 381] width 7 height 7
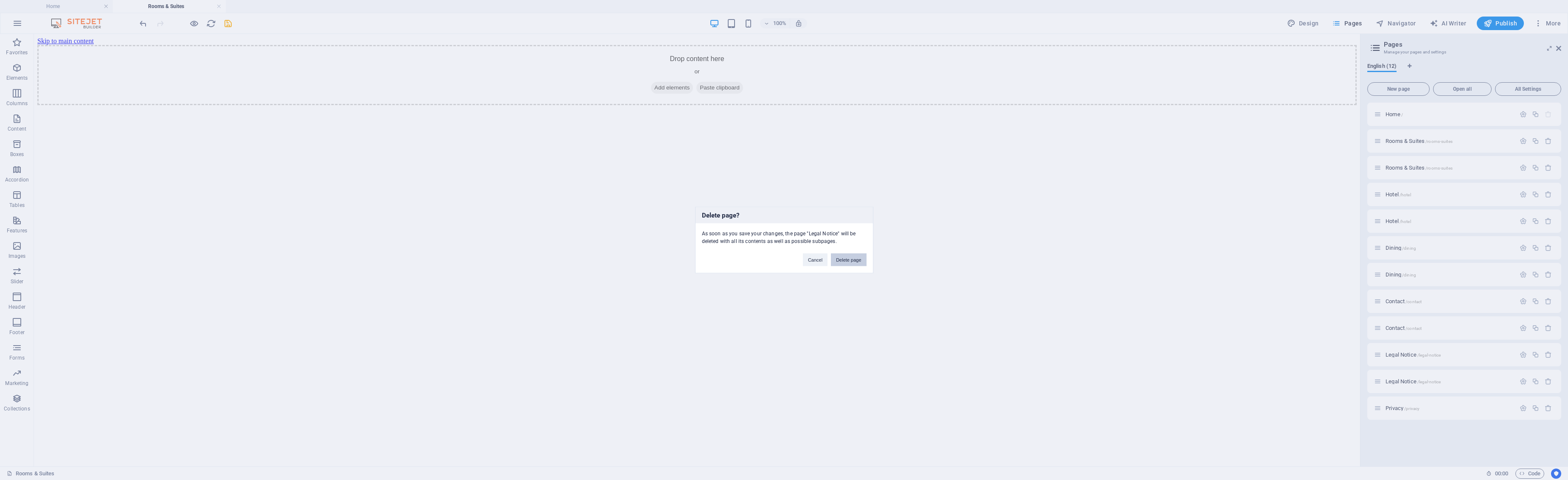
click at [847, 255] on button "Delete page" at bounding box center [849, 260] width 35 height 13
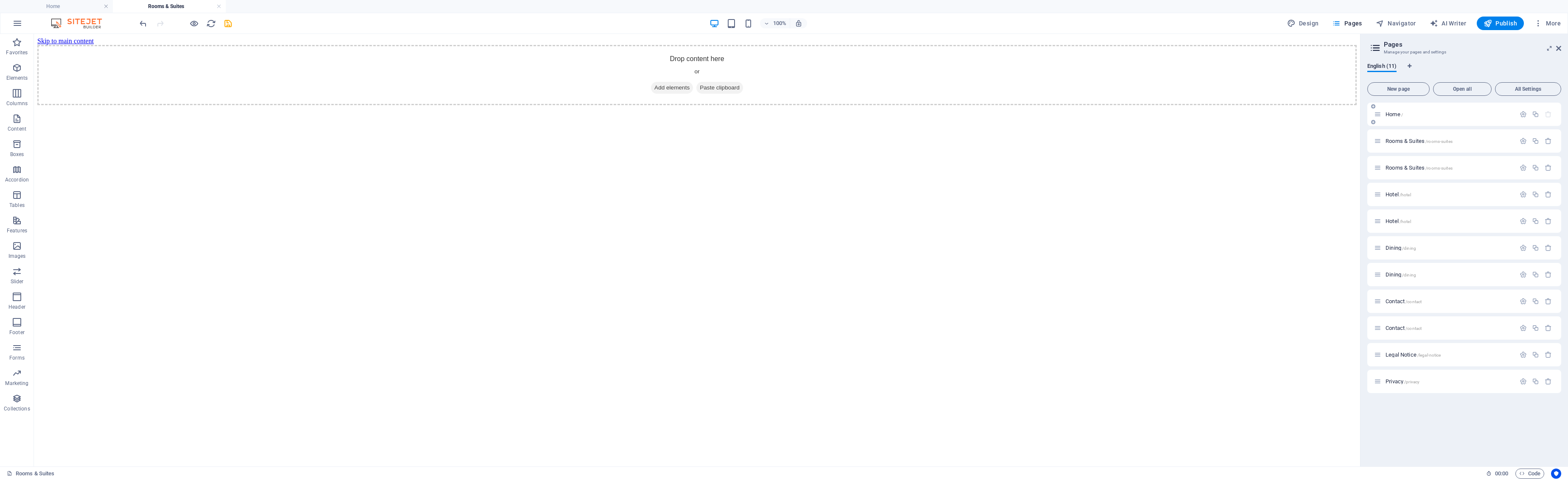
click at [1389, 114] on span "Home /" at bounding box center [1394, 114] width 18 height 6
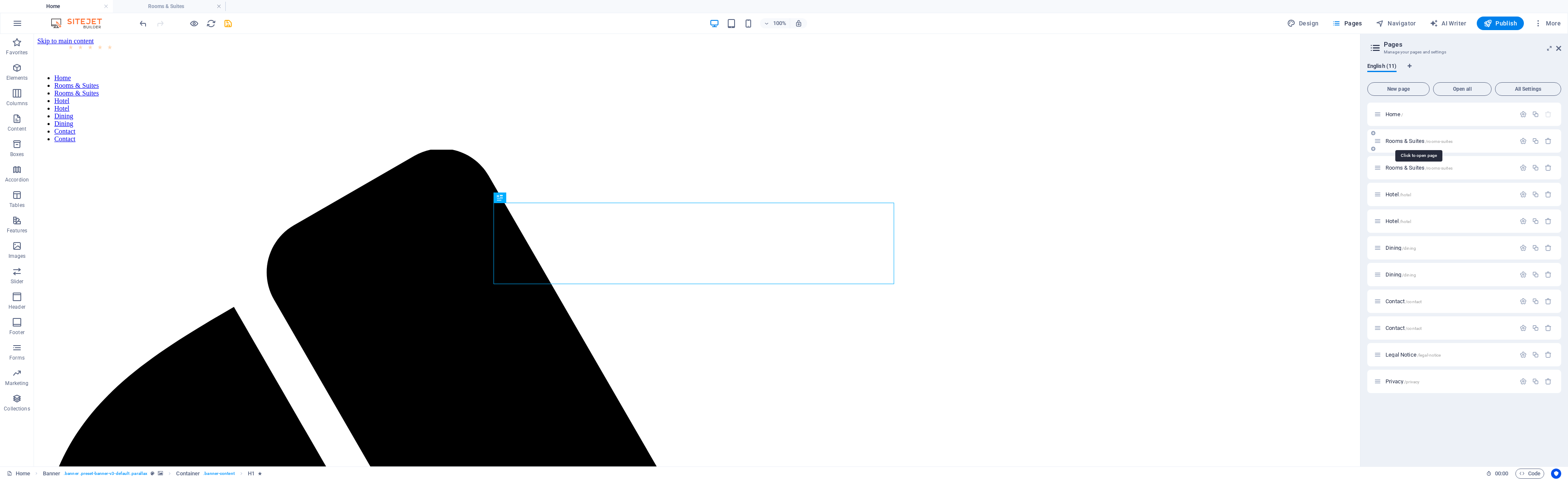
click at [1385, 139] on span "Rooms & Suites /rooms-suites" at bounding box center [1419, 141] width 67 height 6
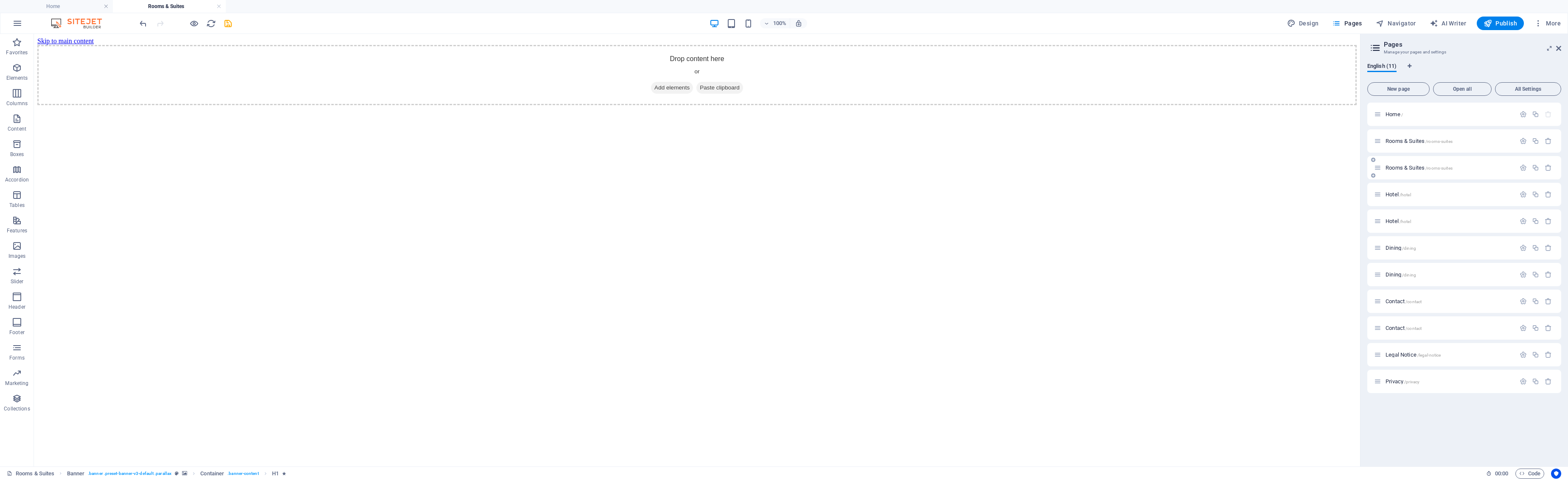
click at [1385, 166] on div "Rooms & Suites /rooms-suites" at bounding box center [1449, 167] width 133 height 5
click at [1379, 169] on icon at bounding box center [1377, 168] width 7 height 7
click at [1396, 167] on span "Rooms & Suites /rooms-suites" at bounding box center [1419, 167] width 67 height 6
click at [1523, 167] on icon "button" at bounding box center [1524, 168] width 7 height 7
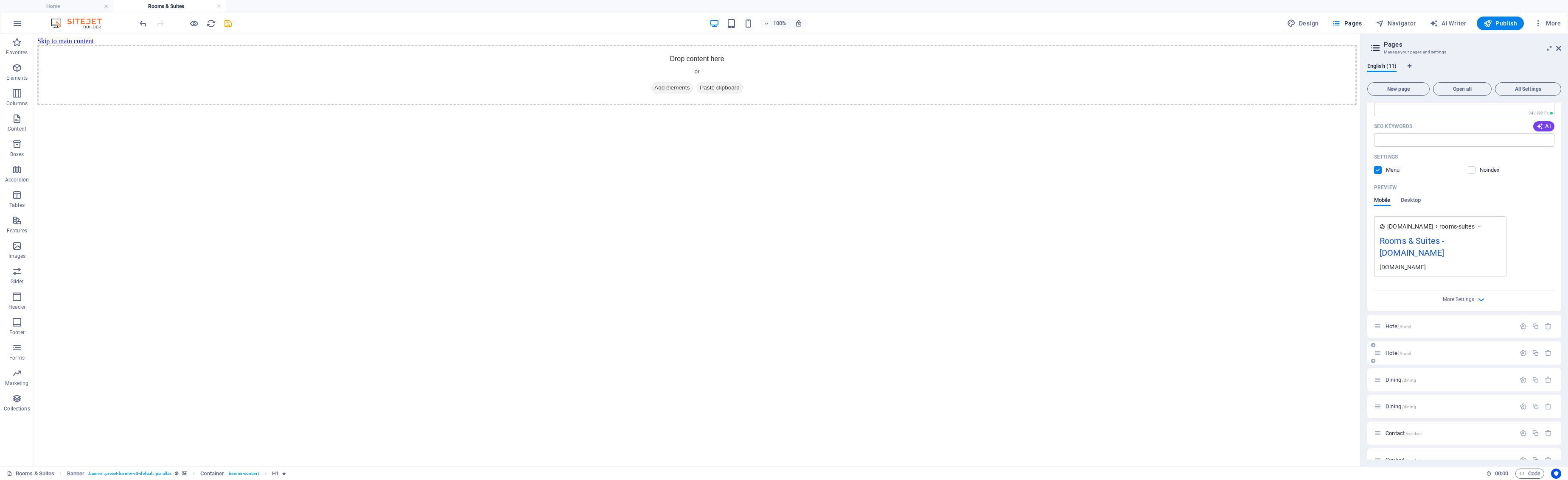
scroll to position [197, 0]
click at [1480, 294] on icon "button" at bounding box center [1481, 299] width 10 height 10
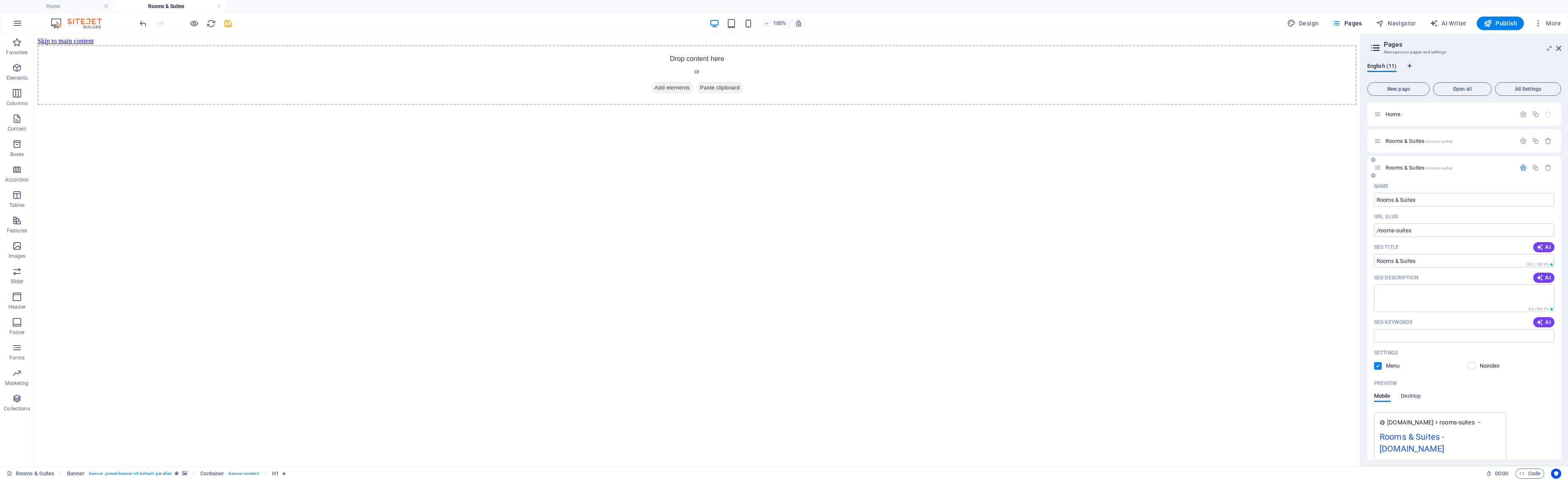
scroll to position [0, 0]
click at [1384, 167] on div "Rooms & Suites /rooms-suites" at bounding box center [1449, 167] width 133 height 5
click at [1374, 177] on icon at bounding box center [1373, 175] width 4 height 5
click at [1373, 173] on icon at bounding box center [1373, 175] width 4 height 5
click at [1340, 24] on icon "button" at bounding box center [1336, 23] width 9 height 9
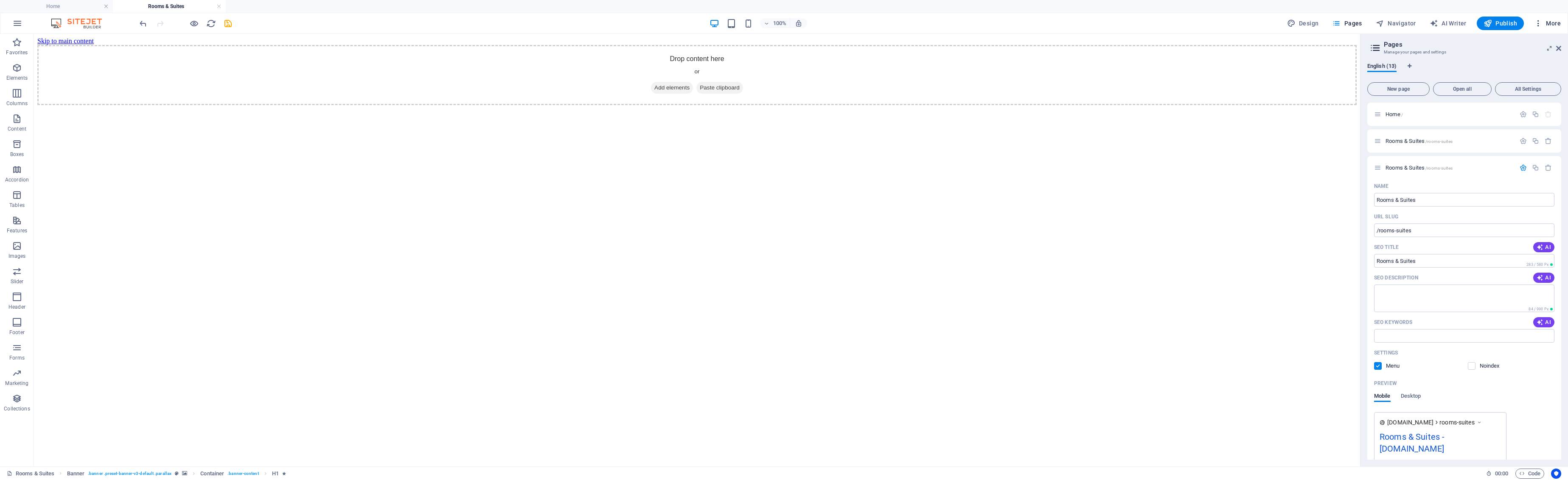
click at [1538, 25] on icon "button" at bounding box center [1538, 23] width 9 height 9
click at [1551, 24] on div at bounding box center [784, 240] width 1568 height 480
click at [1554, 23] on span "More" at bounding box center [1547, 23] width 27 height 9
click at [1257, 183] on div at bounding box center [784, 240] width 1568 height 480
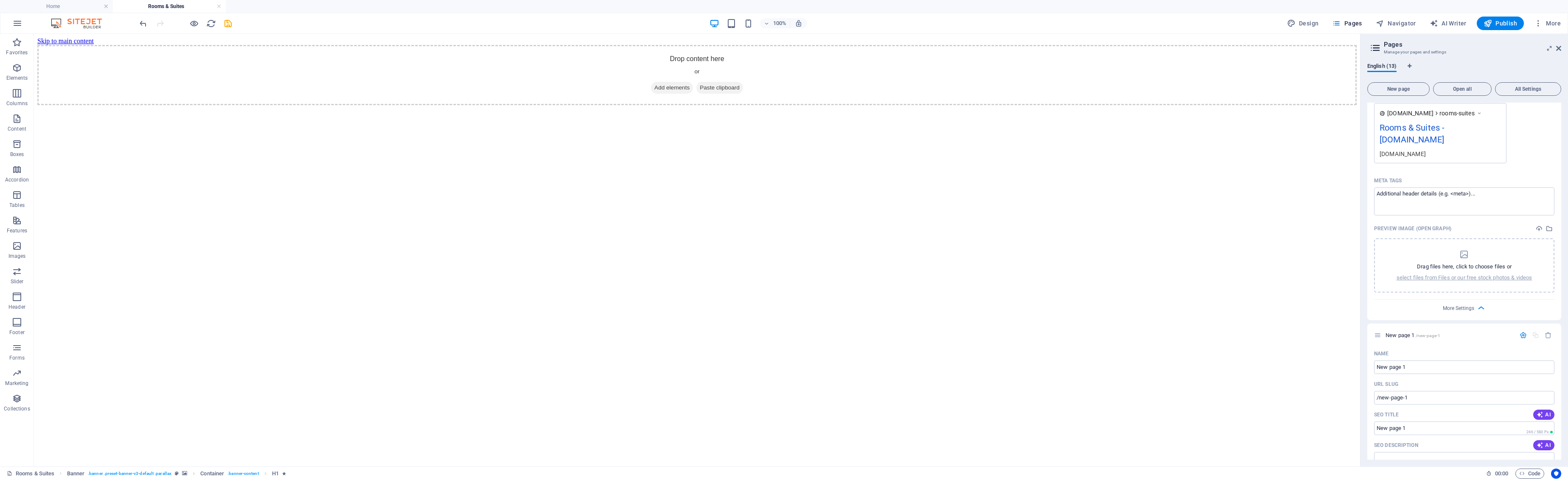
scroll to position [310, 0]
click at [1522, 330] on icon "button" at bounding box center [1524, 334] width 7 height 7
click at [1549, 330] on icon "button" at bounding box center [1549, 334] width 7 height 7
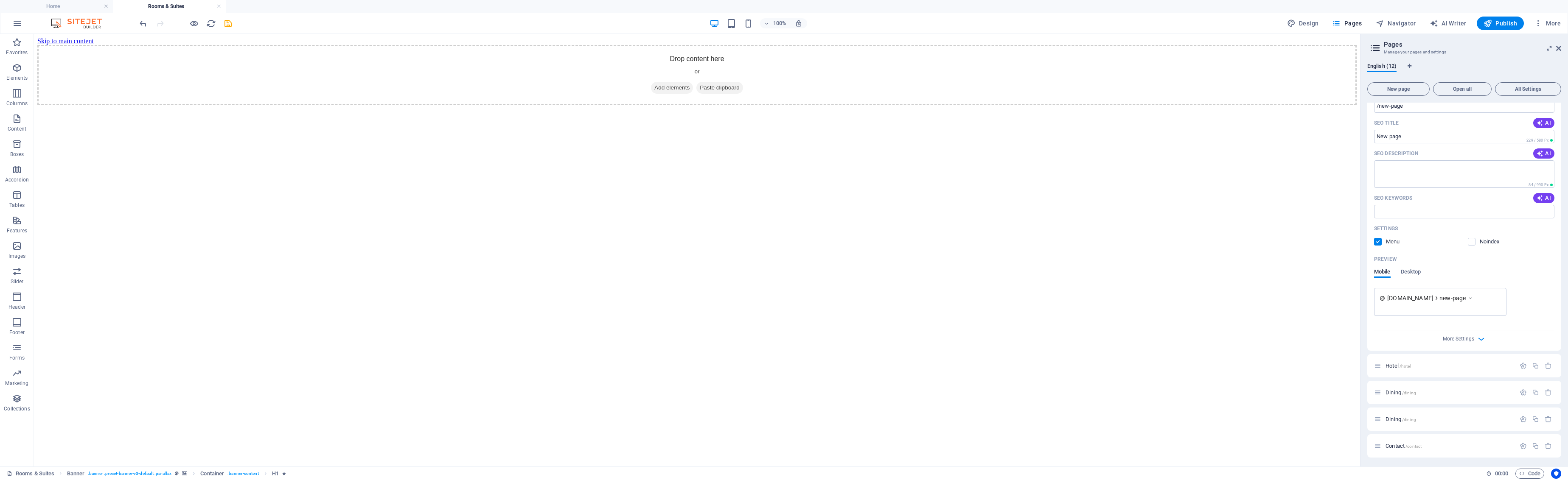
scroll to position [670, 0]
click at [1376, 49] on icon at bounding box center [1375, 48] width 13 height 12
click at [1559, 47] on icon at bounding box center [1558, 48] width 5 height 7
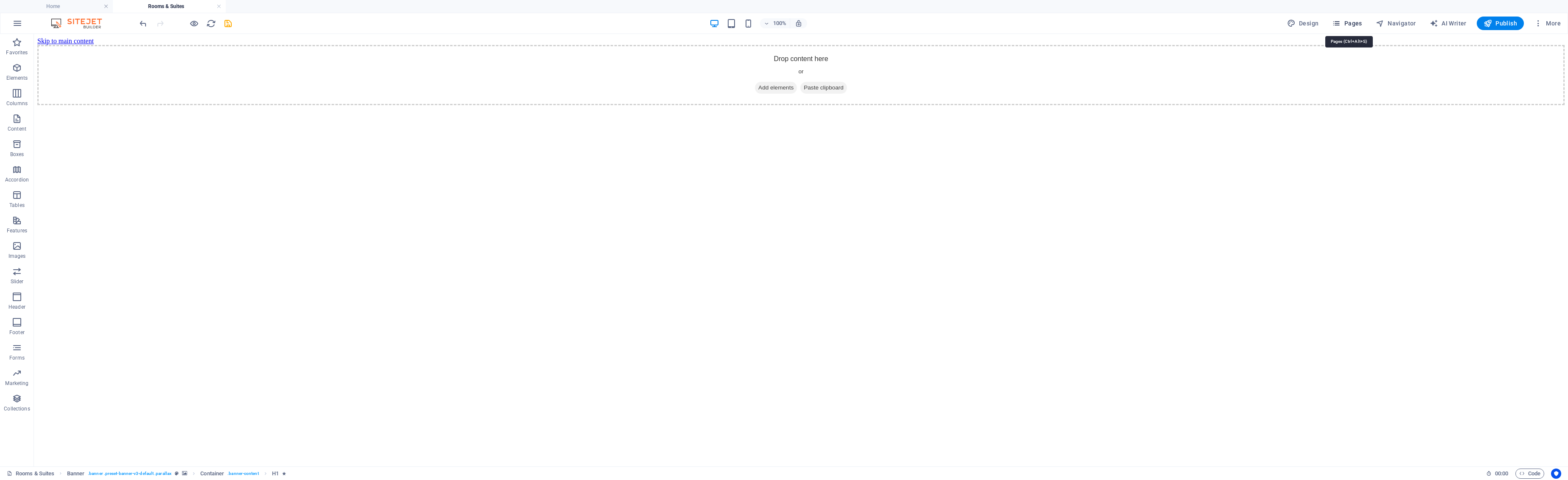
click at [1349, 24] on span "Pages" at bounding box center [1346, 23] width 30 height 9
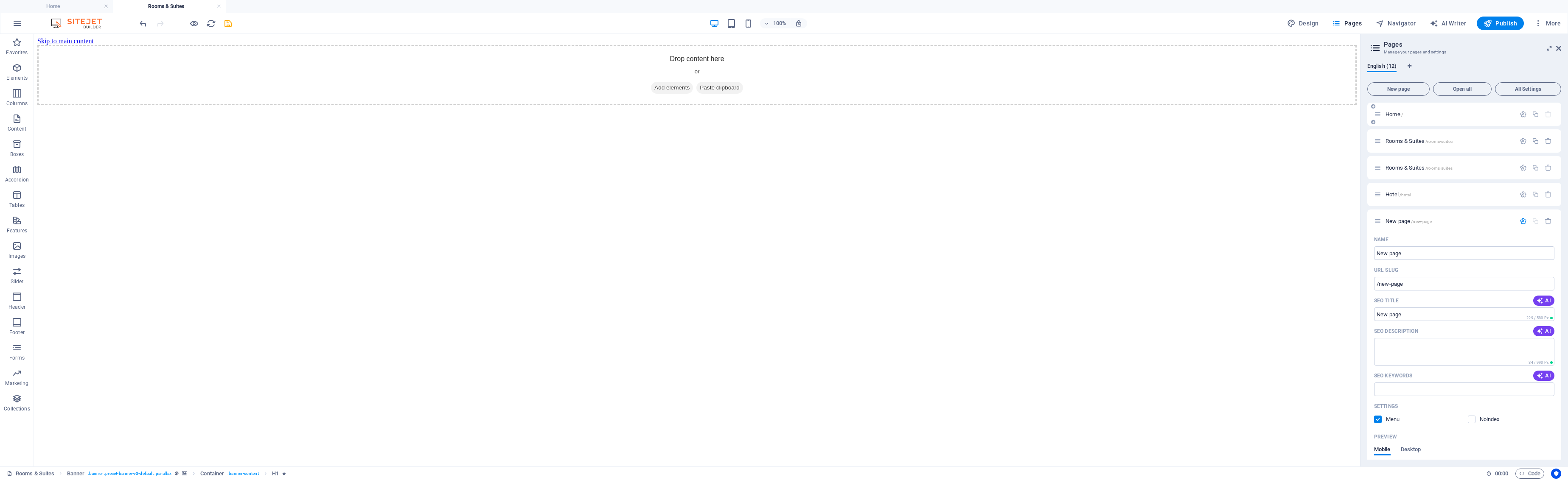
click at [1416, 111] on p "Home /" at bounding box center [1449, 114] width 127 height 5
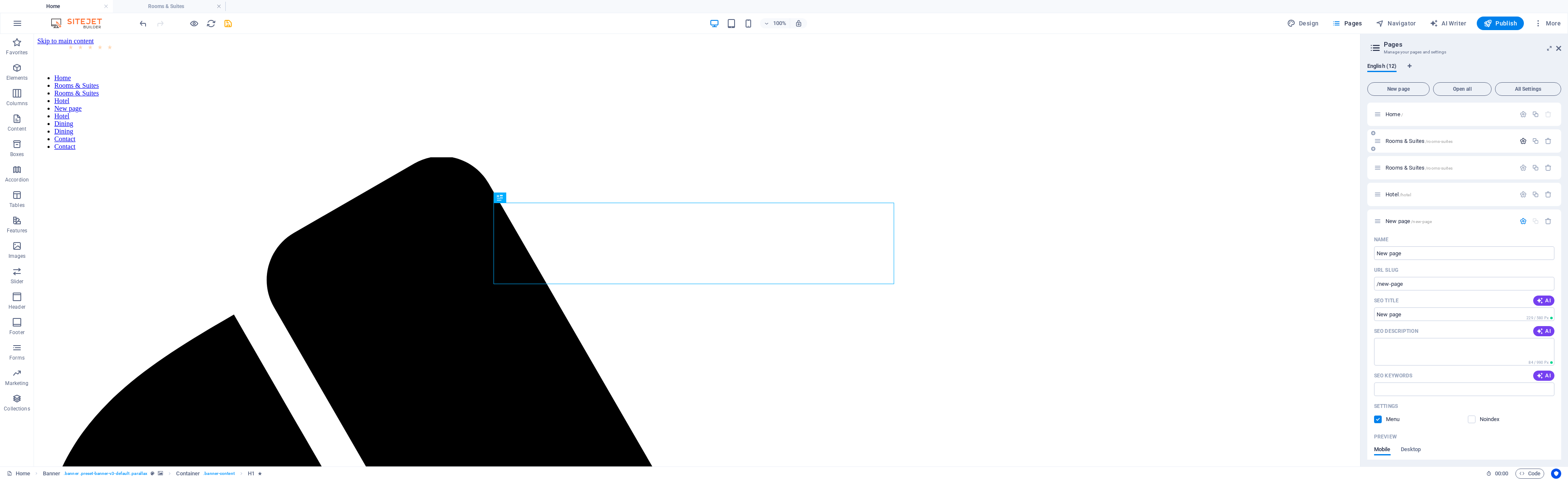
click at [1521, 144] on icon "button" at bounding box center [1524, 141] width 7 height 7
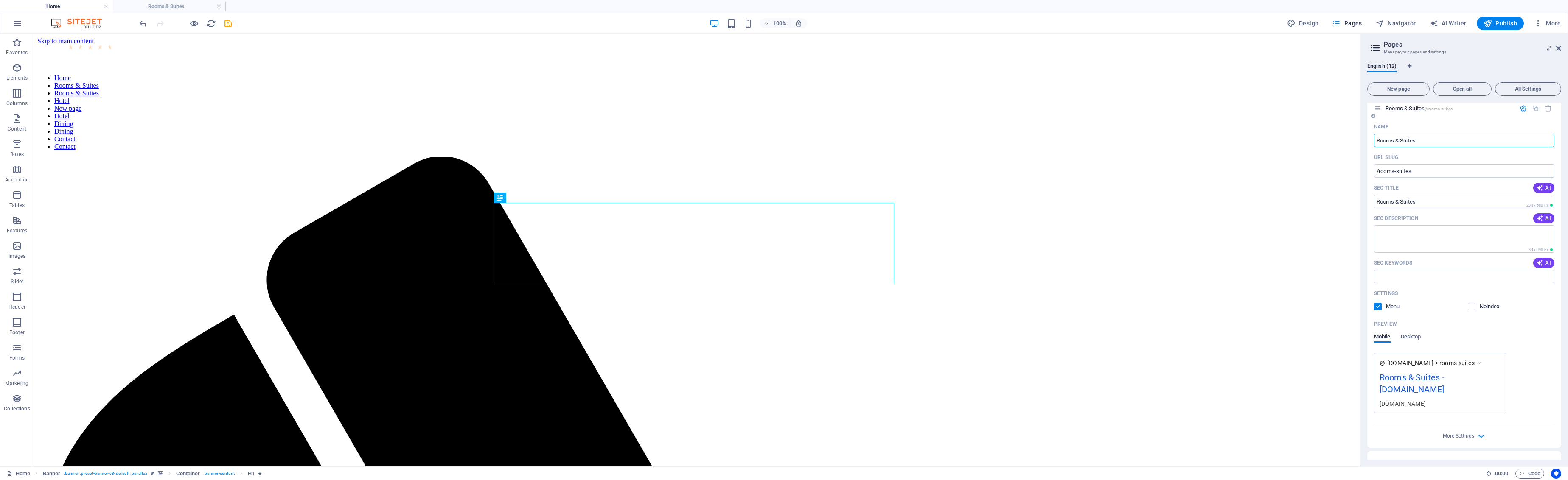
scroll to position [63, 0]
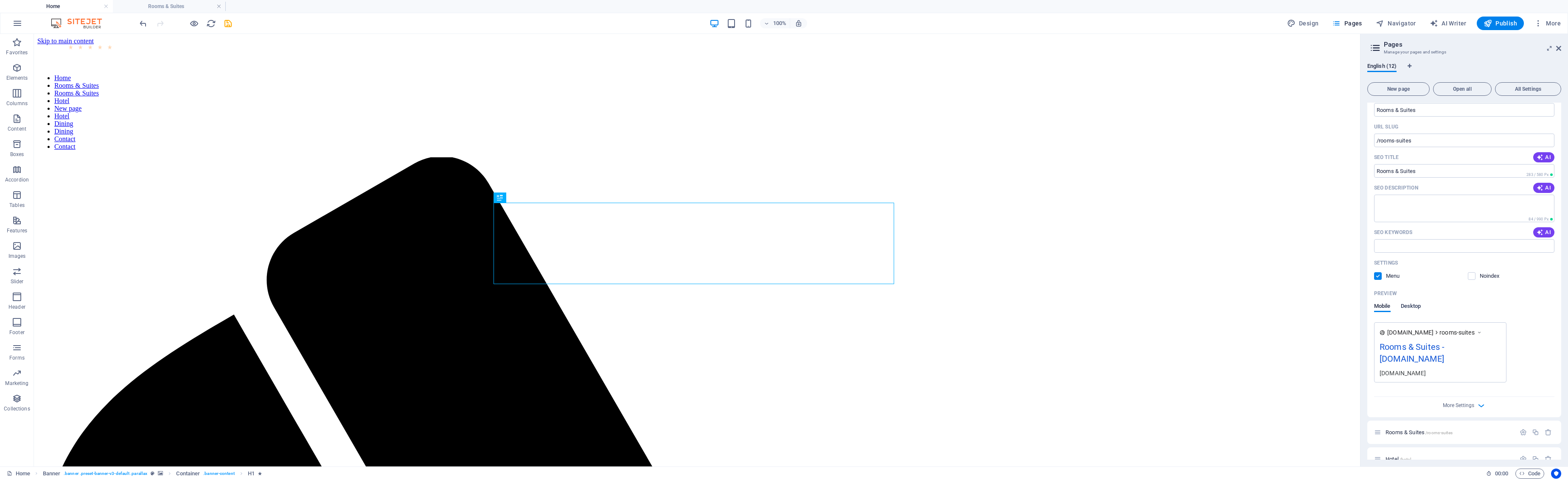
click at [1417, 306] on span "Desktop" at bounding box center [1410, 307] width 20 height 12
click at [1384, 301] on div "Preview Mobile Desktop" at bounding box center [1464, 304] width 180 height 36
click at [1385, 305] on span "Mobile" at bounding box center [1382, 307] width 16 height 12
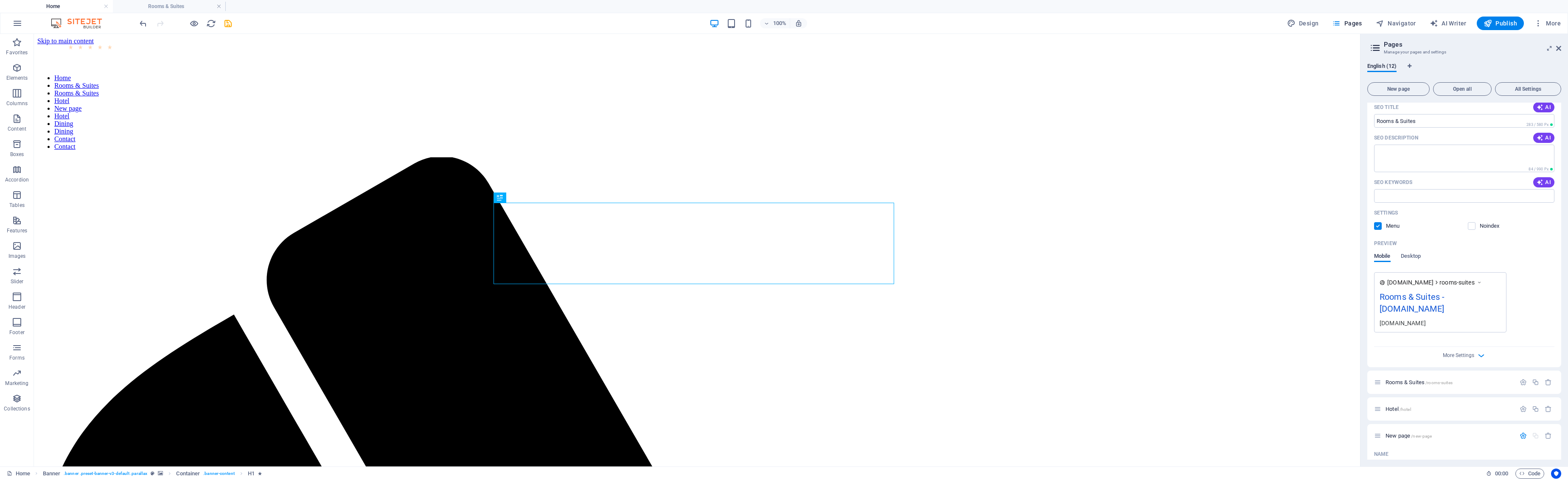
scroll to position [139, 0]
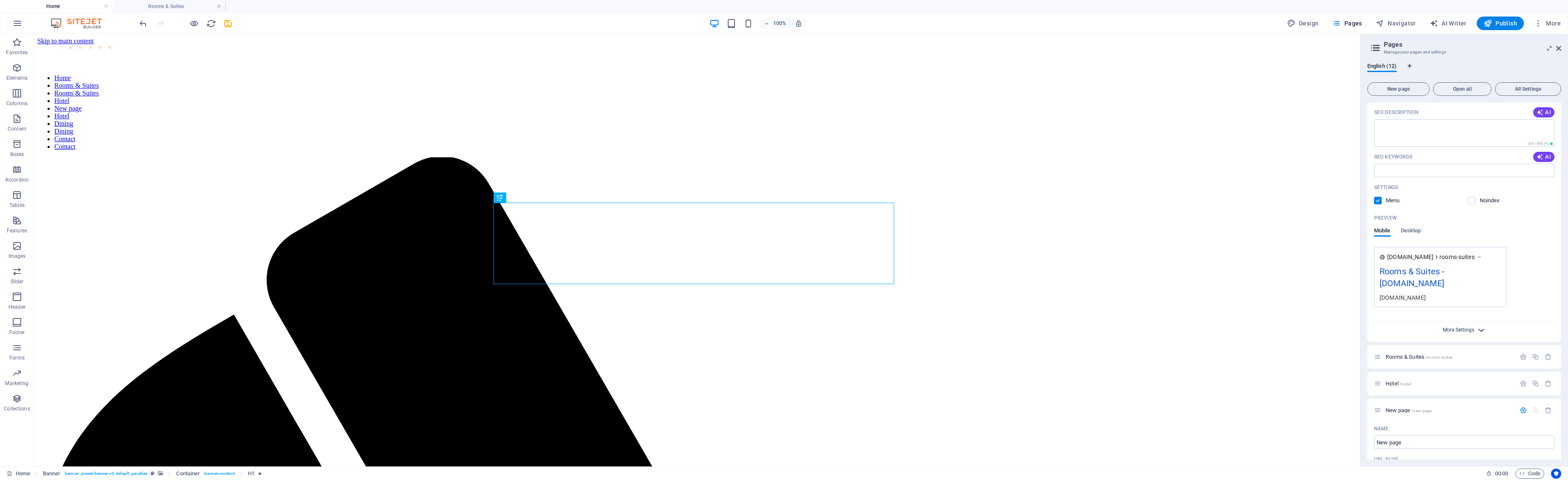
click at [1472, 327] on span "More Settings" at bounding box center [1458, 330] width 32 height 6
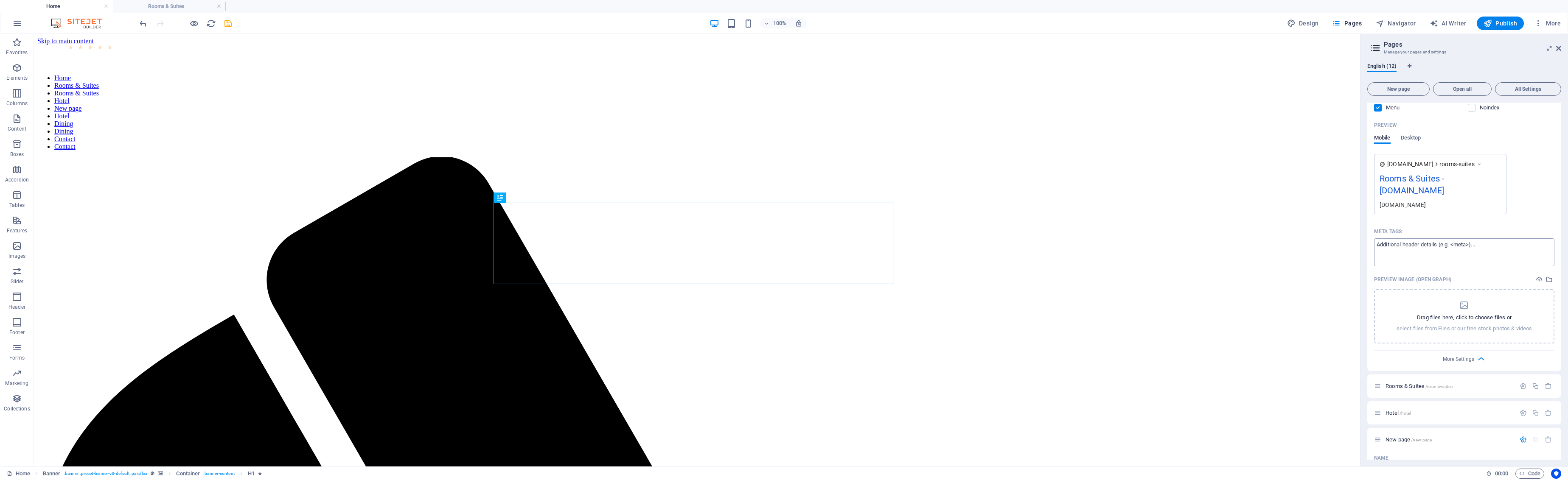
scroll to position [235, 0]
click at [1546, 273] on icon "select-media" at bounding box center [1549, 276] width 7 height 7
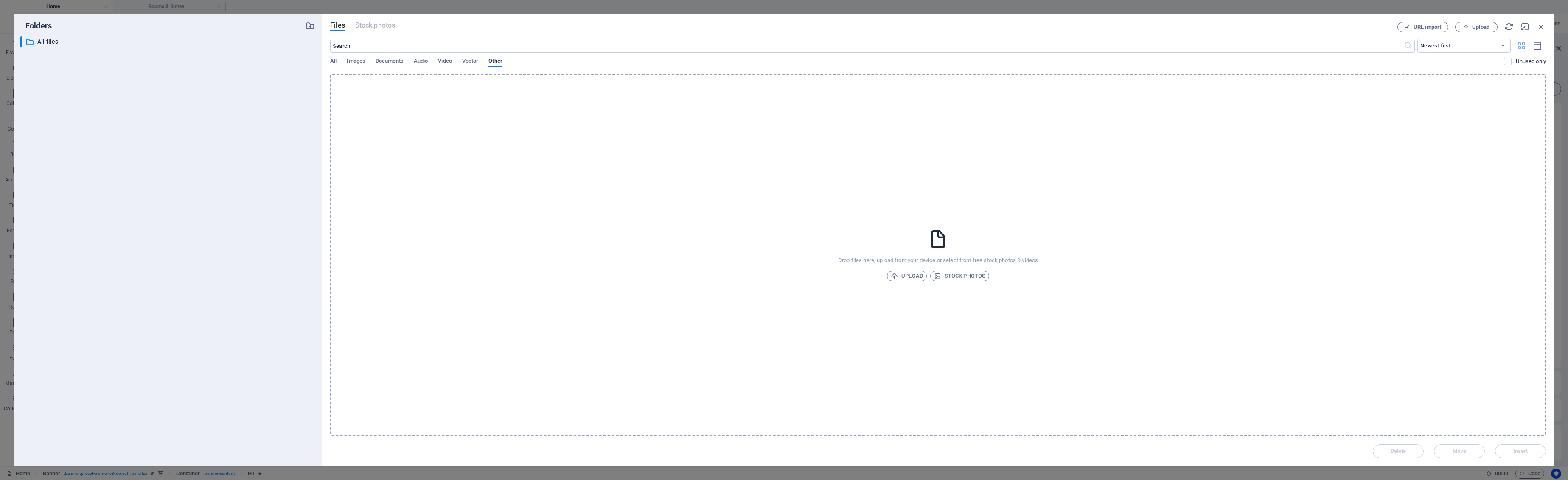
click at [1522, 48] on icon "button" at bounding box center [1522, 46] width 10 height 9
click at [1524, 45] on icon "button" at bounding box center [1522, 46] width 10 height 9
click at [1541, 48] on icon "button" at bounding box center [1538, 46] width 9 height 10
click at [1517, 47] on icon "button" at bounding box center [1522, 46] width 10 height 9
